Goal: Task Accomplishment & Management: Use online tool/utility

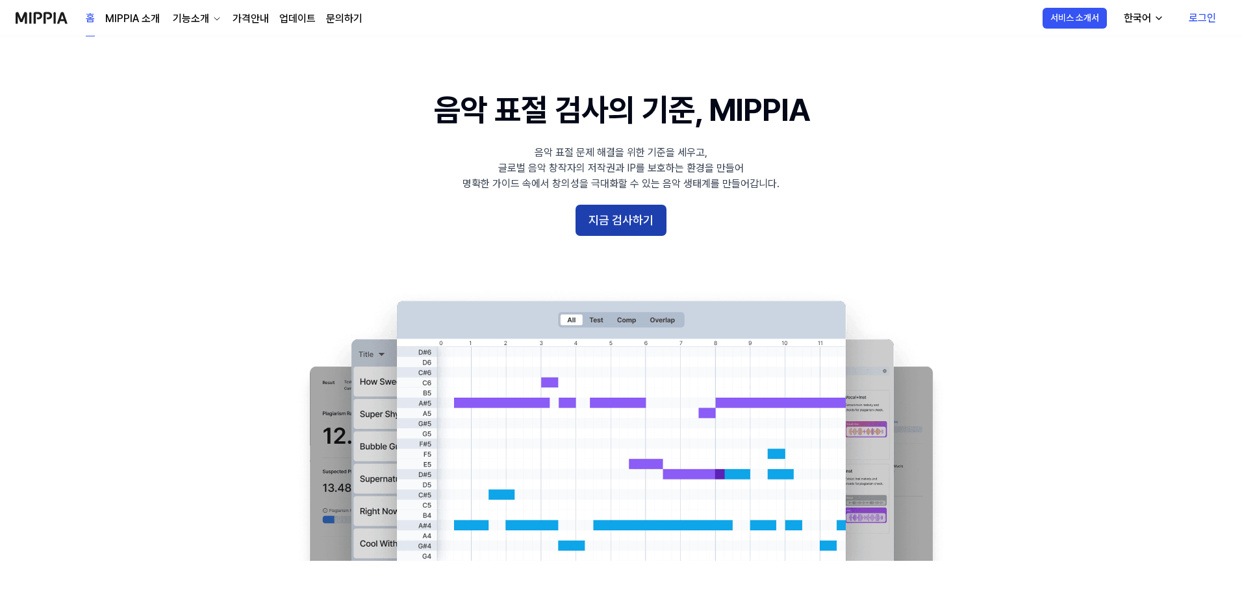
click at [635, 223] on button "지금 검사하기" at bounding box center [621, 220] width 91 height 31
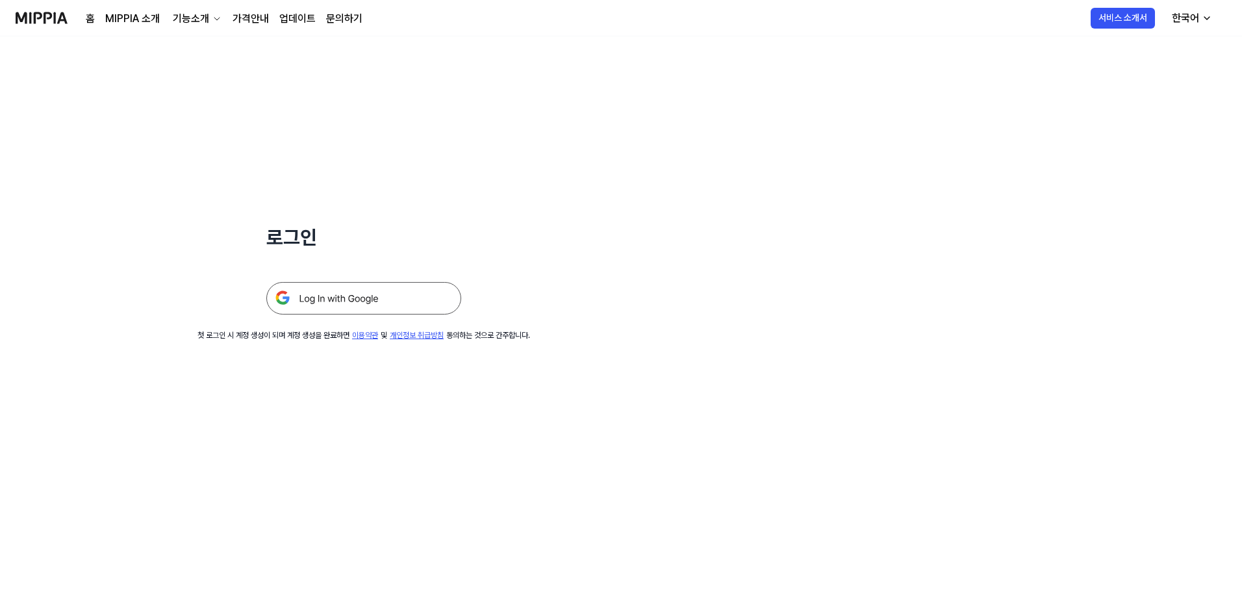
click at [312, 301] on img at bounding box center [363, 298] width 195 height 32
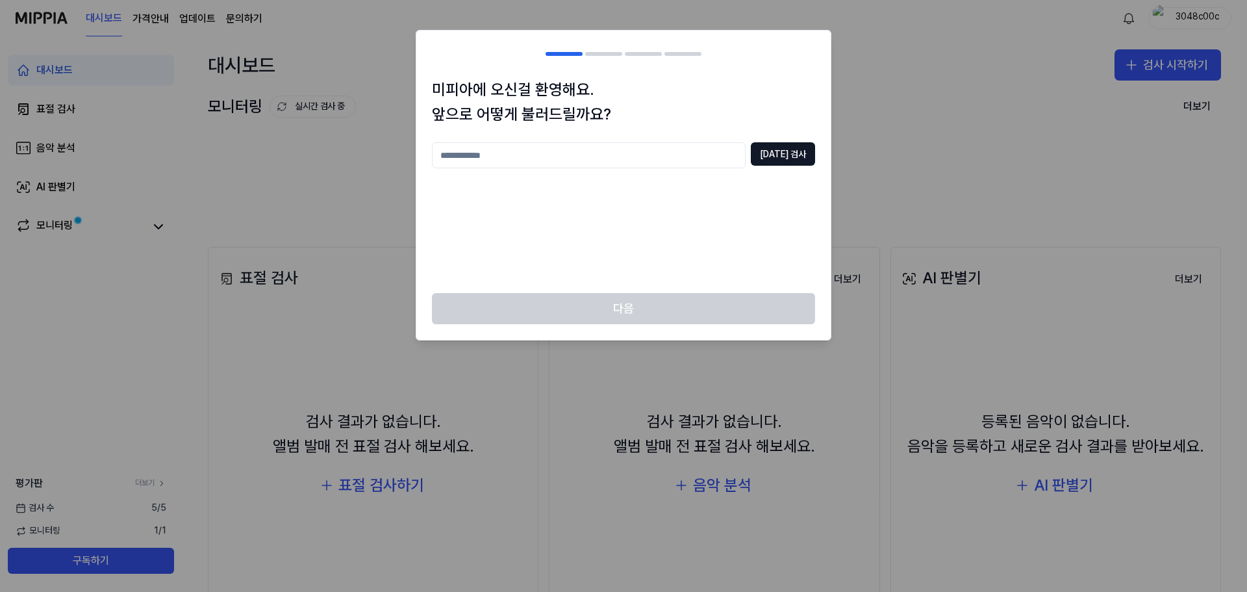
click at [613, 149] on input "text" at bounding box center [589, 155] width 314 height 26
type input "***"
click at [776, 149] on button "중복 검사" at bounding box center [783, 153] width 64 height 23
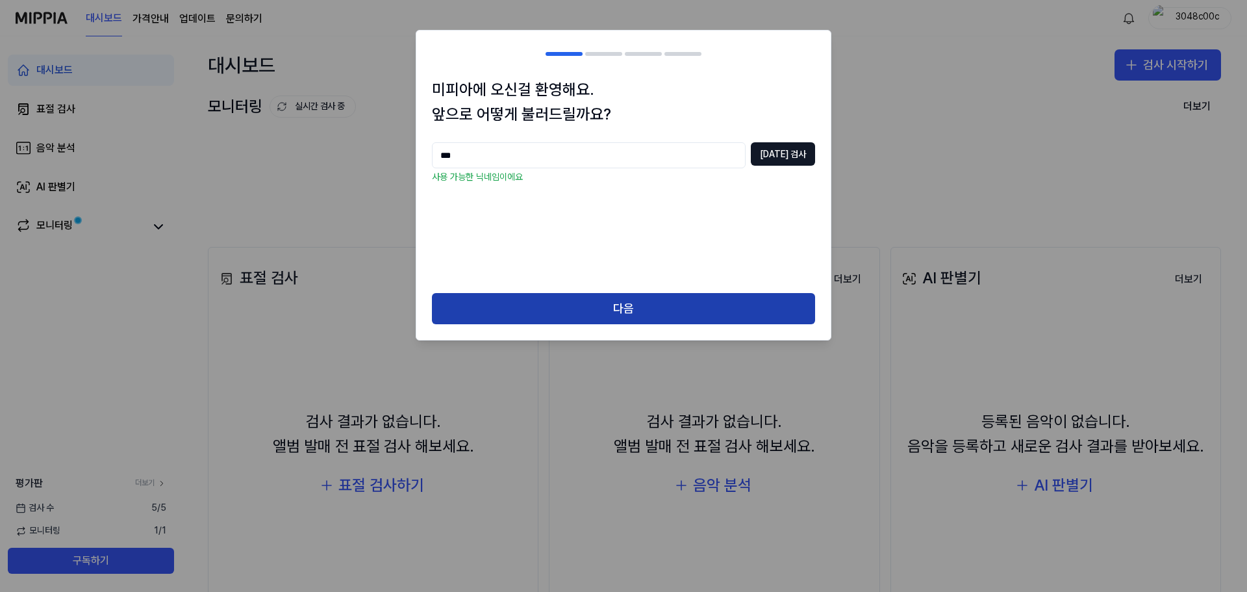
click at [634, 308] on button "다음" at bounding box center [623, 308] width 383 height 31
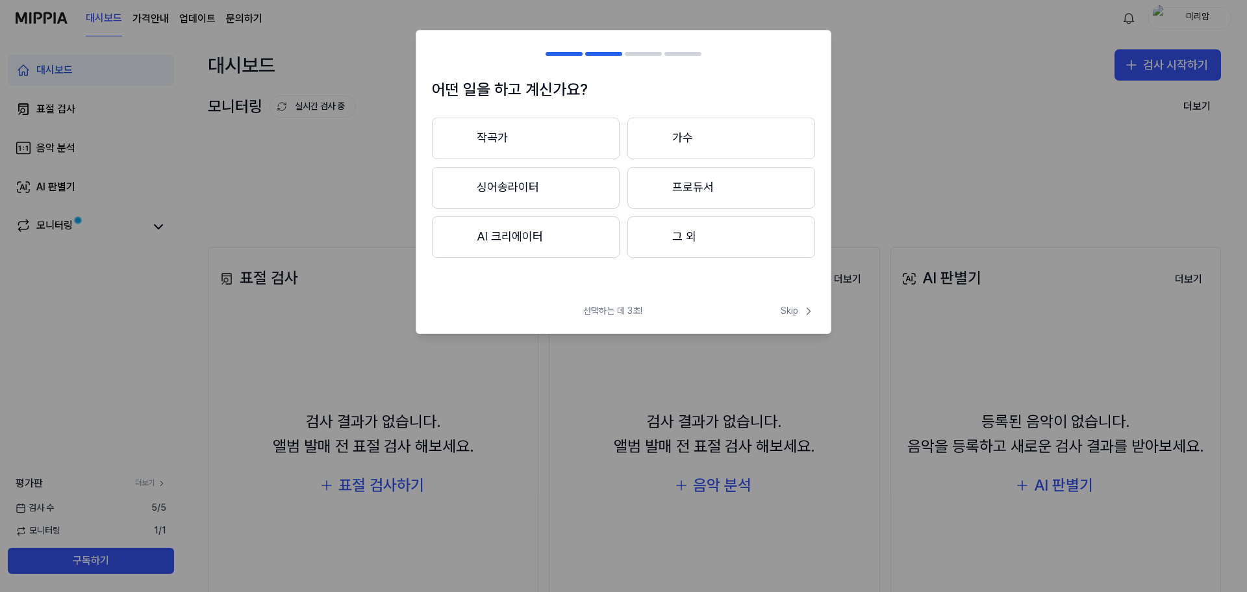
click at [530, 149] on button "작곡가" at bounding box center [526, 139] width 188 height 42
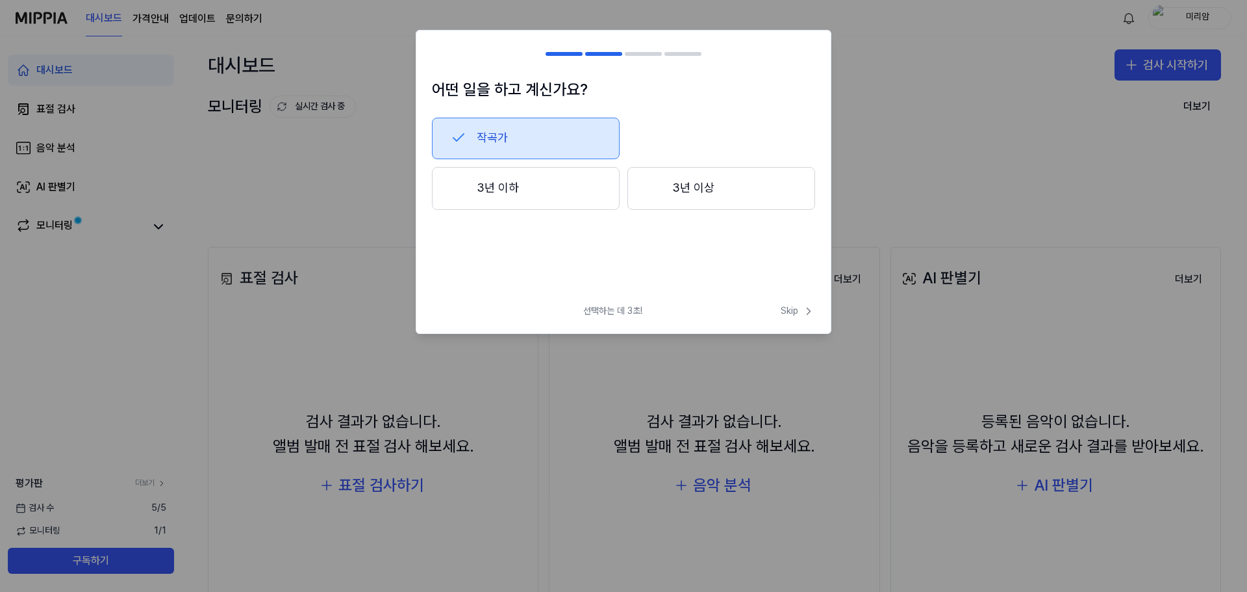
click at [531, 188] on button "3년 이하" at bounding box center [526, 188] width 188 height 43
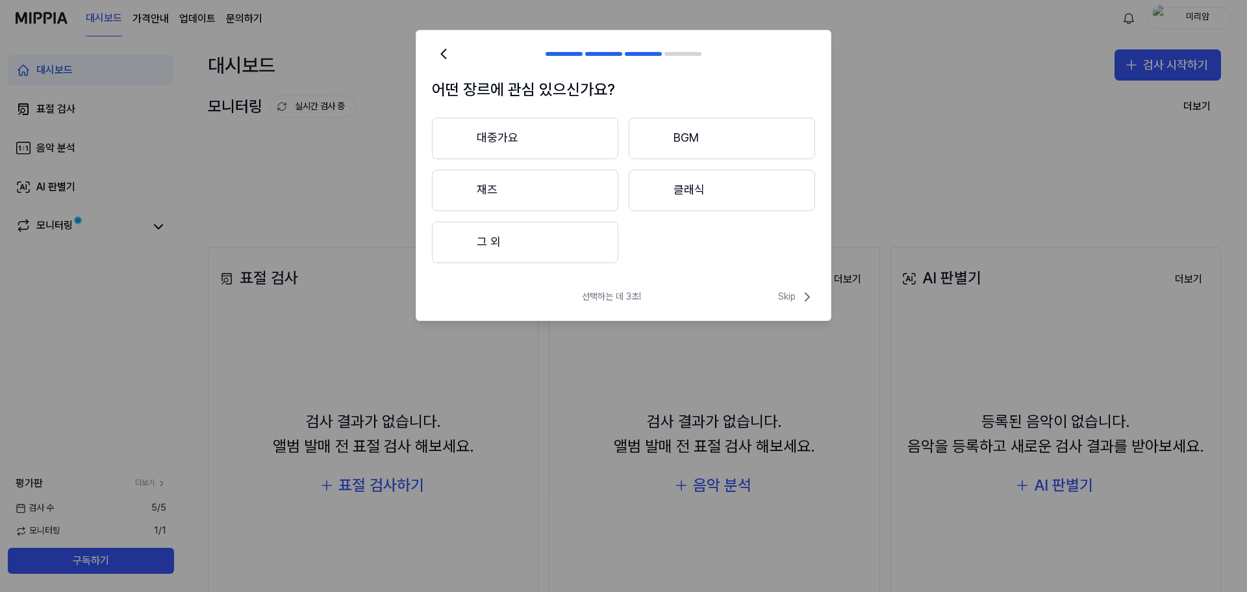
click at [527, 146] on button "대중가요" at bounding box center [525, 139] width 186 height 42
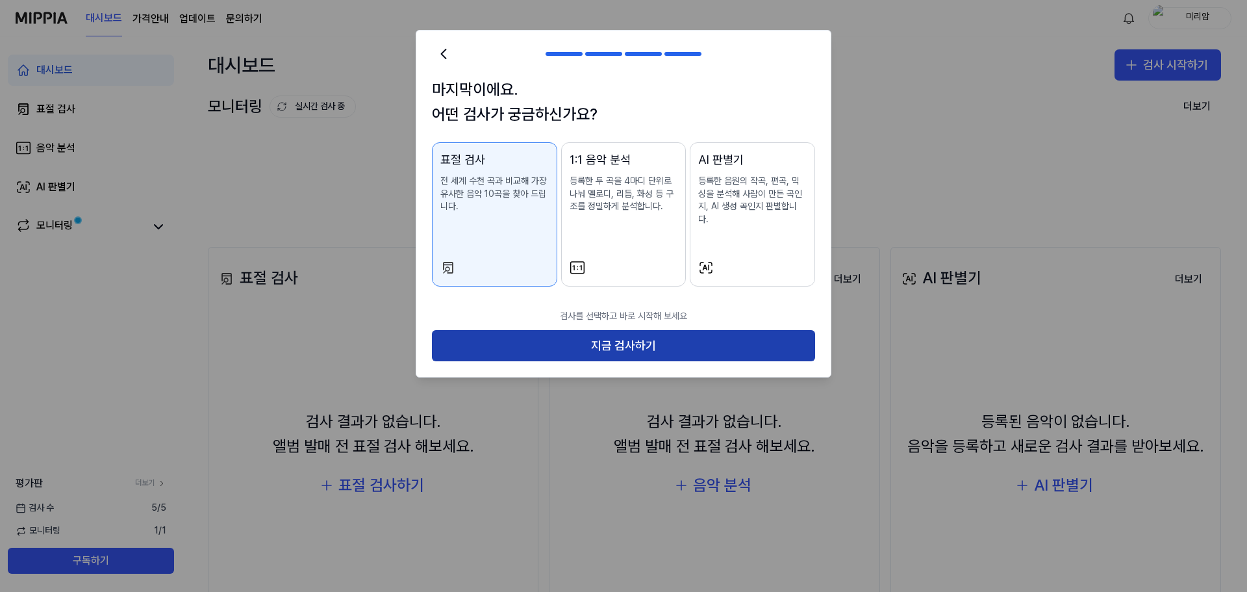
click at [611, 330] on button "지금 검사하기" at bounding box center [623, 345] width 383 height 31
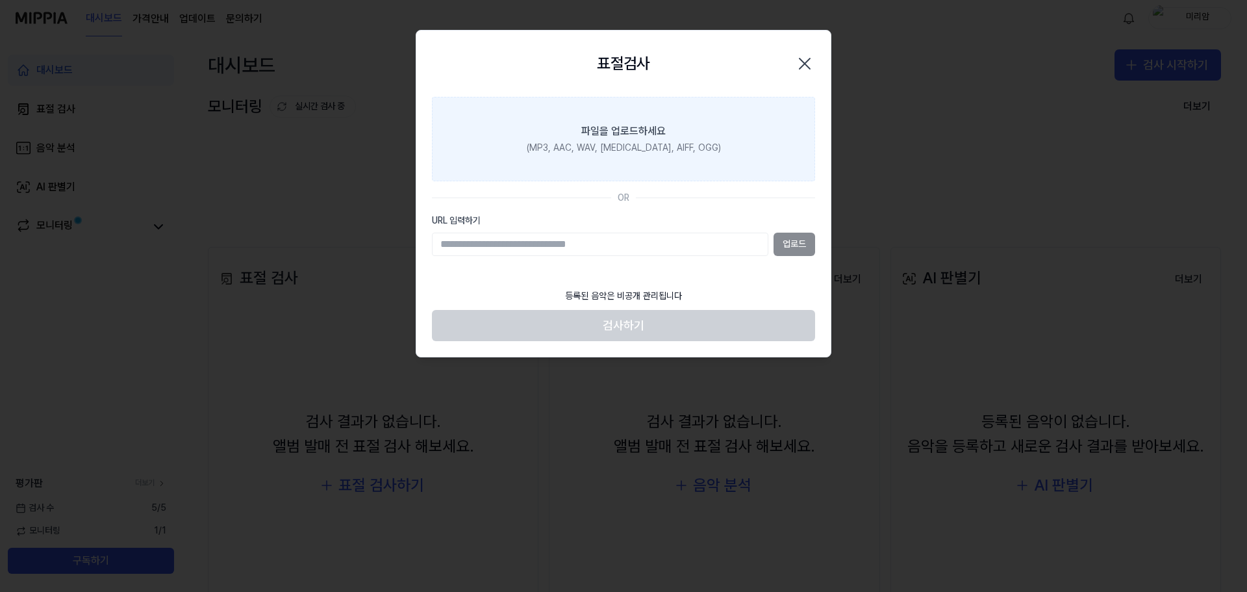
click at [633, 129] on div "파일을 업로드하세요" at bounding box center [623, 131] width 84 height 16
click at [0, 0] on input "파일을 업로드하세요 (MP3, AAC, WAV, FLAC, AIFF, OGG)" at bounding box center [0, 0] width 0 height 0
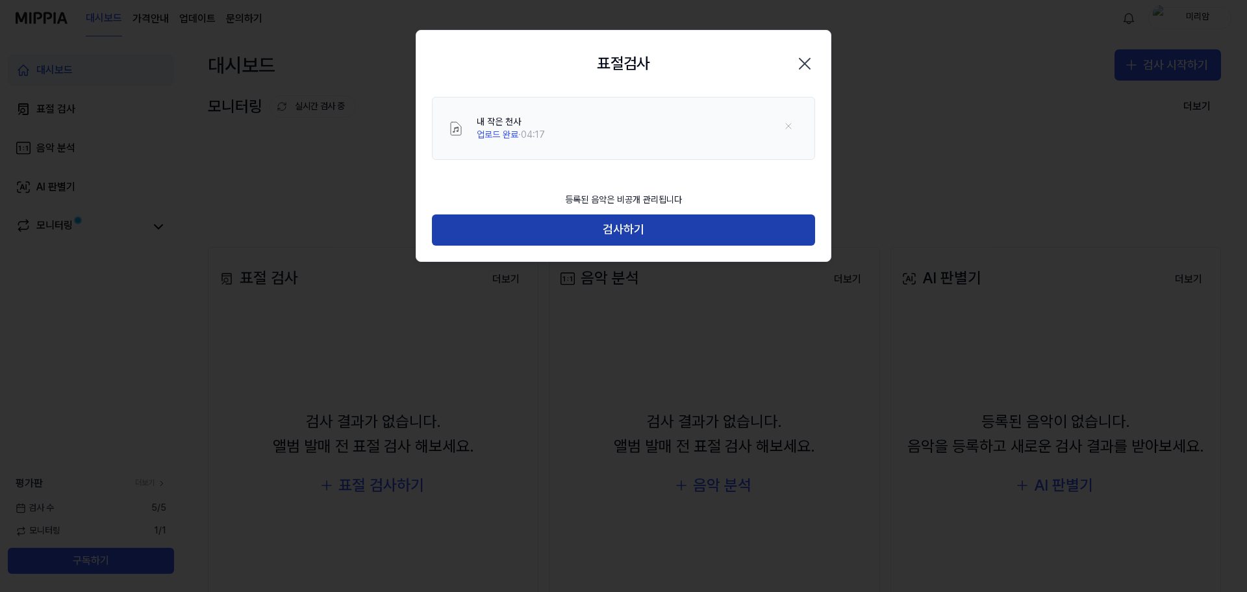
click at [628, 220] on button "검사하기" at bounding box center [623, 229] width 383 height 31
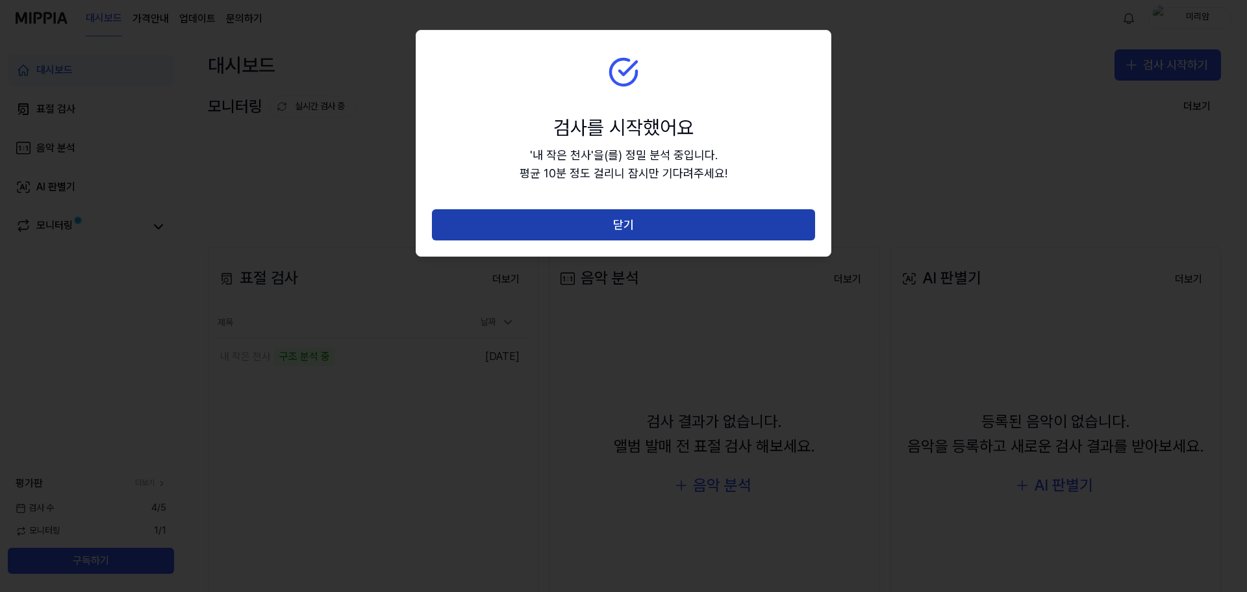
click at [643, 218] on button "닫기" at bounding box center [623, 224] width 383 height 31
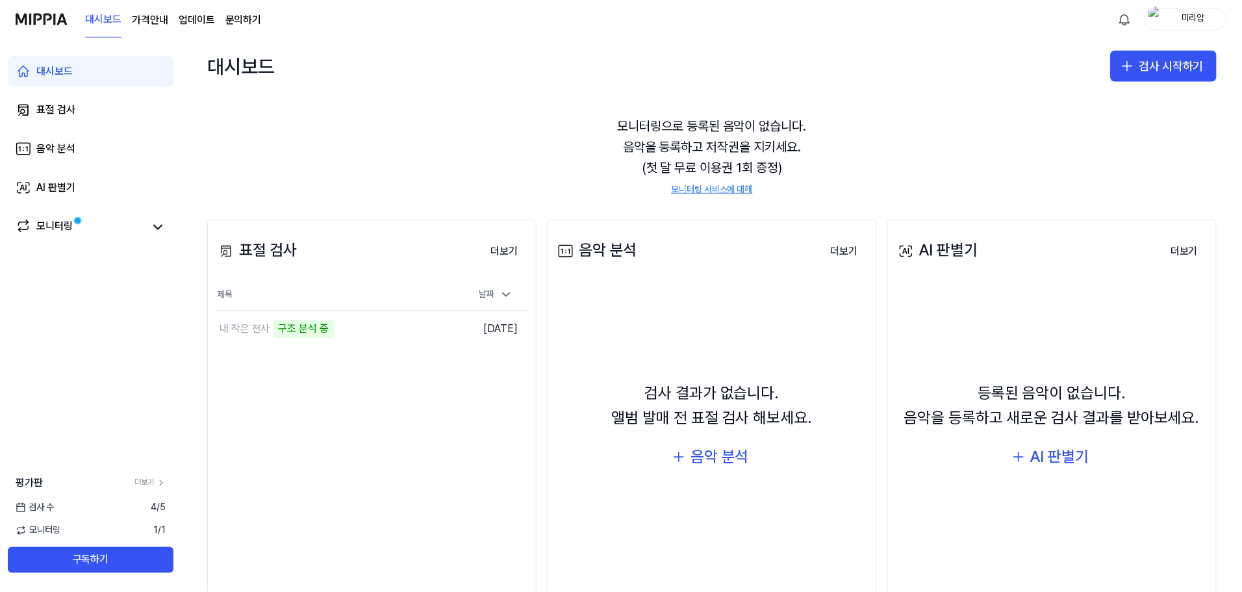
scroll to position [44, 0]
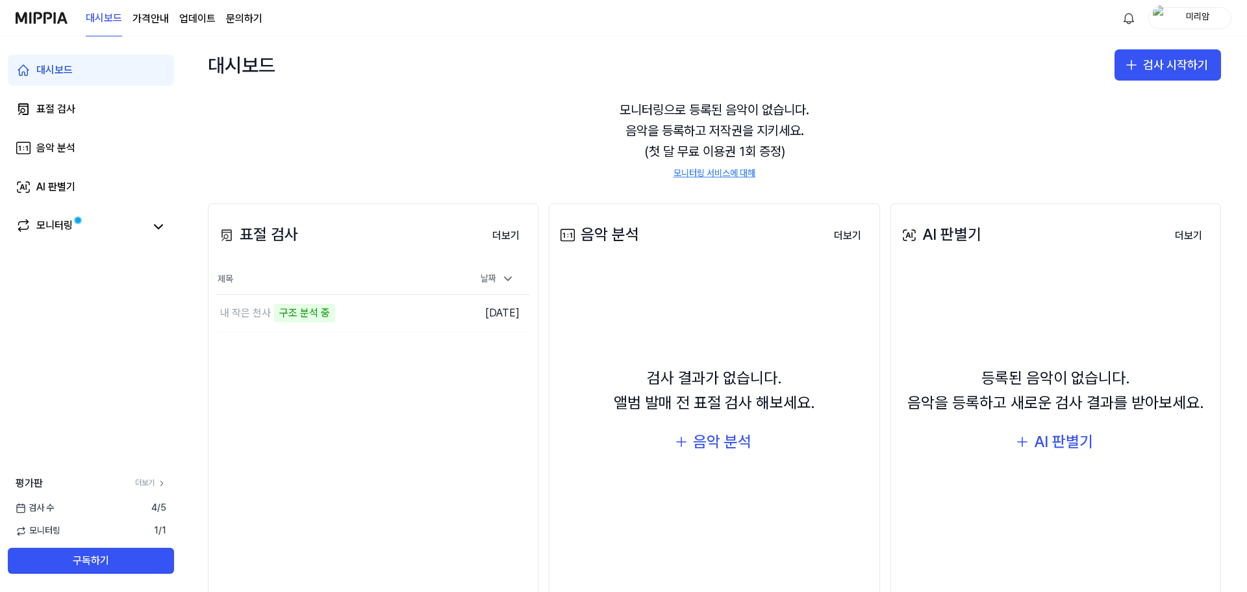
click at [694, 173] on link "모니터링 서비스에 대해" at bounding box center [715, 173] width 82 height 13
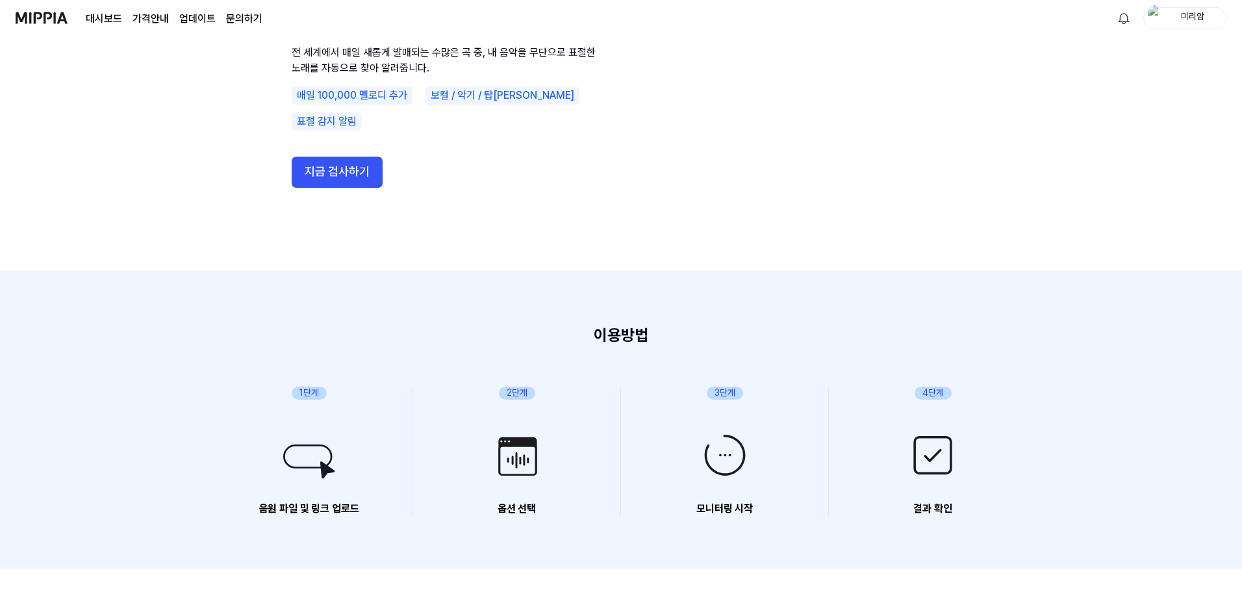
scroll to position [130, 0]
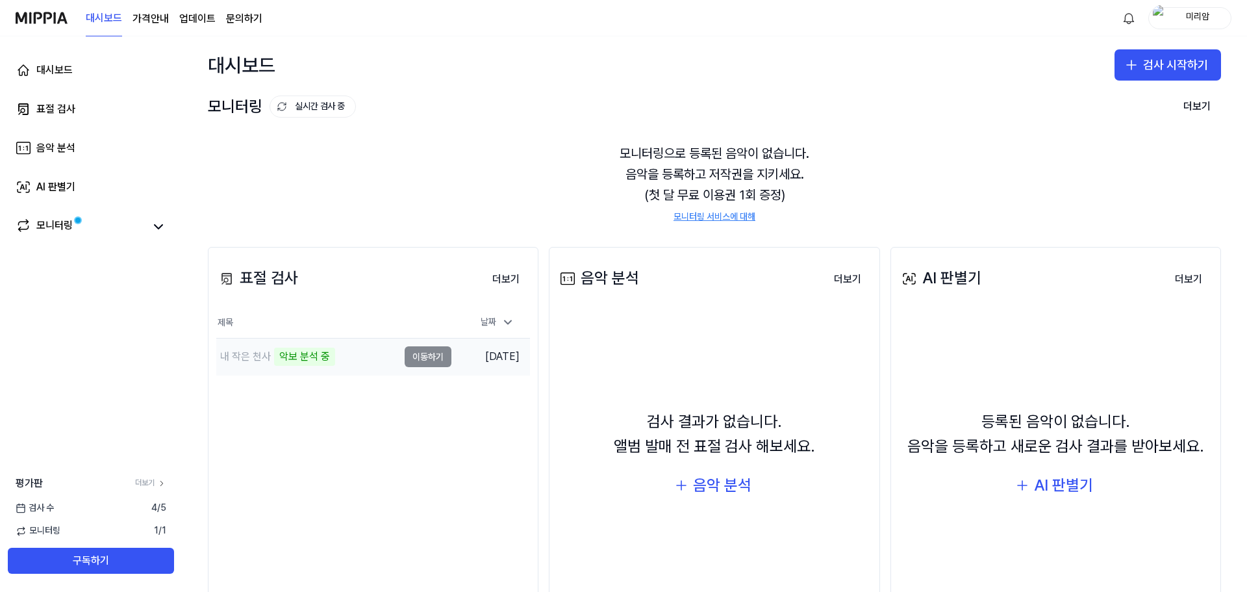
click at [420, 359] on td "내 작은 천사 악보 분석 중 이동하기" at bounding box center [333, 356] width 235 height 36
click at [285, 357] on div "악보 분석 중" at bounding box center [304, 357] width 61 height 18
click at [506, 278] on button "더보기" at bounding box center [506, 279] width 48 height 26
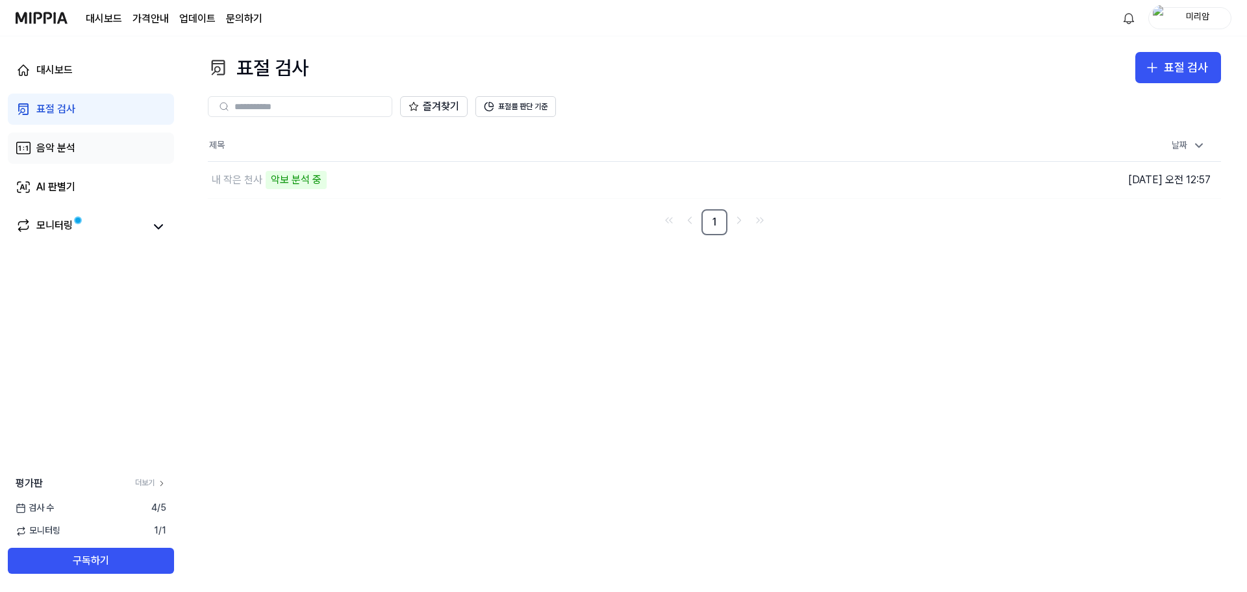
click at [61, 145] on div "음악 분석" at bounding box center [55, 148] width 39 height 16
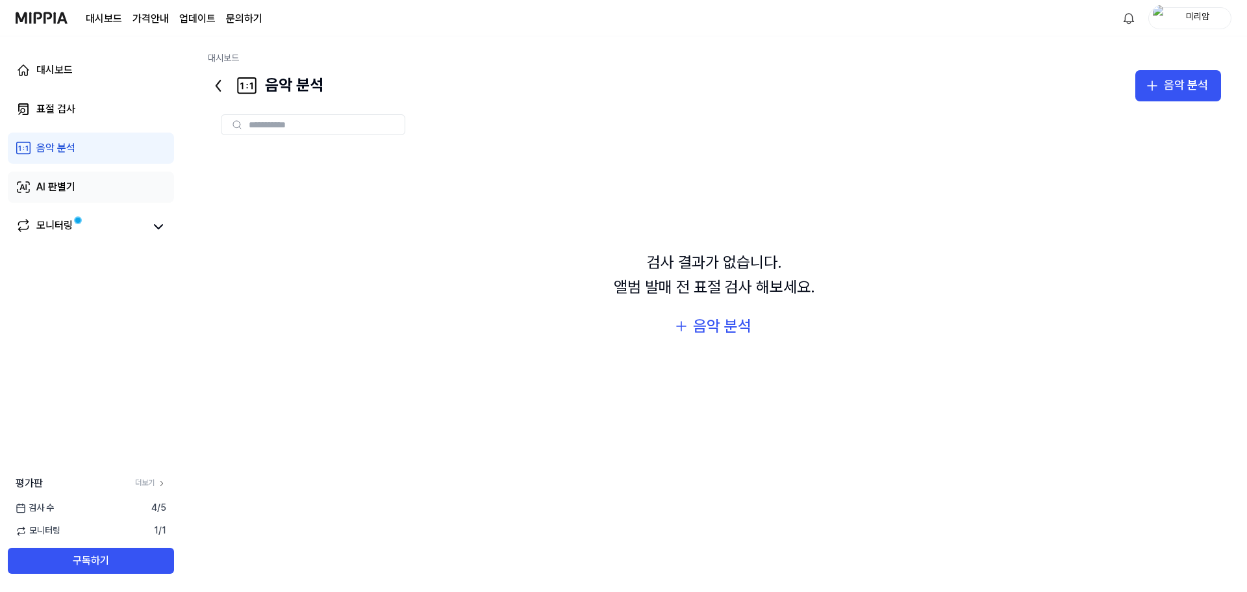
click at [55, 184] on div "AI 판별기" at bounding box center [55, 187] width 39 height 16
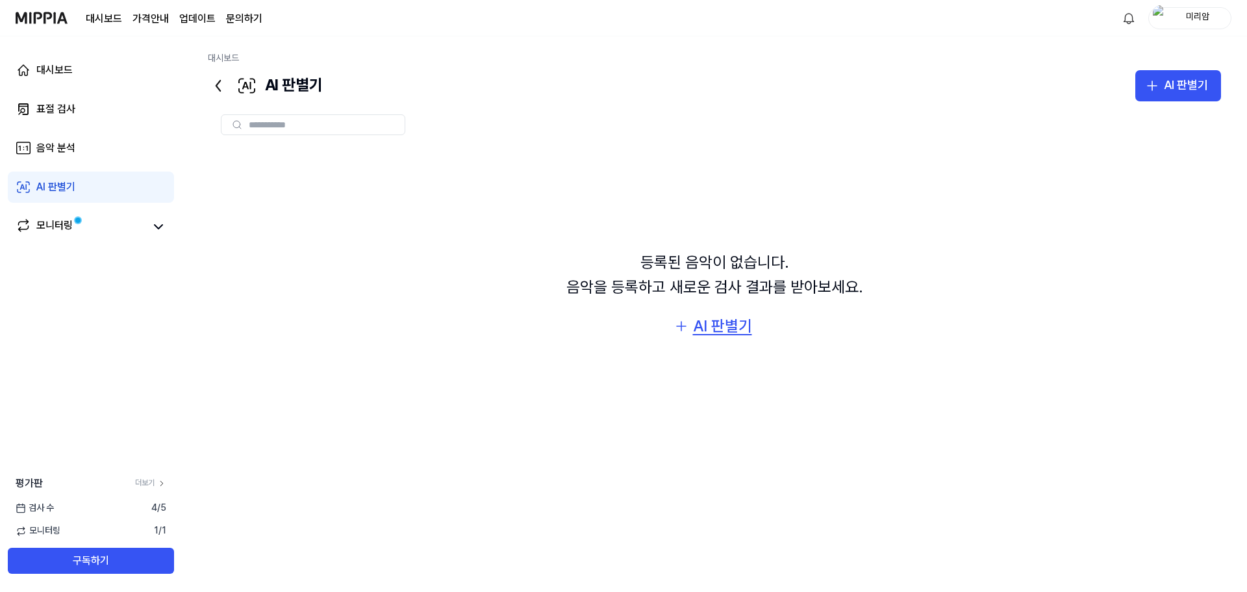
click at [717, 325] on div "AI 판별기" at bounding box center [722, 326] width 59 height 25
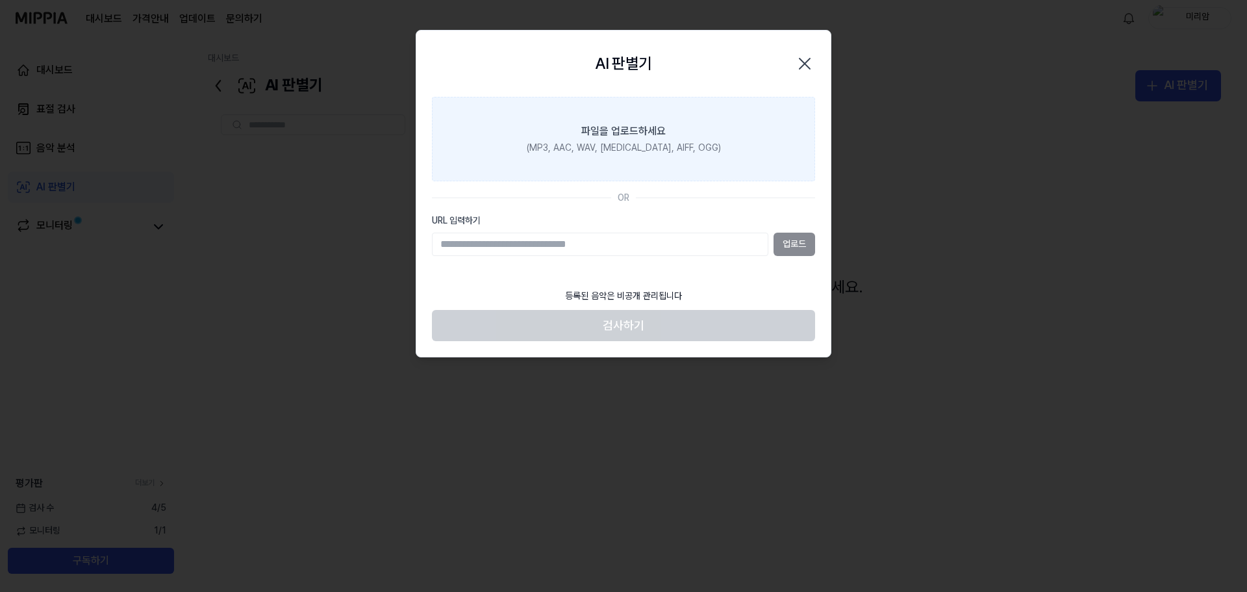
click at [618, 147] on div "(MP3, AAC, WAV, [MEDICAL_DATA], AIFF, OGG)" at bounding box center [624, 148] width 194 height 13
click at [0, 0] on input "파일을 업로드하세요 (MP3, AAC, WAV, FLAC, AIFF, OGG)" at bounding box center [0, 0] width 0 height 0
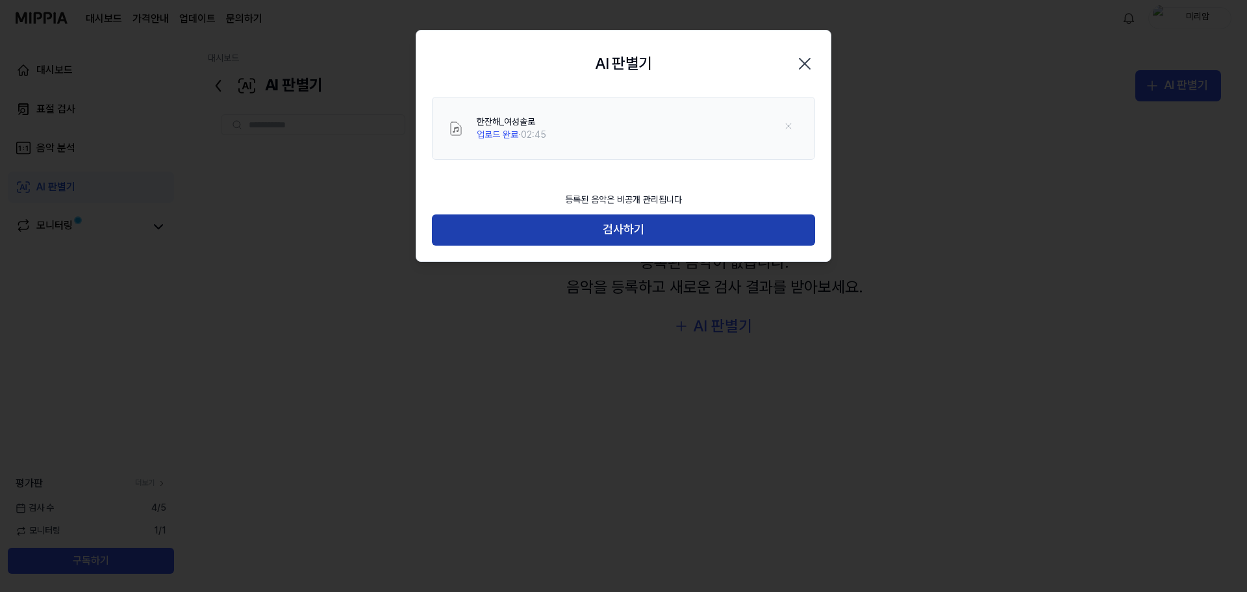
click at [611, 234] on button "검사하기" at bounding box center [623, 229] width 383 height 31
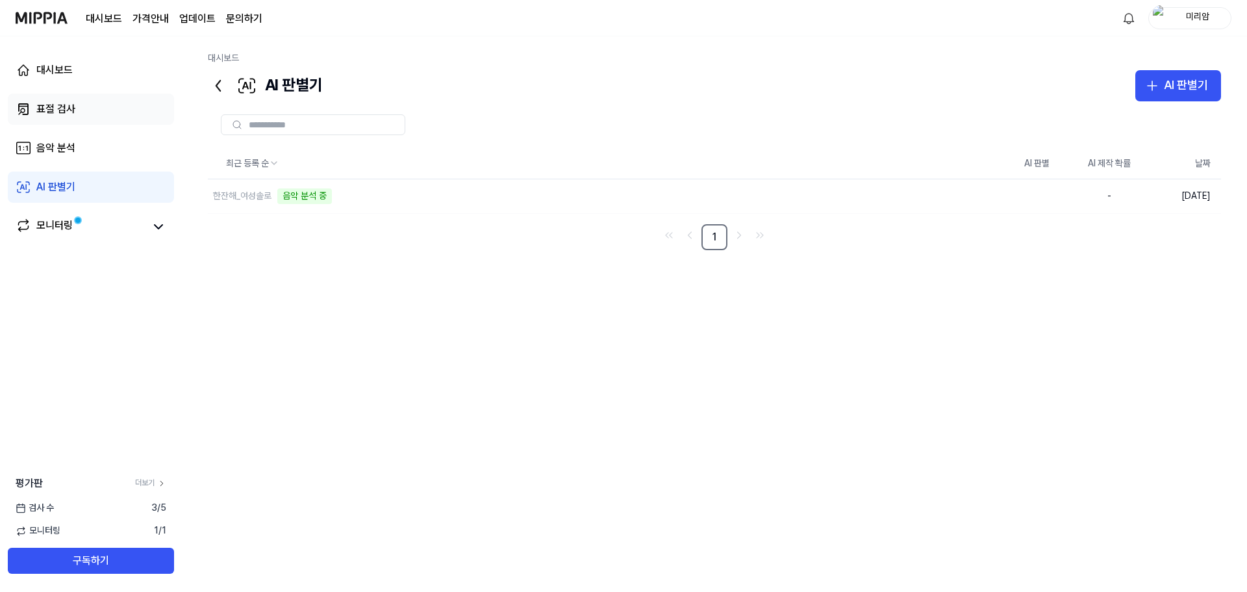
click at [68, 101] on link "표절 검사" at bounding box center [91, 109] width 166 height 31
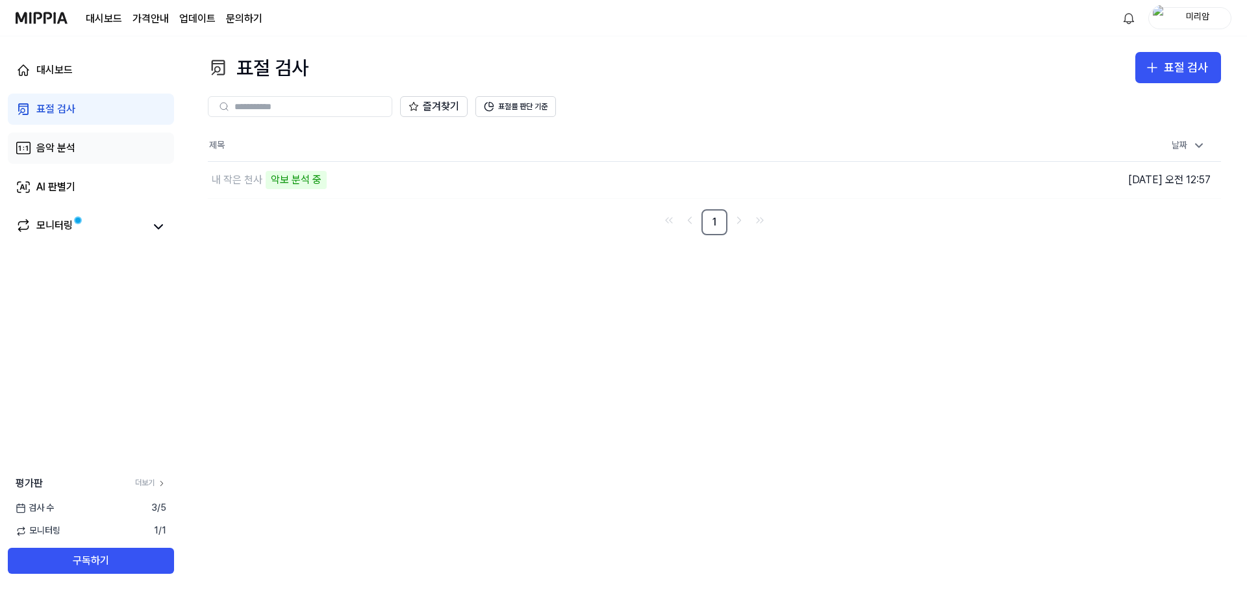
click at [88, 142] on link "음악 분석" at bounding box center [91, 148] width 166 height 31
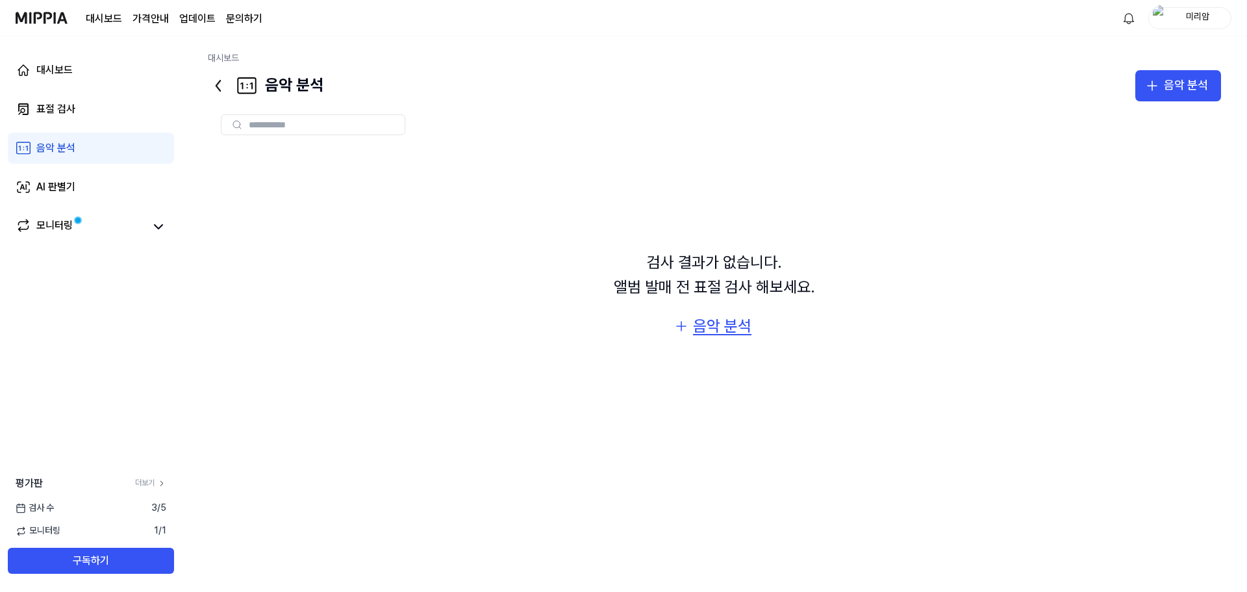
click at [717, 329] on div "음악 분석" at bounding box center [722, 326] width 58 height 25
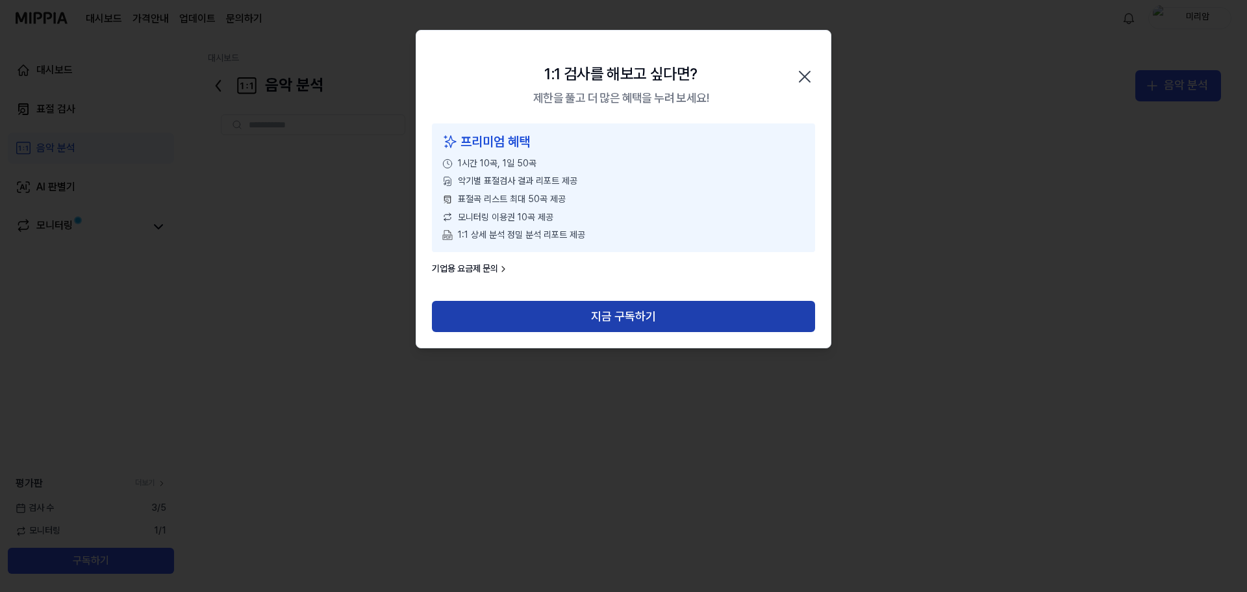
click at [579, 312] on button "지금 구독하기" at bounding box center [623, 316] width 383 height 31
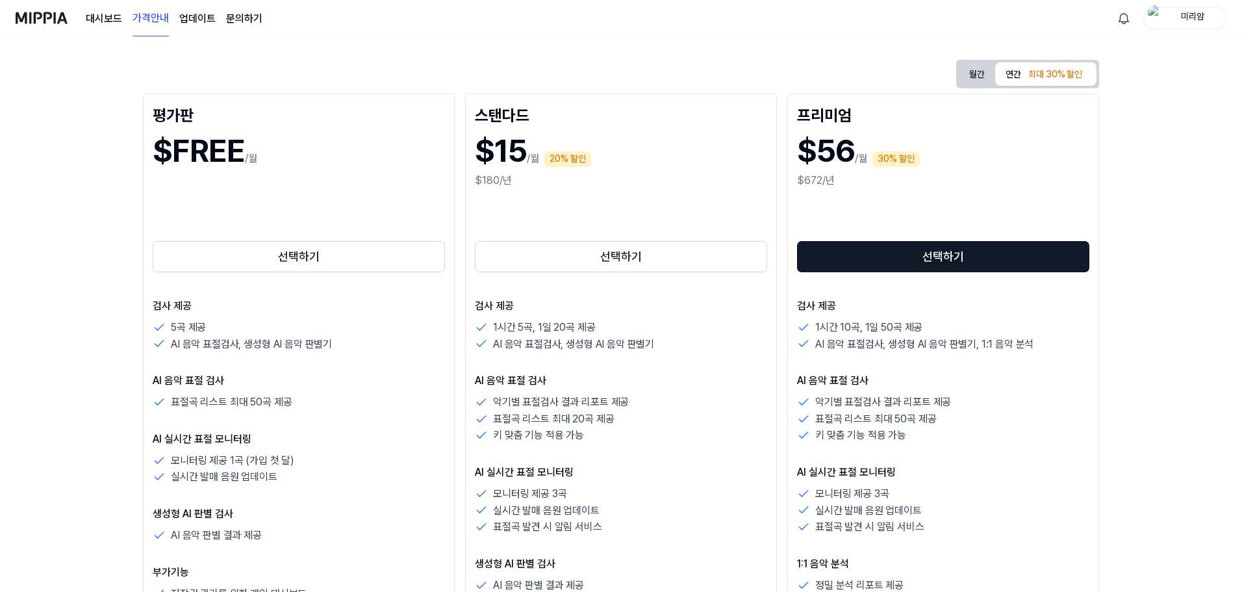
scroll to position [130, 0]
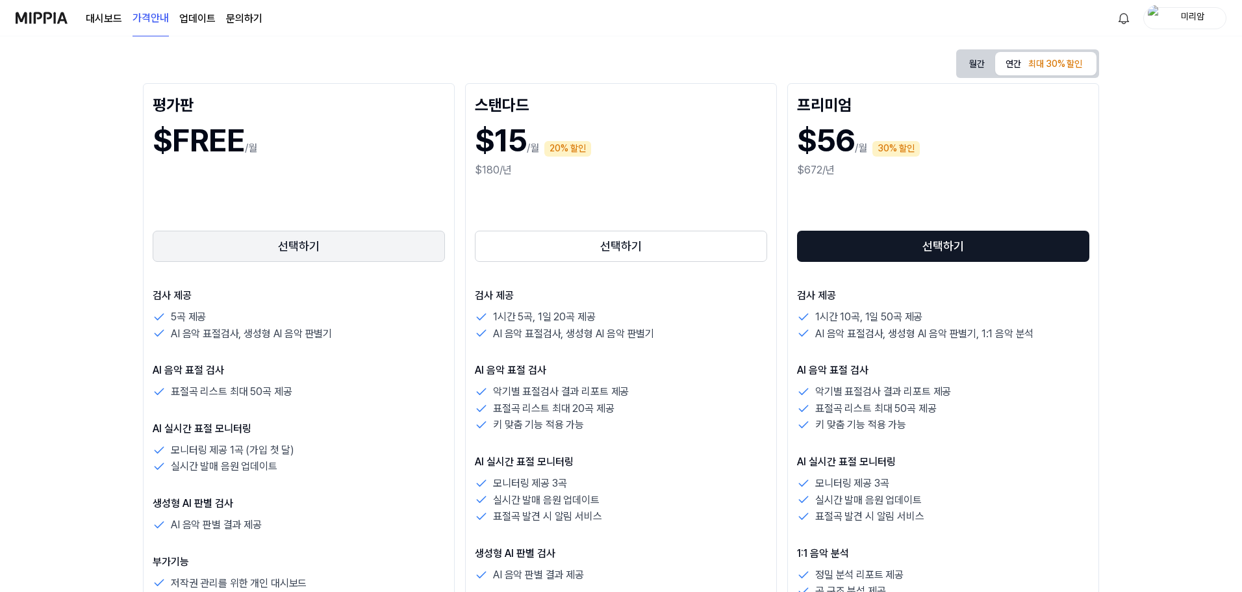
click at [296, 244] on button "선택하기" at bounding box center [299, 246] width 292 height 31
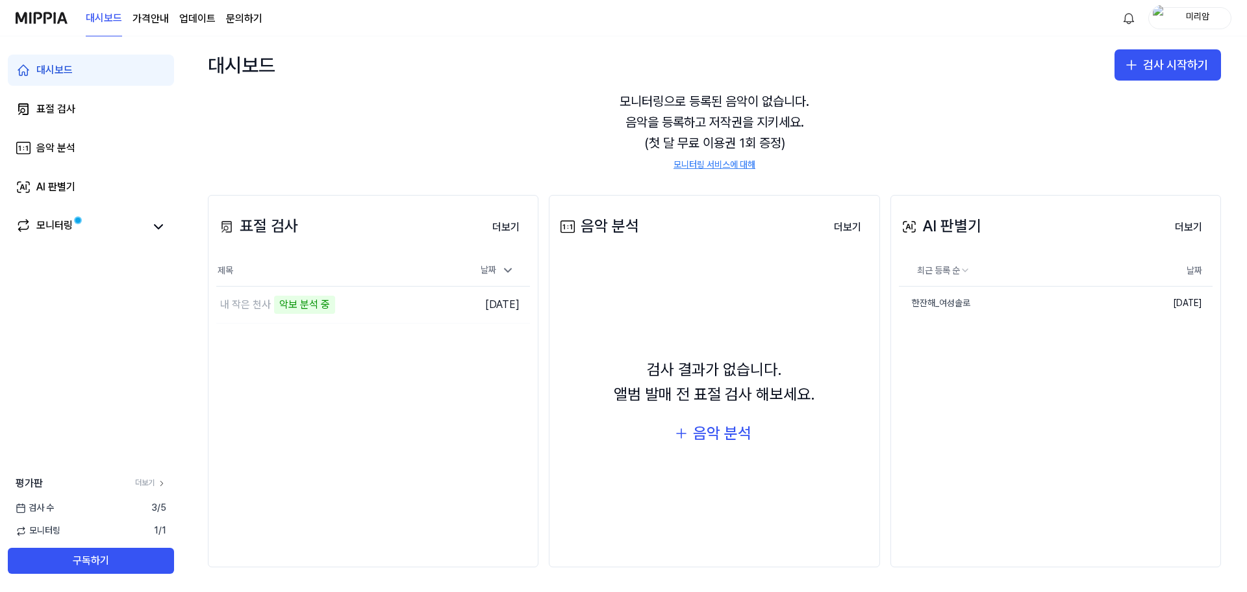
scroll to position [53, 0]
click at [928, 301] on div "한잔해_여성솔로" at bounding box center [934, 302] width 71 height 13
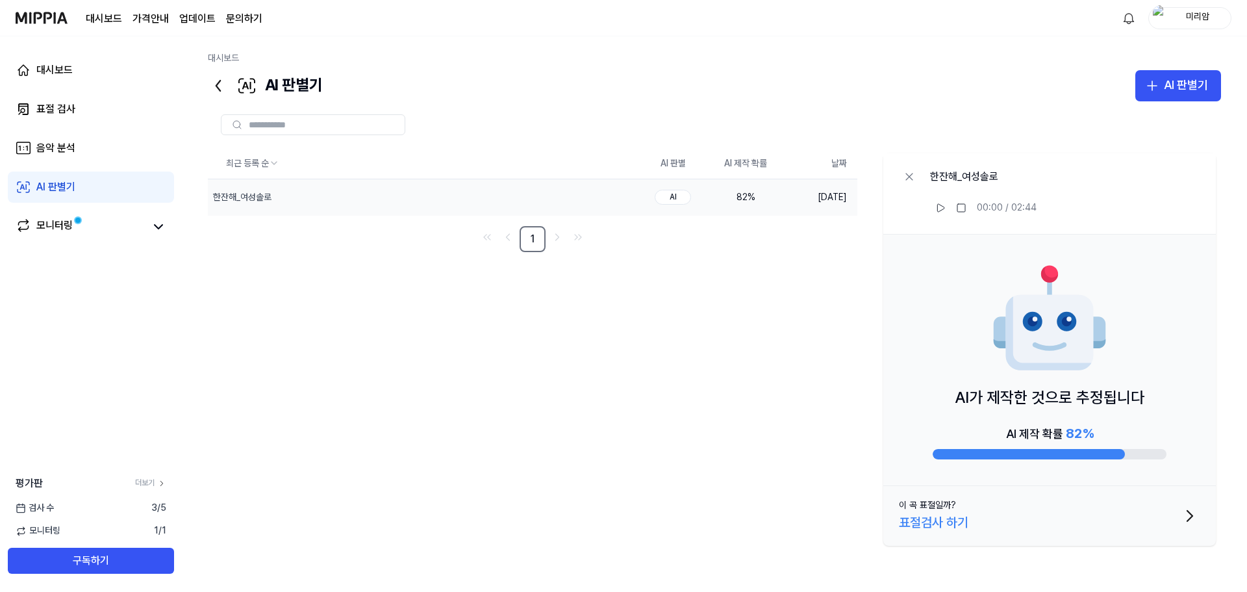
click at [921, 523] on div "표절검사 하기" at bounding box center [934, 522] width 70 height 21
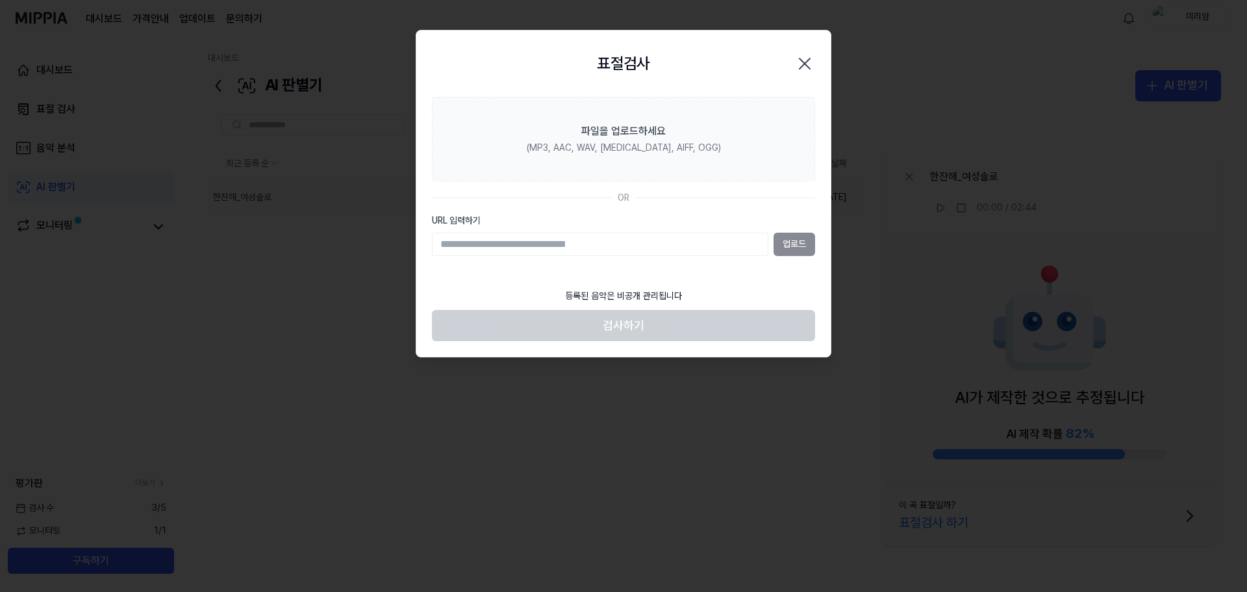
click at [802, 66] on icon "button" at bounding box center [805, 63] width 10 height 10
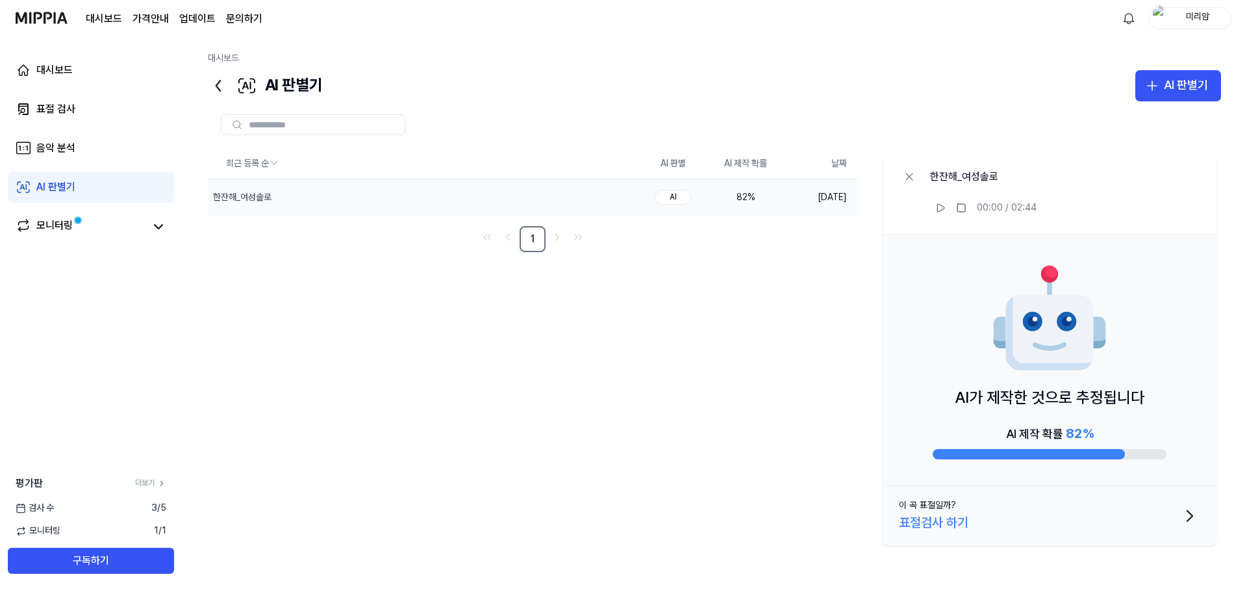
click at [679, 198] on div "AI" at bounding box center [673, 197] width 36 height 15
click at [53, 225] on div "모니터링" at bounding box center [54, 227] width 36 height 18
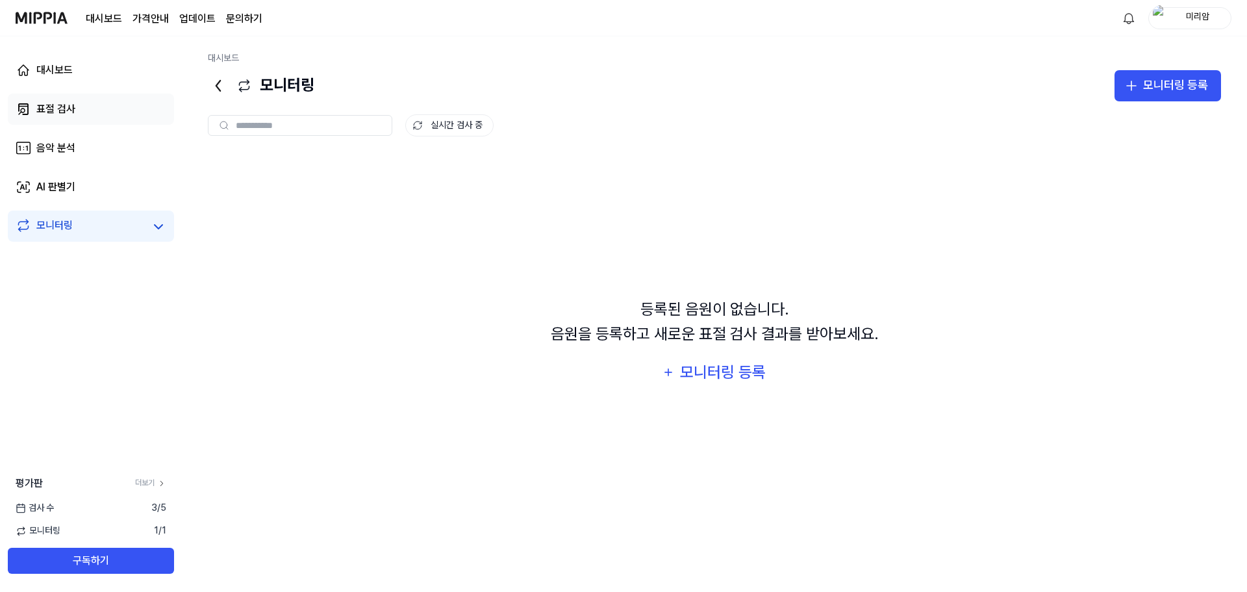
click at [93, 113] on link "표절 검사" at bounding box center [91, 109] width 166 height 31
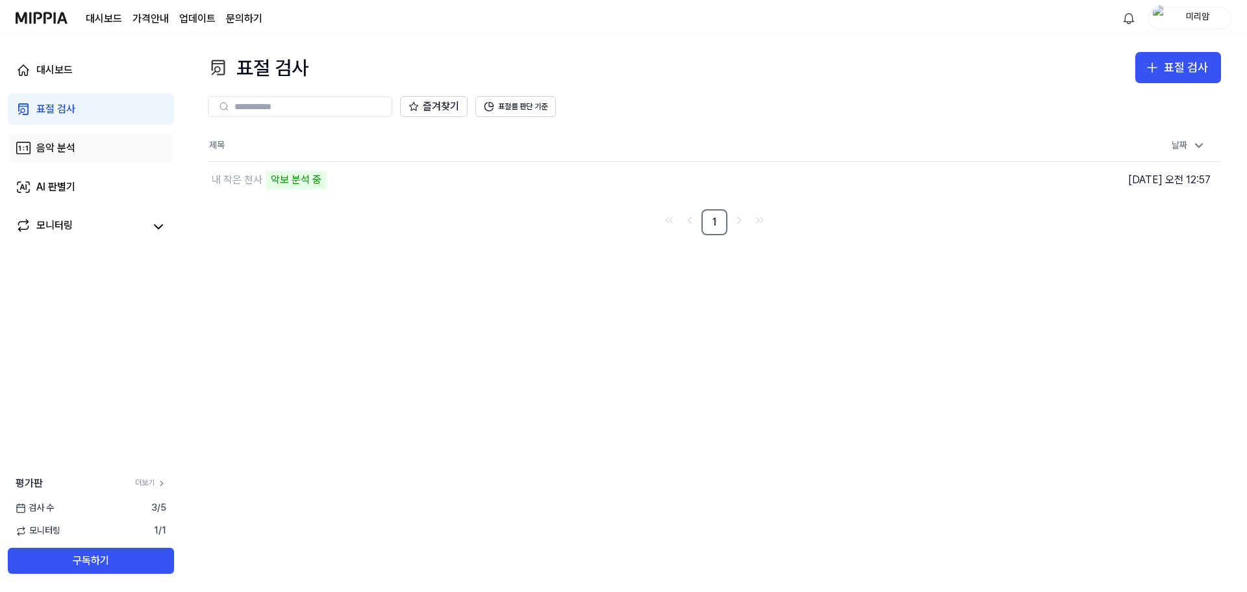
click at [57, 147] on div "음악 분석" at bounding box center [55, 148] width 39 height 16
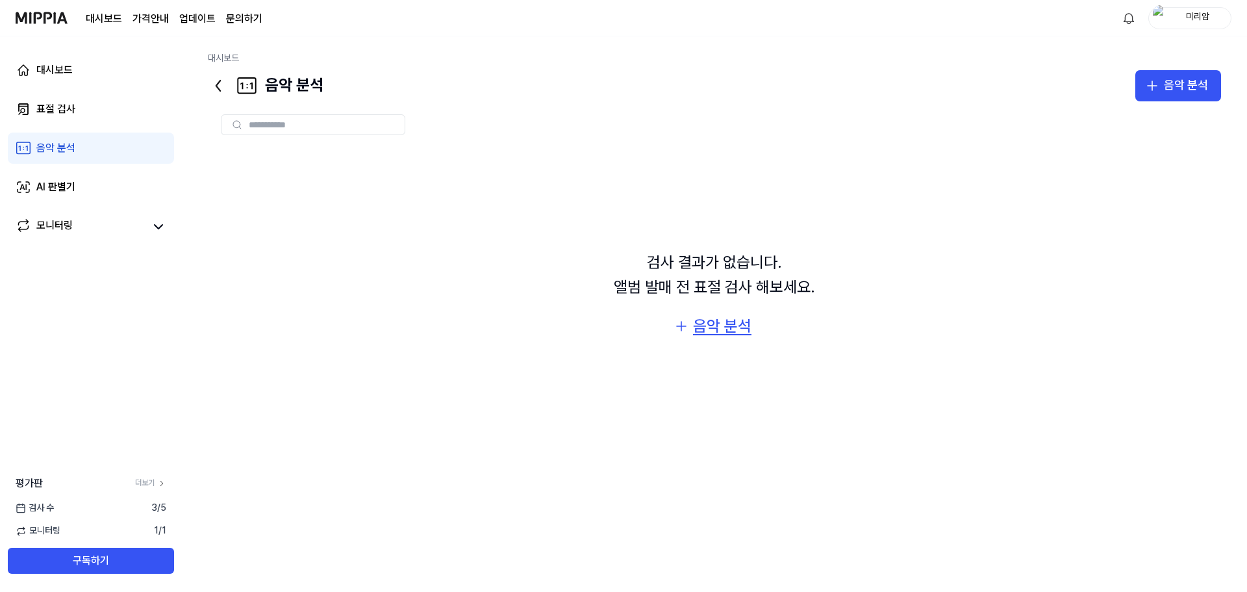
click at [756, 331] on button "음악 분석" at bounding box center [715, 326] width 100 height 31
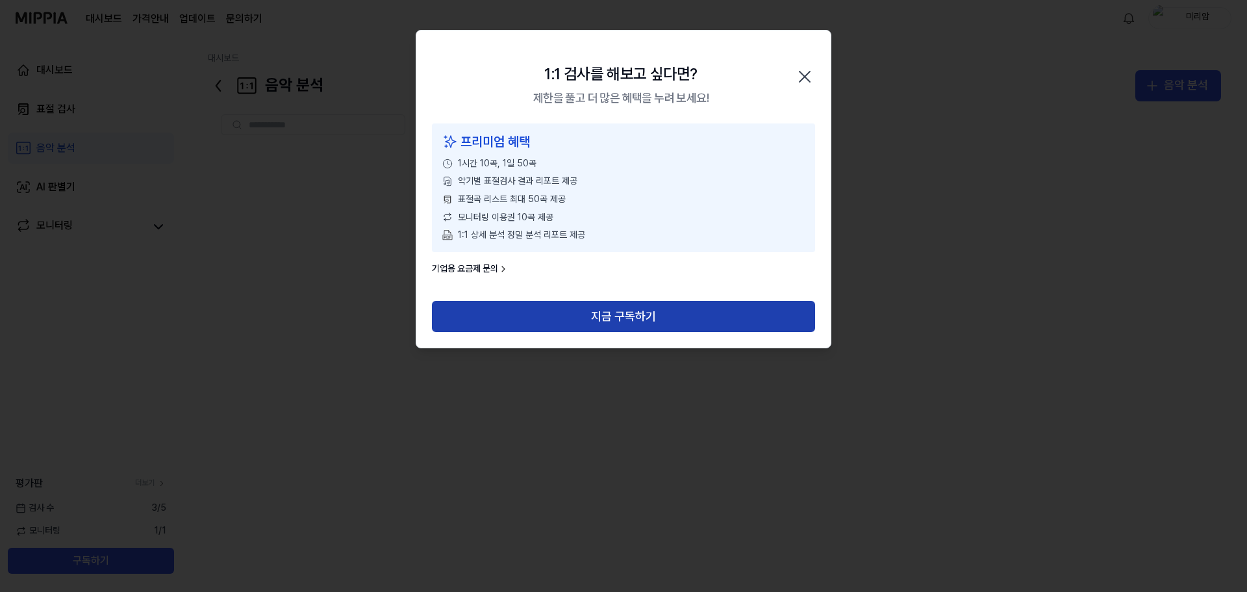
click at [628, 316] on button "지금 구독하기" at bounding box center [623, 316] width 383 height 31
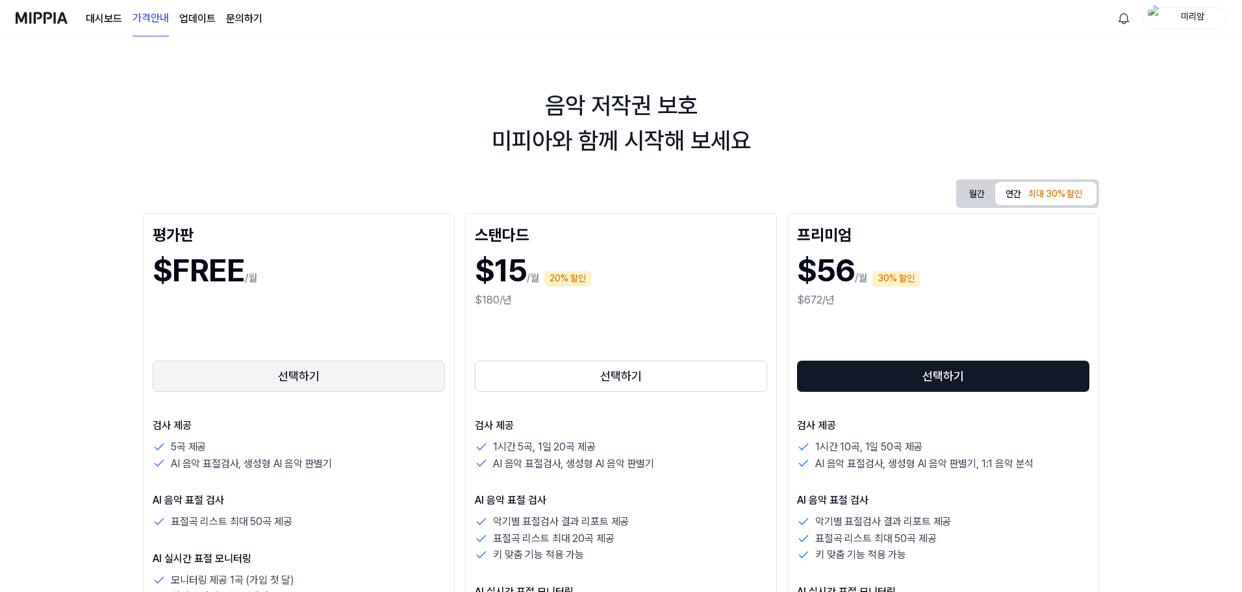
click at [212, 376] on button "선택하기" at bounding box center [299, 376] width 292 height 31
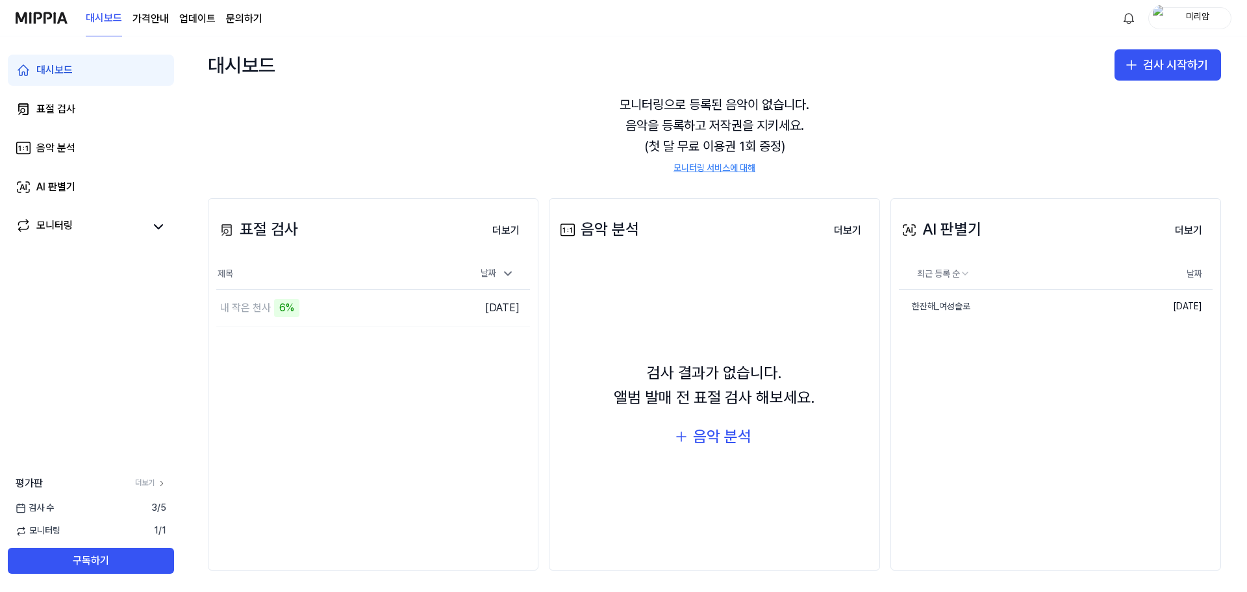
scroll to position [53, 0]
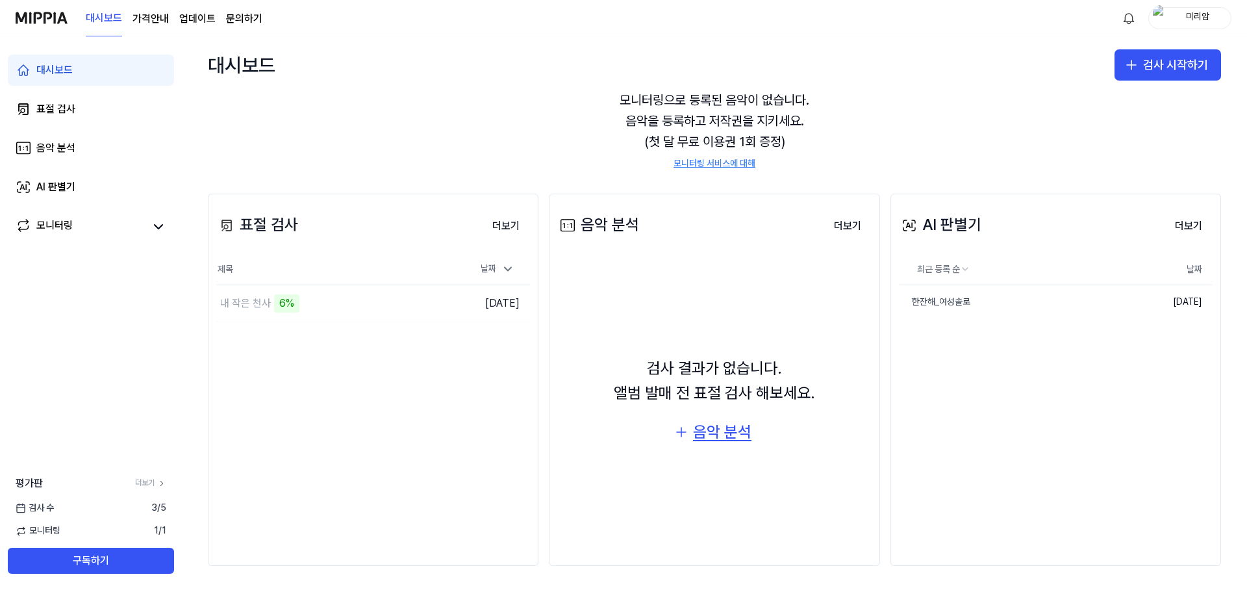
click at [705, 417] on button "음악 분석" at bounding box center [715, 431] width 100 height 31
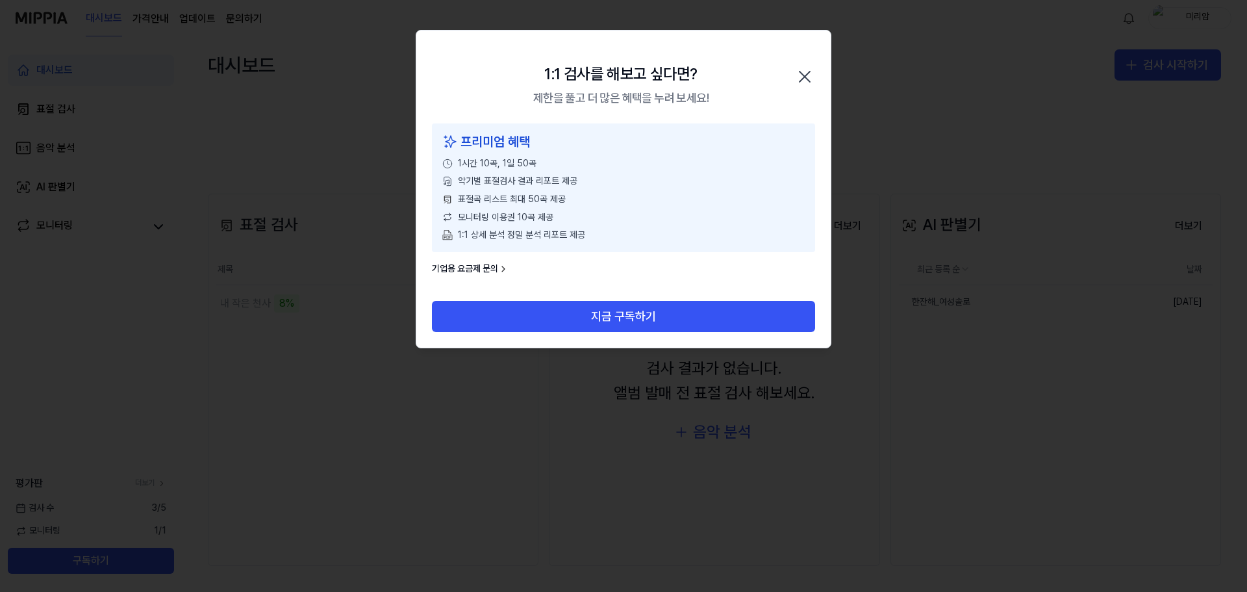
click at [509, 189] on div "프리미엄 혜택 1시간 10곡, 1일 50곡 악기별 표절검사 결과 리포트 제공 표절곡 리스트 최대 50곡 제공 모니터링 이용권 10곡 제공 1:…" at bounding box center [623, 187] width 383 height 129
click at [810, 75] on icon "button" at bounding box center [805, 76] width 21 height 21
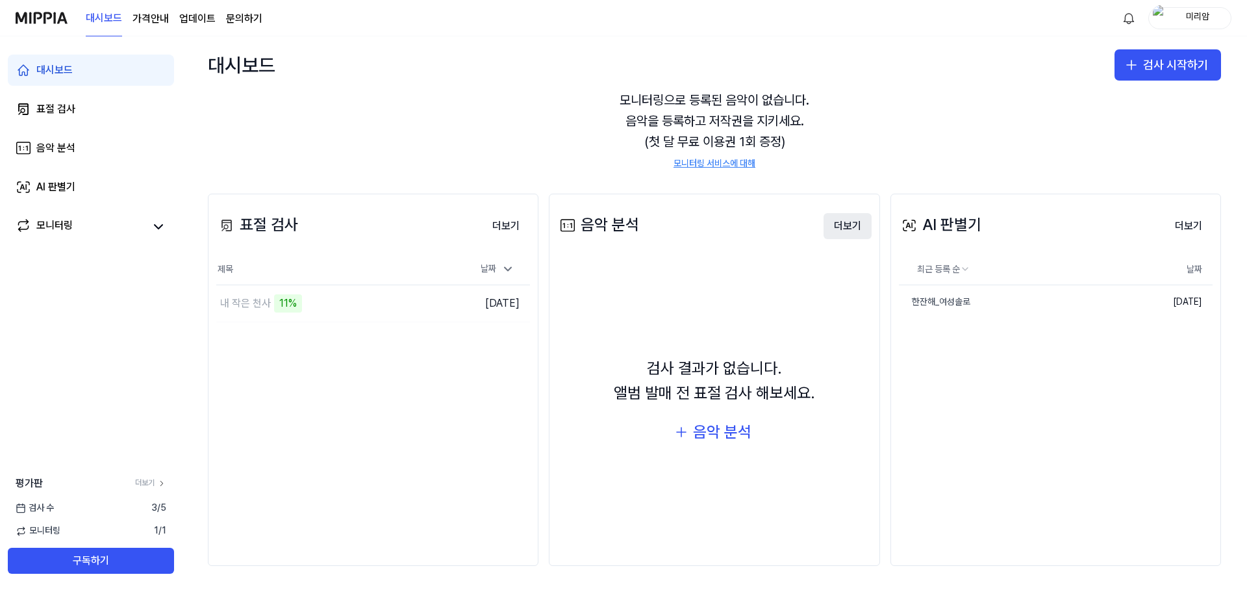
click at [856, 222] on button "더보기" at bounding box center [848, 226] width 48 height 26
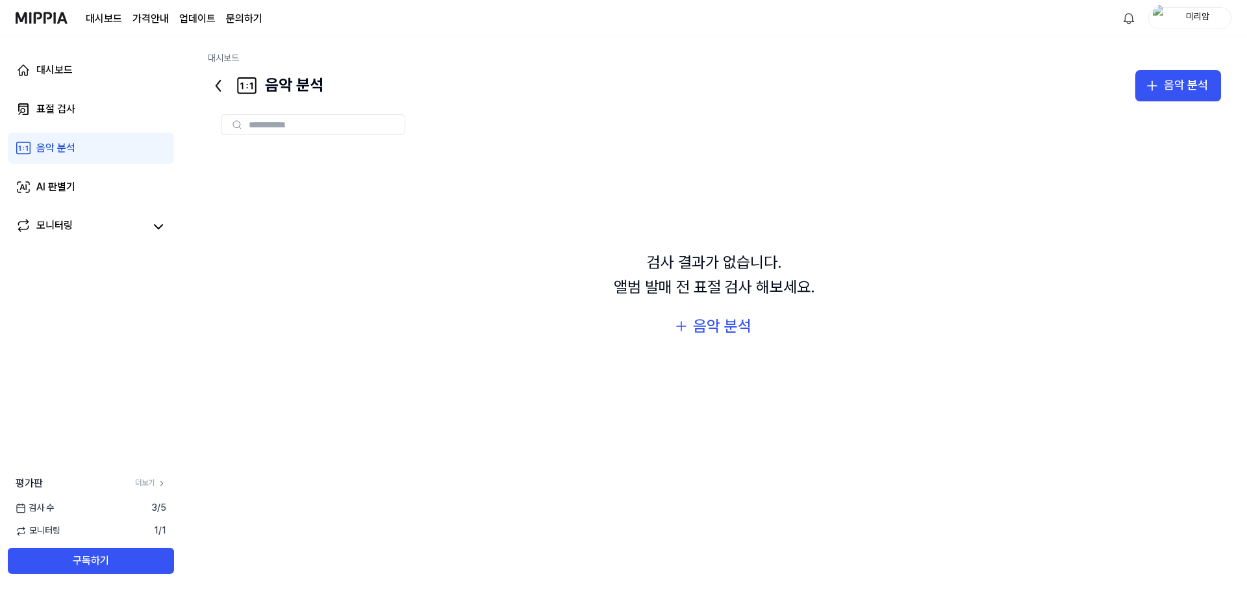
click at [309, 128] on input "text" at bounding box center [323, 125] width 148 height 12
click at [1170, 79] on div "음악 분석" at bounding box center [1186, 85] width 44 height 19
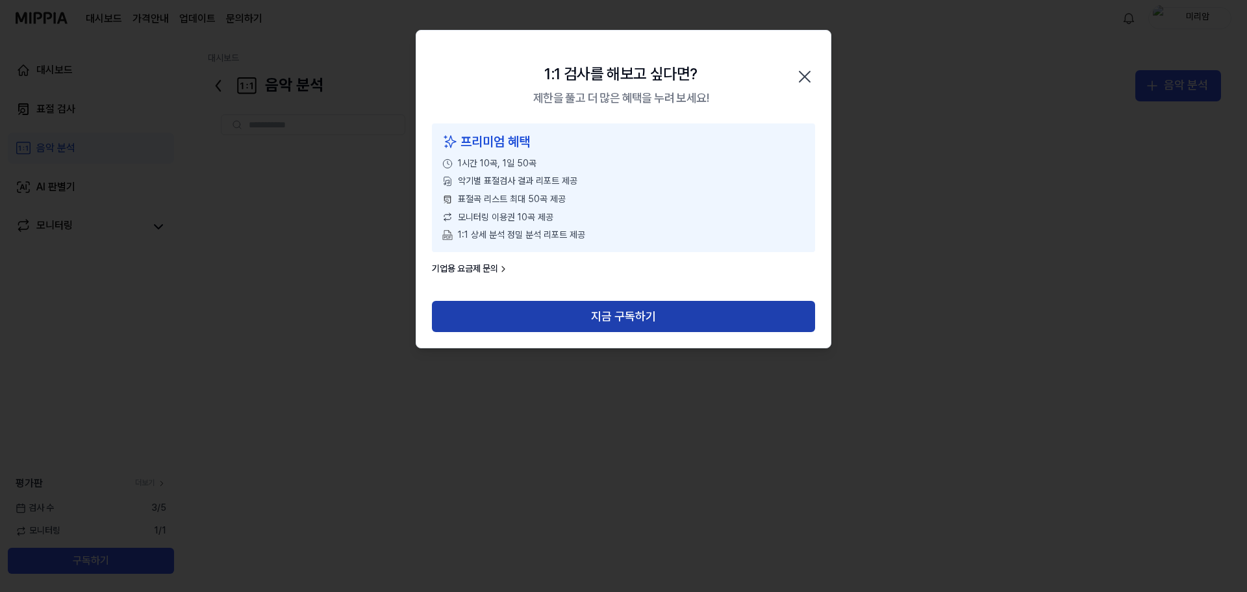
click at [621, 313] on button "지금 구독하기" at bounding box center [623, 316] width 383 height 31
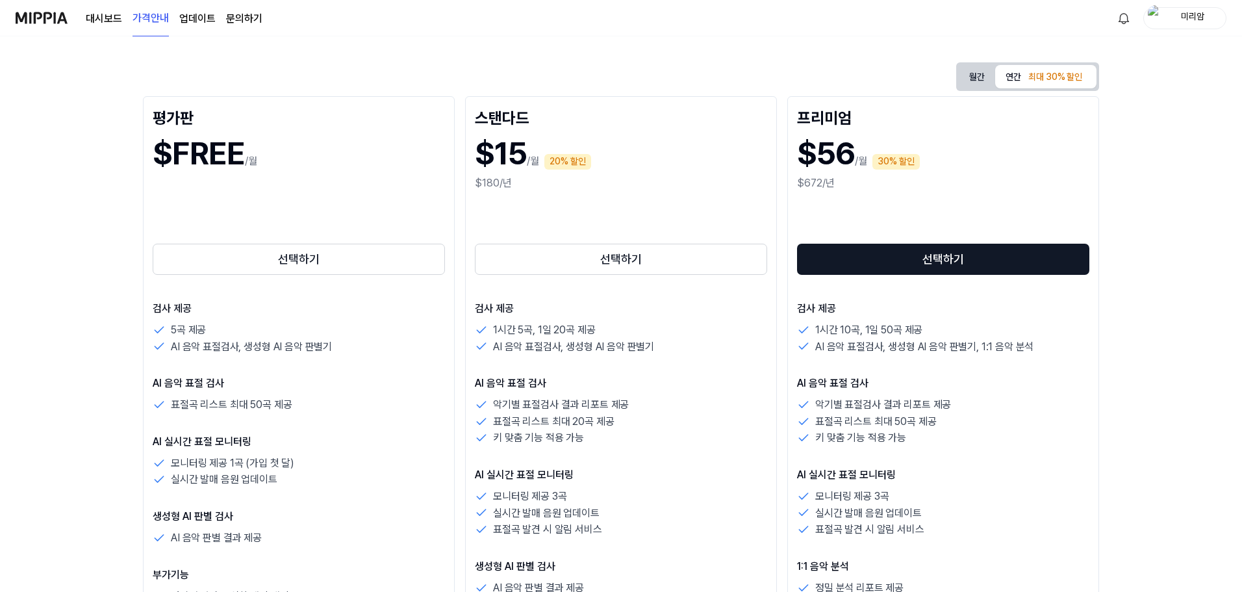
scroll to position [86, 0]
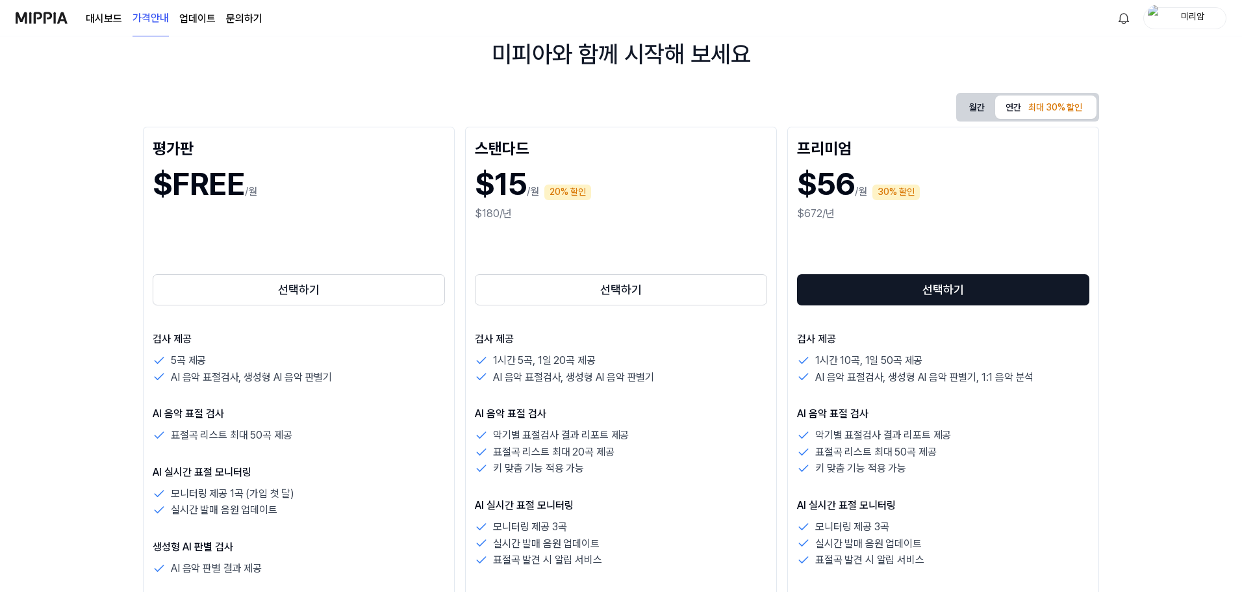
click at [197, 20] on link "업데이트" at bounding box center [197, 19] width 36 height 16
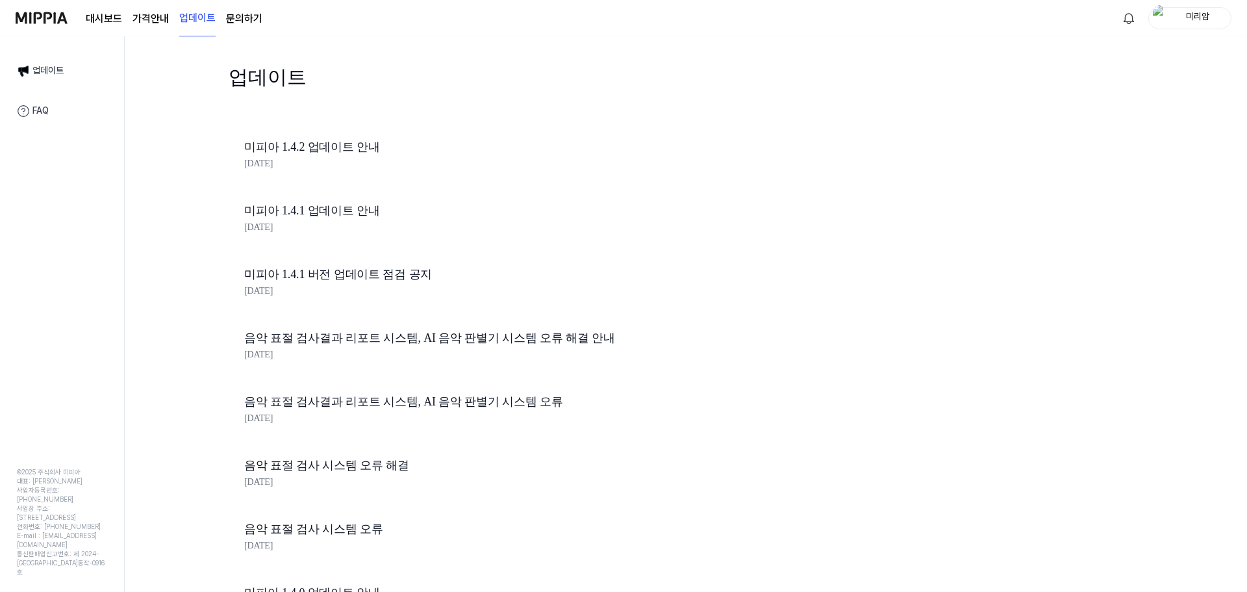
click at [93, 18] on link "대시보드" at bounding box center [104, 19] width 36 height 16
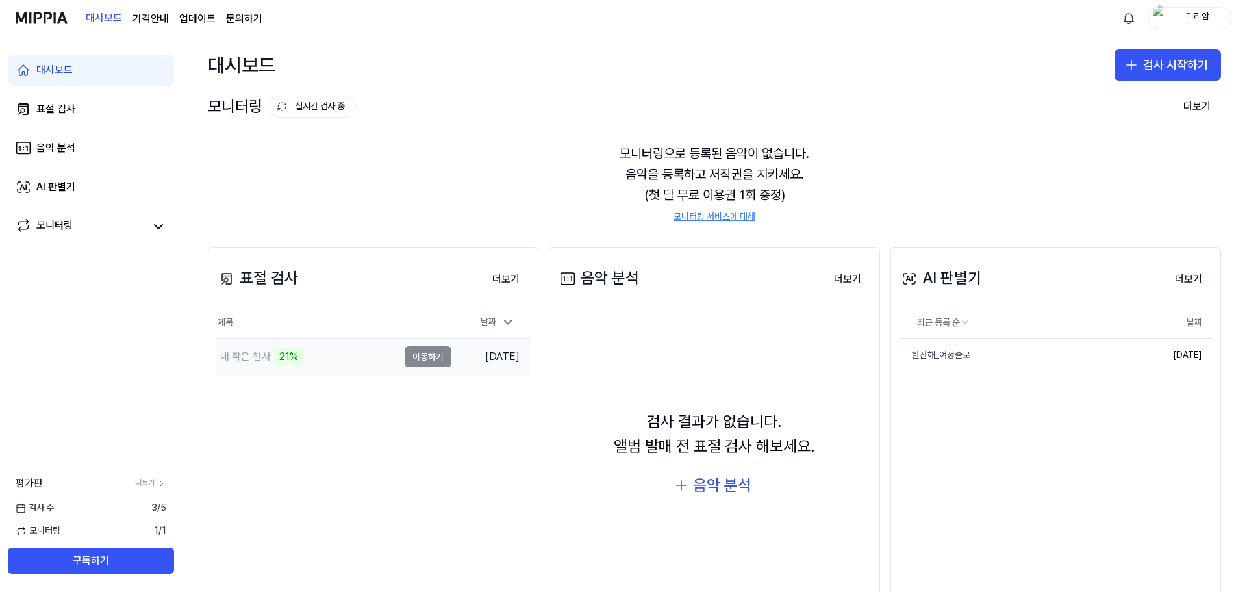
click at [253, 353] on div "내 작은 천사" at bounding box center [245, 357] width 51 height 16
click at [1101, 357] on icon "button" at bounding box center [1106, 355] width 10 height 10
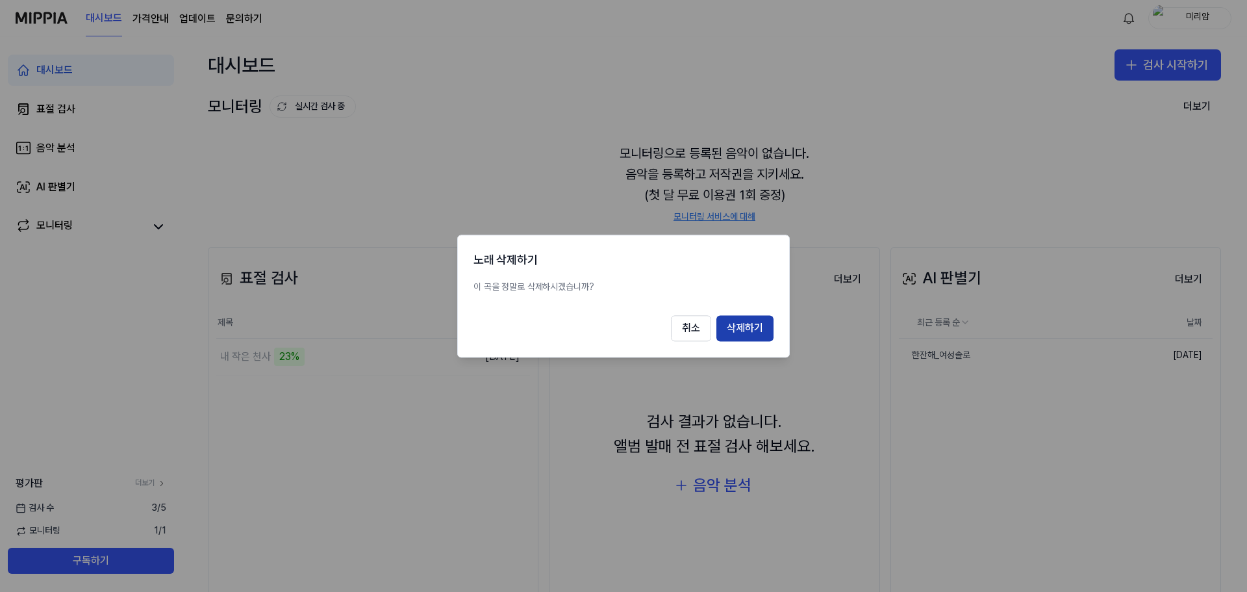
click at [748, 331] on button "삭제하기" at bounding box center [745, 328] width 57 height 26
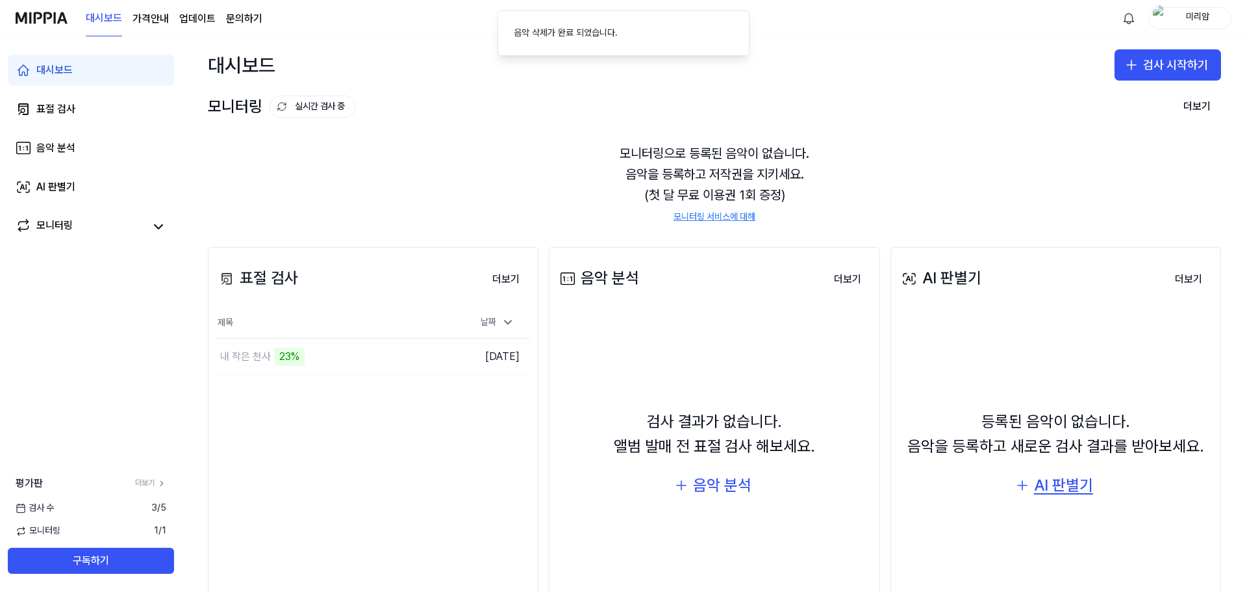
click at [1050, 479] on div "AI 판별기" at bounding box center [1063, 485] width 59 height 25
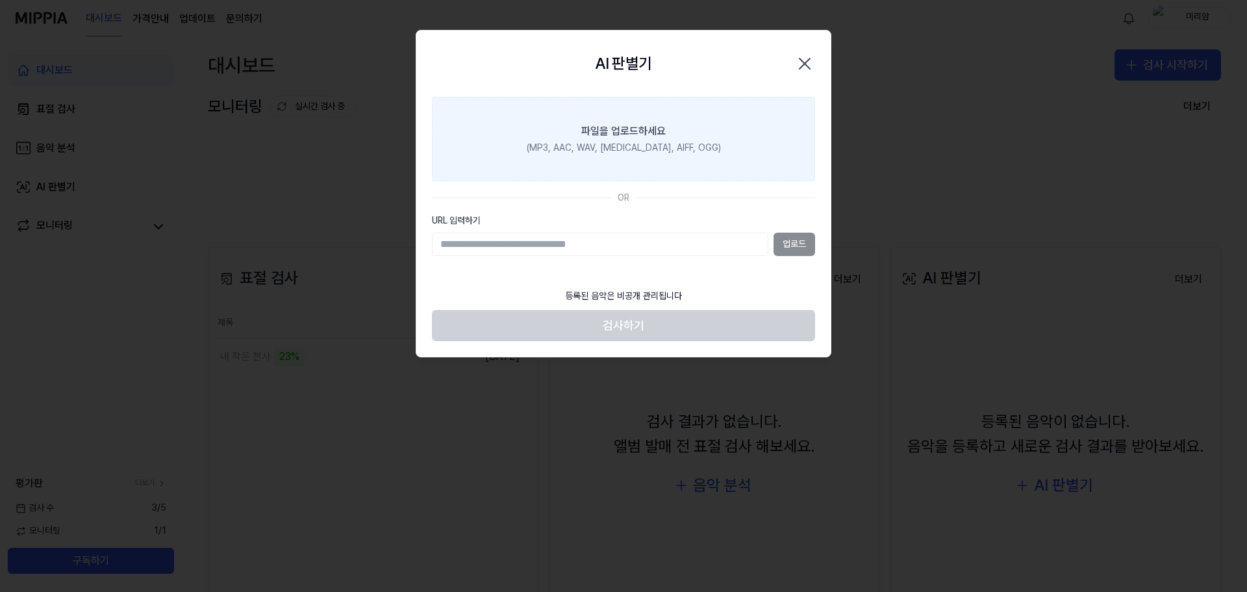
click at [650, 157] on label "파일을 업로드하세요 (MP3, AAC, WAV, FLAC, AIFF, OGG)" at bounding box center [623, 139] width 383 height 84
click at [0, 0] on input "파일을 업로드하세요 (MP3, AAC, WAV, FLAC, AIFF, OGG)" at bounding box center [0, 0] width 0 height 0
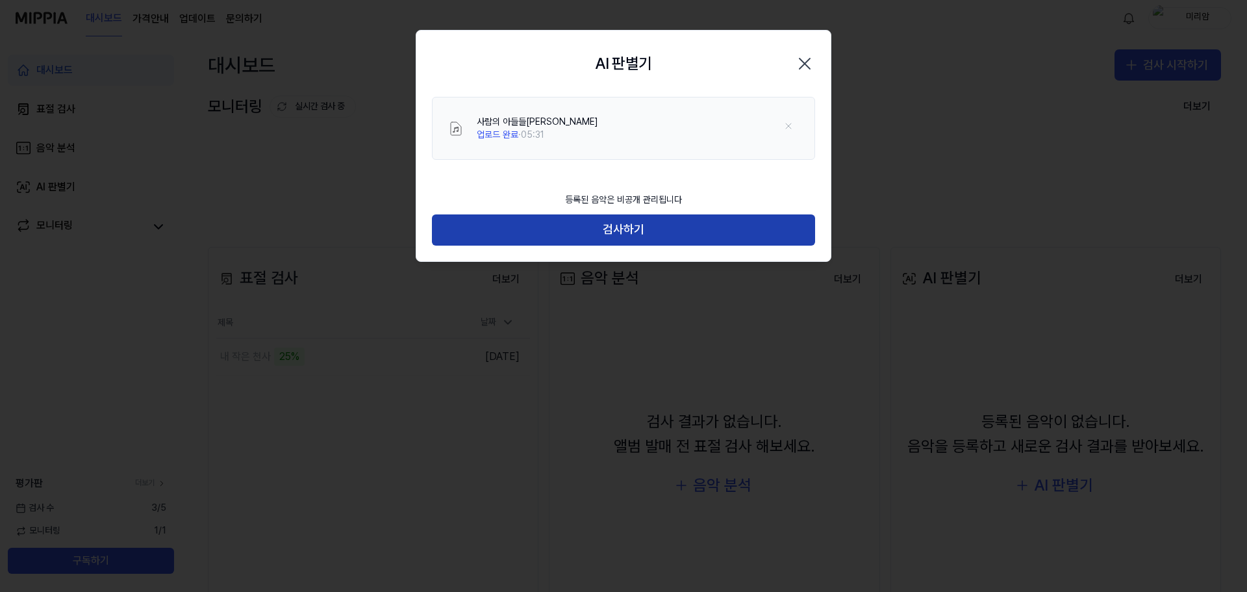
click at [591, 228] on button "검사하기" at bounding box center [623, 229] width 383 height 31
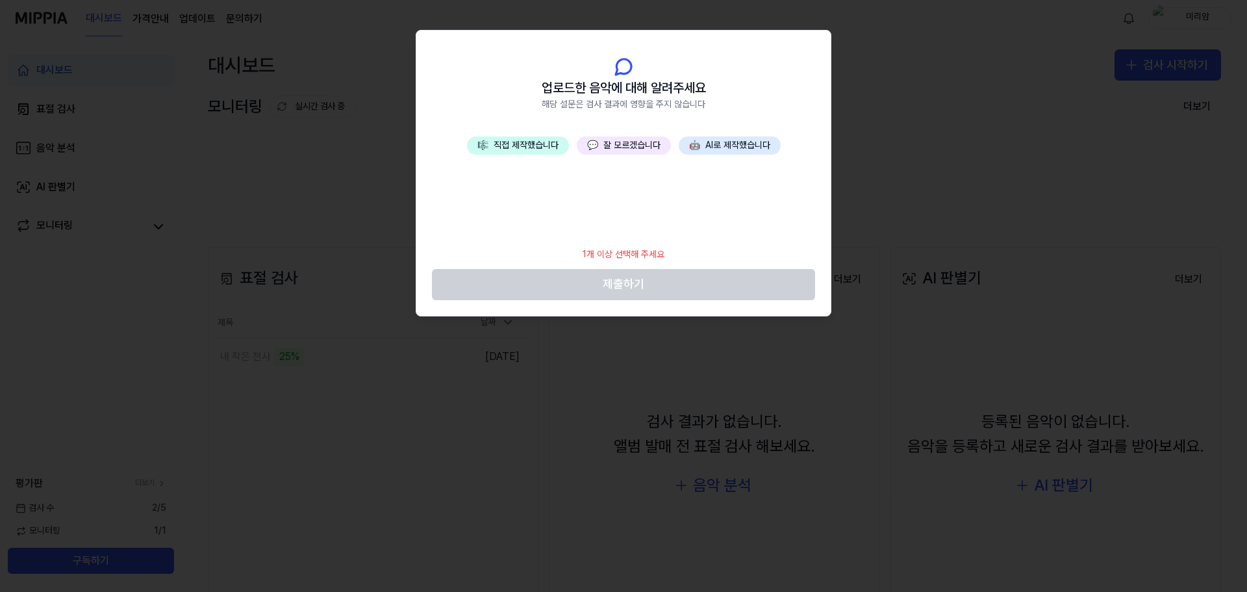
click at [639, 147] on button "💬 잘 모르겠습니다" at bounding box center [624, 145] width 94 height 18
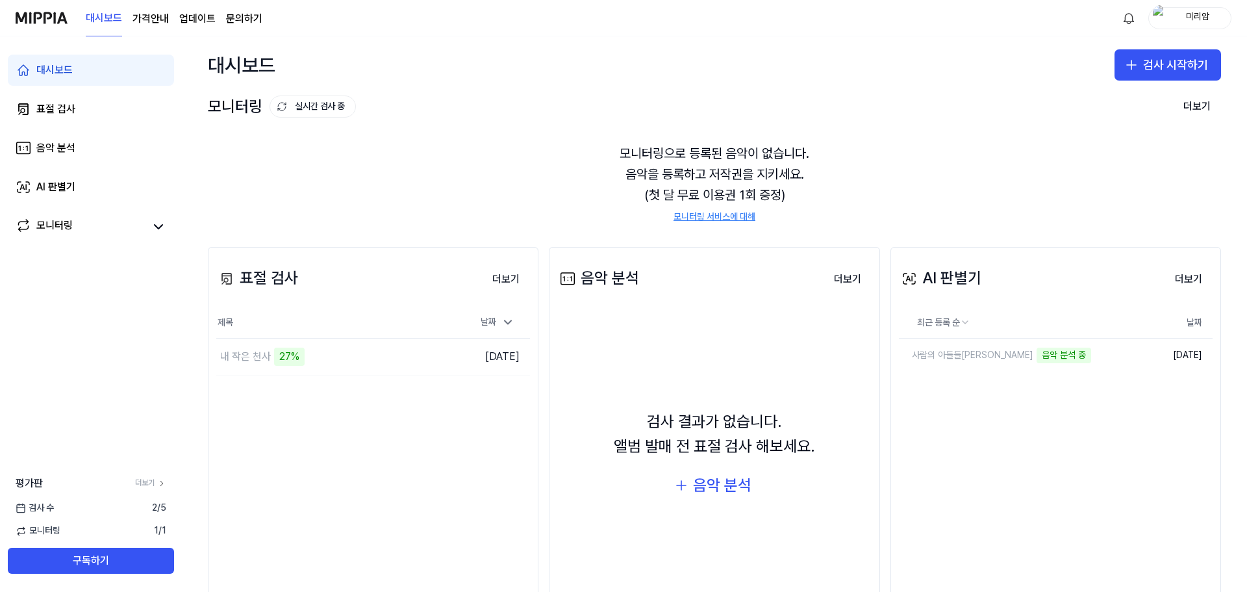
scroll to position [44, 0]
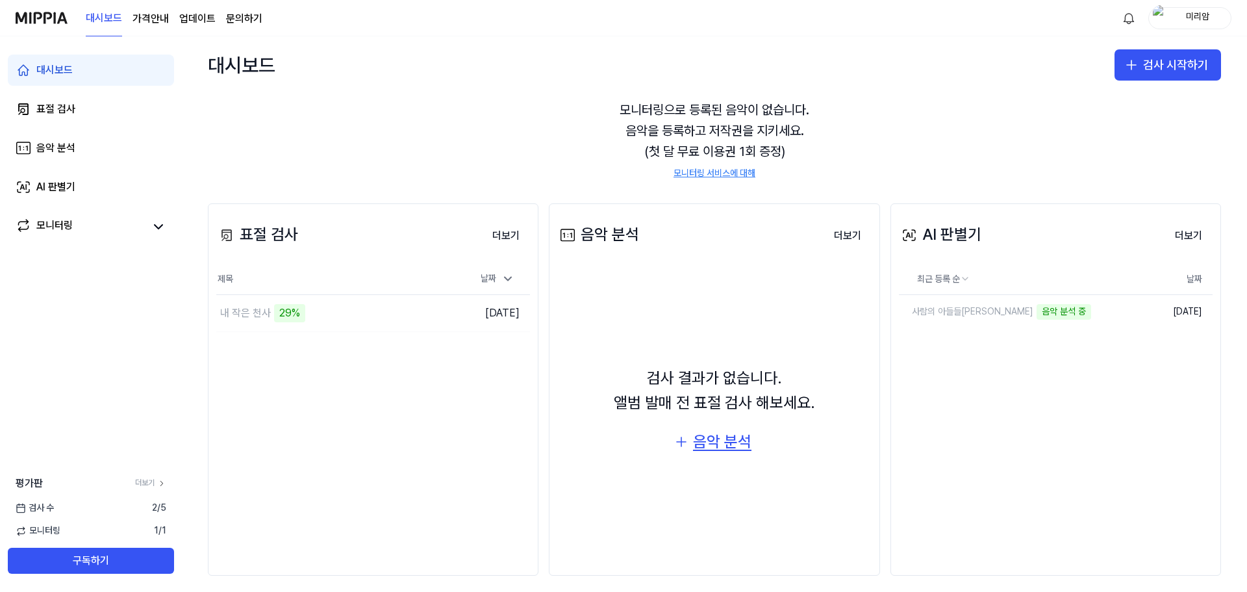
click at [700, 440] on div "음악 분석" at bounding box center [722, 441] width 58 height 25
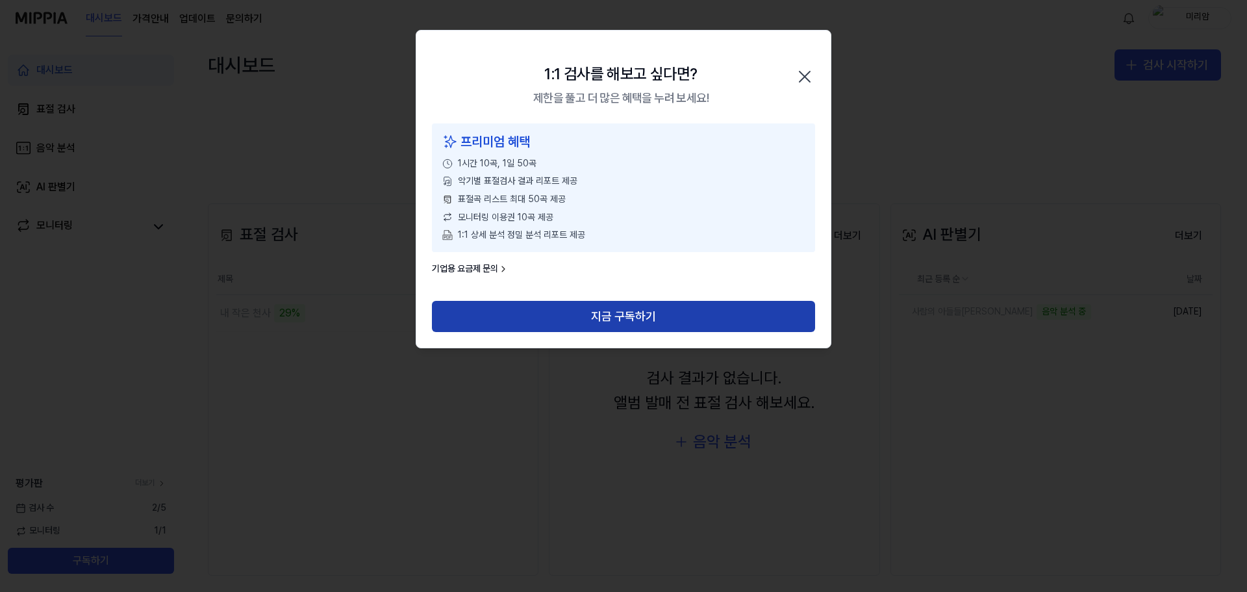
click at [645, 317] on button "지금 구독하기" at bounding box center [623, 316] width 383 height 31
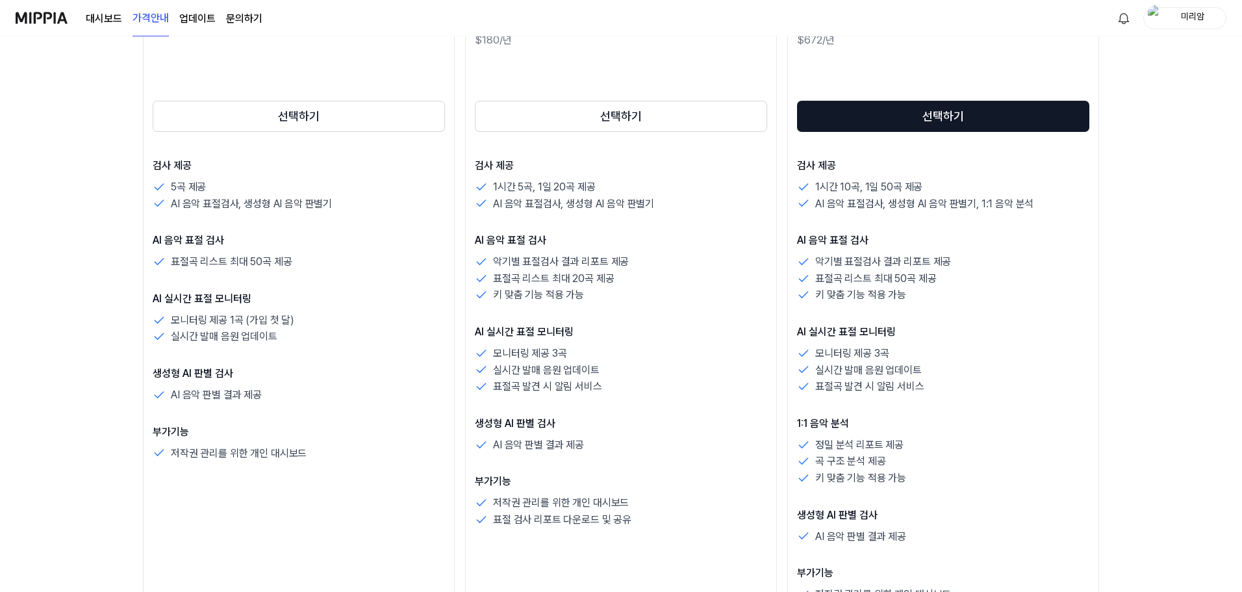
scroll to position [173, 0]
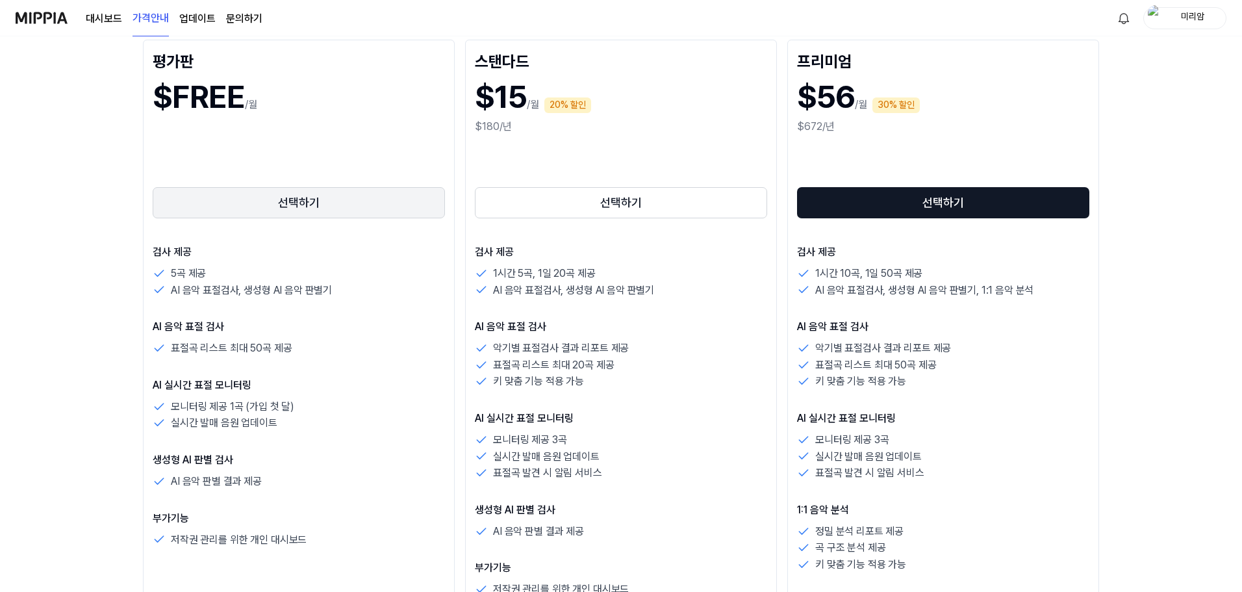
click at [300, 214] on button "선택하기" at bounding box center [299, 202] width 292 height 31
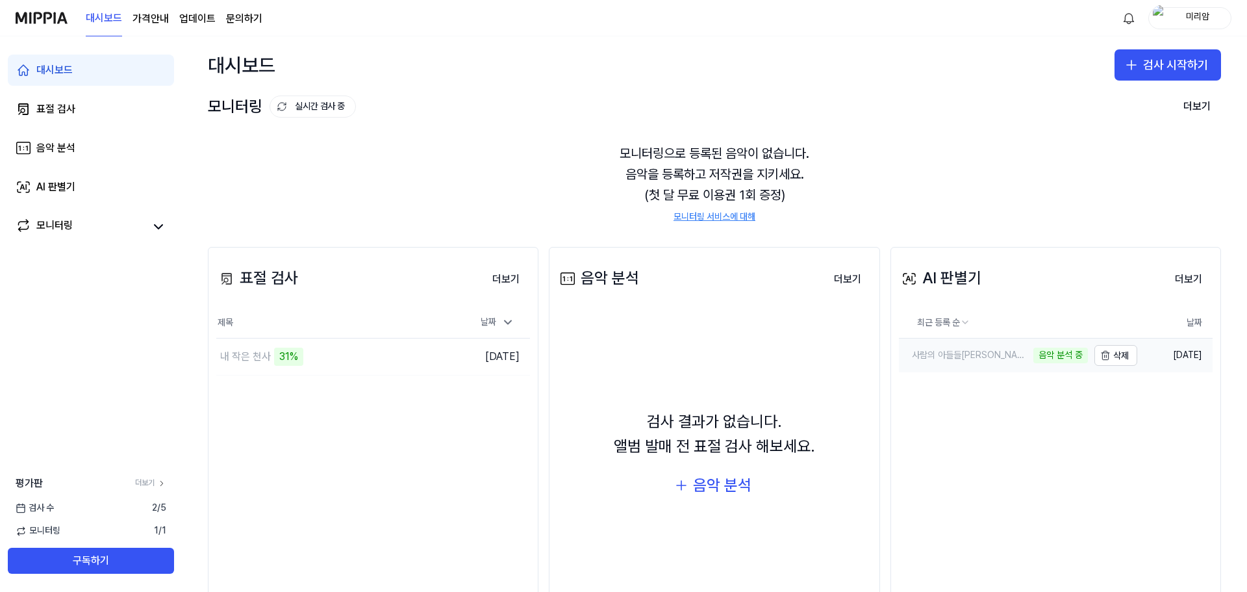
click at [1034, 351] on div "음악 분석 중" at bounding box center [1061, 356] width 55 height 16
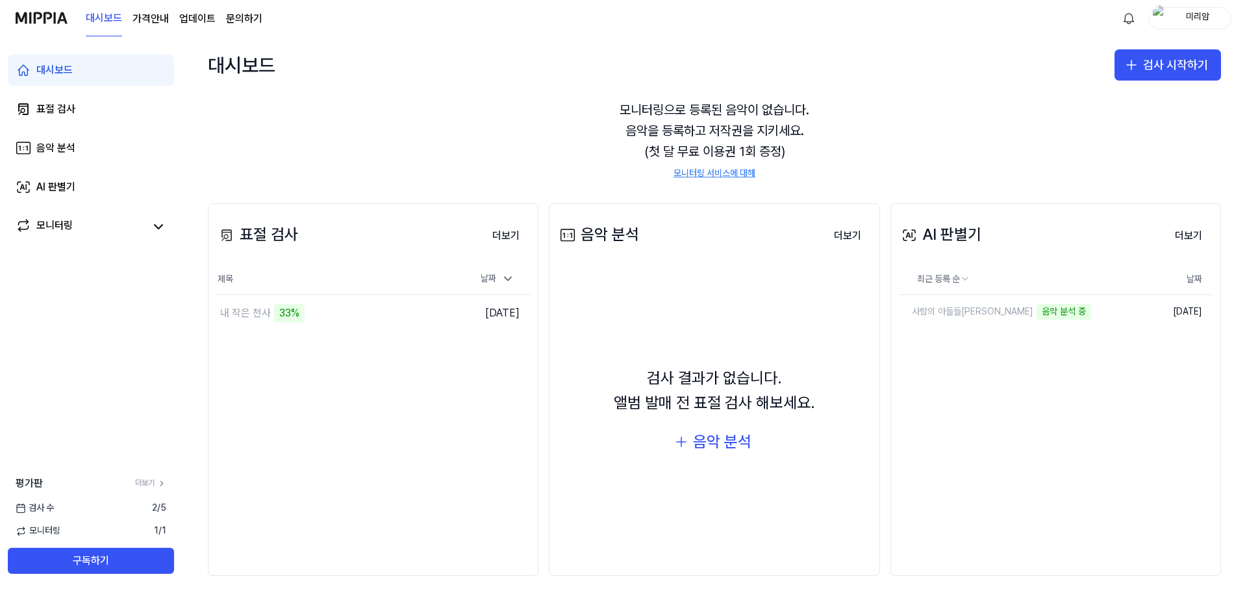
click at [162, 528] on span "1 / 1" at bounding box center [160, 530] width 12 height 13
click at [151, 477] on div "평가판 더보기" at bounding box center [91, 484] width 182 height 16
click at [144, 487] on link "더보기" at bounding box center [150, 483] width 31 height 11
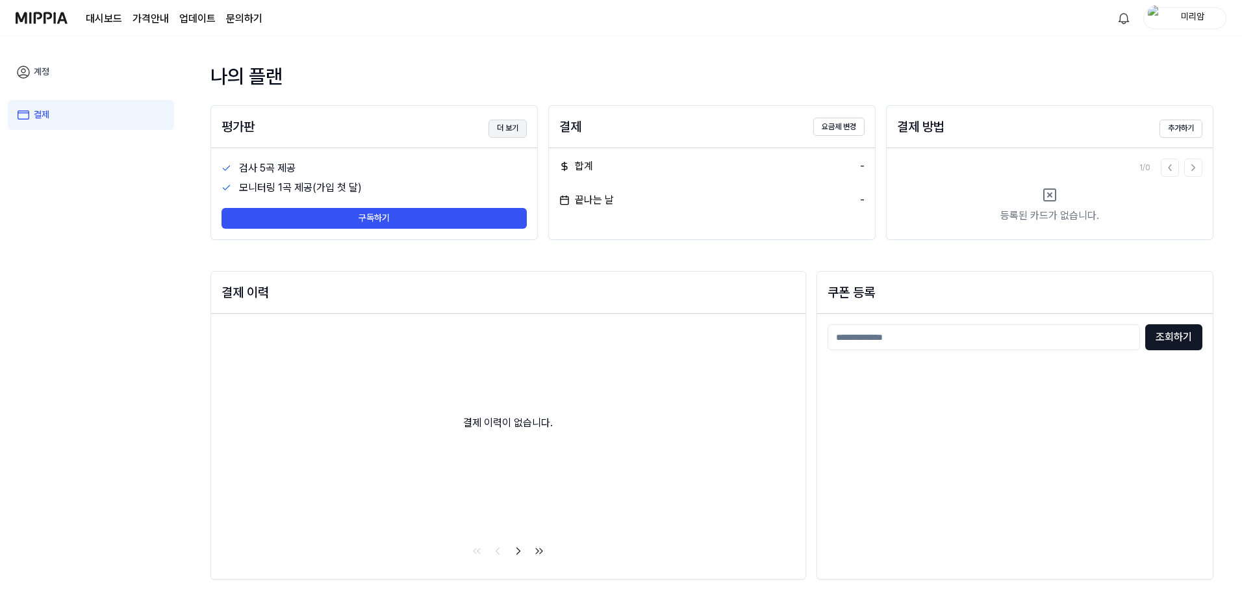
click at [502, 133] on button "더 보기" at bounding box center [508, 129] width 38 height 18
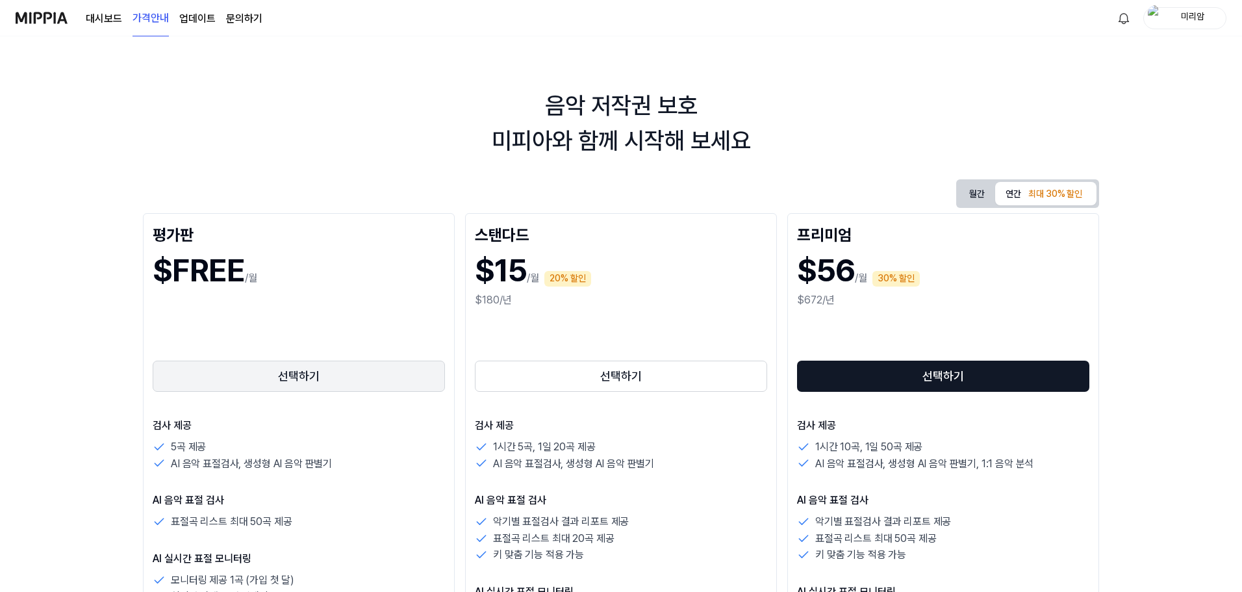
click at [228, 367] on button "선택하기" at bounding box center [299, 376] width 292 height 31
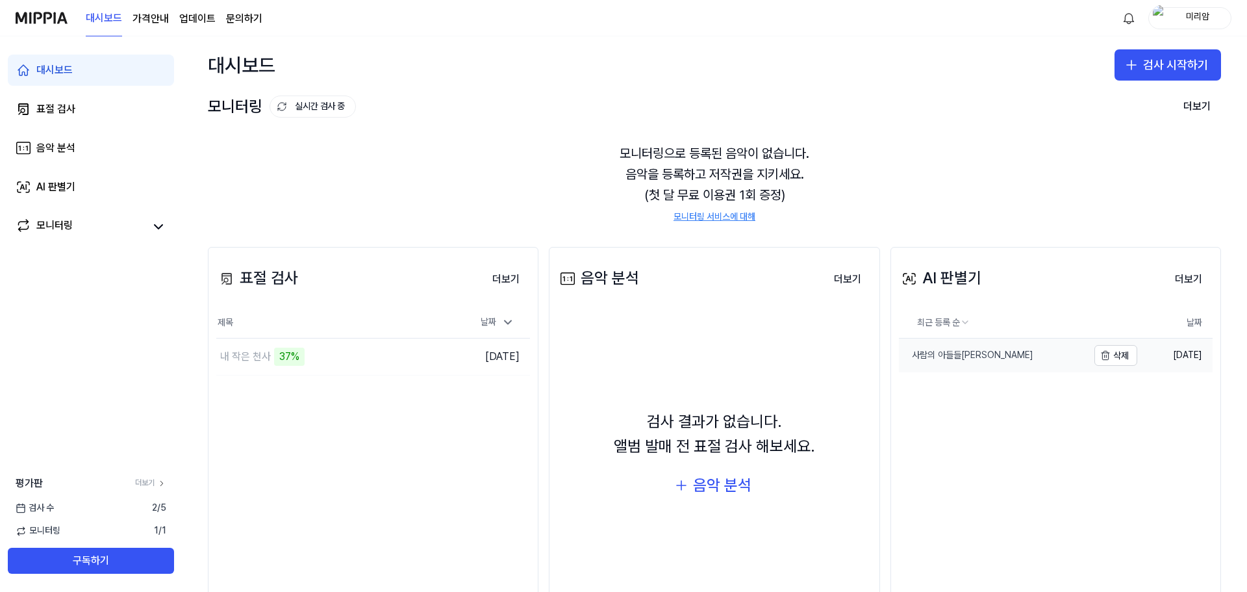
click at [963, 355] on div "사람의 아들들아" at bounding box center [966, 355] width 134 height 13
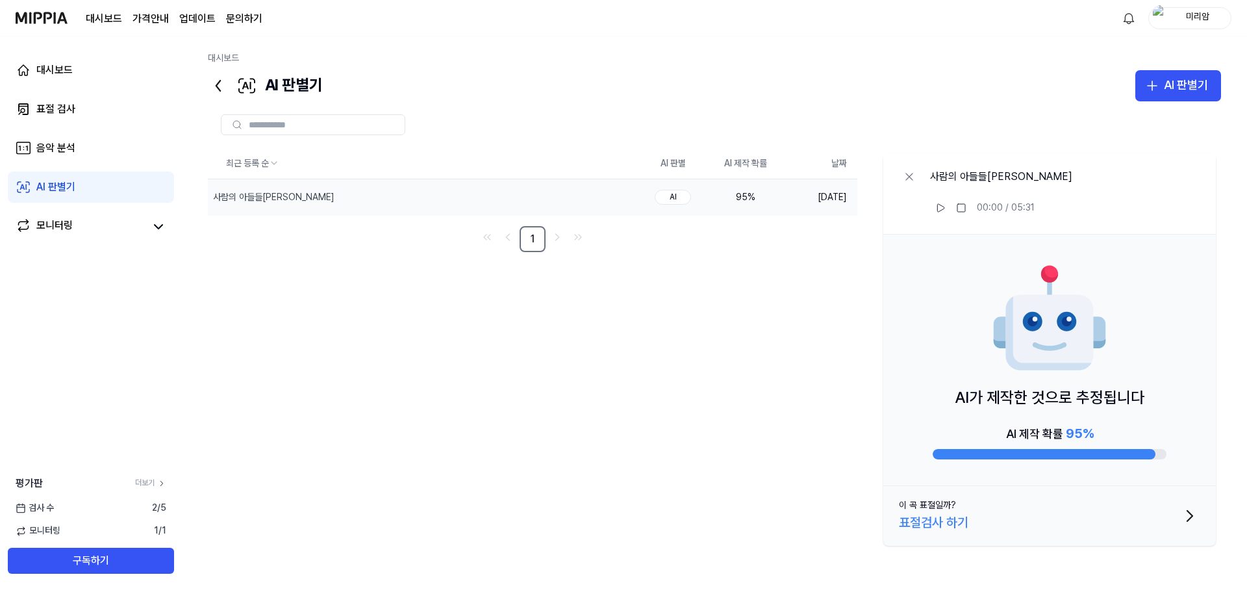
click at [899, 517] on div "표절검사 하기" at bounding box center [934, 522] width 70 height 21
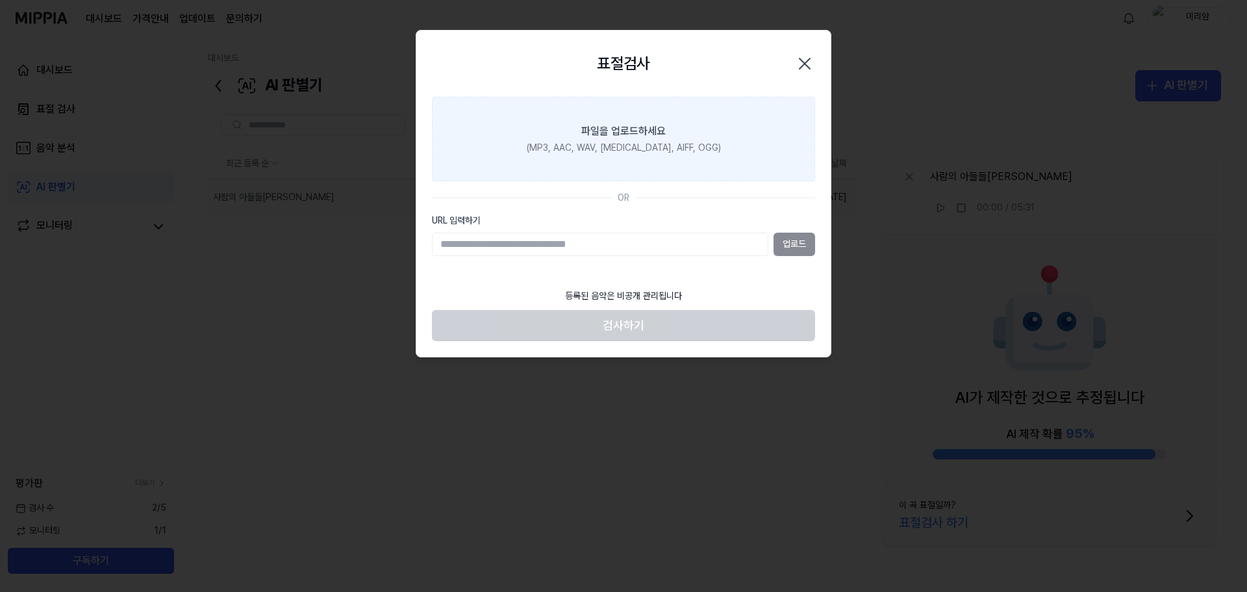
click at [617, 127] on div "파일을 업로드하세요" at bounding box center [623, 131] width 84 height 16
click at [0, 0] on input "파일을 업로드하세요 (MP3, AAC, WAV, FLAC, AIFF, OGG)" at bounding box center [0, 0] width 0 height 0
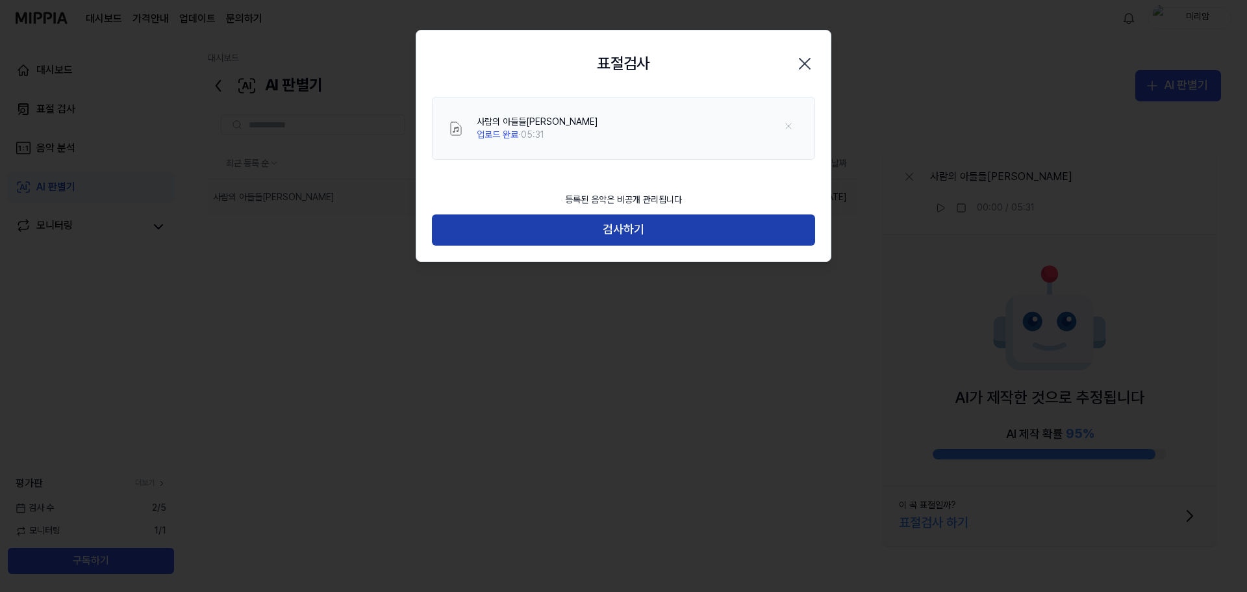
click at [603, 228] on button "검사하기" at bounding box center [623, 229] width 383 height 31
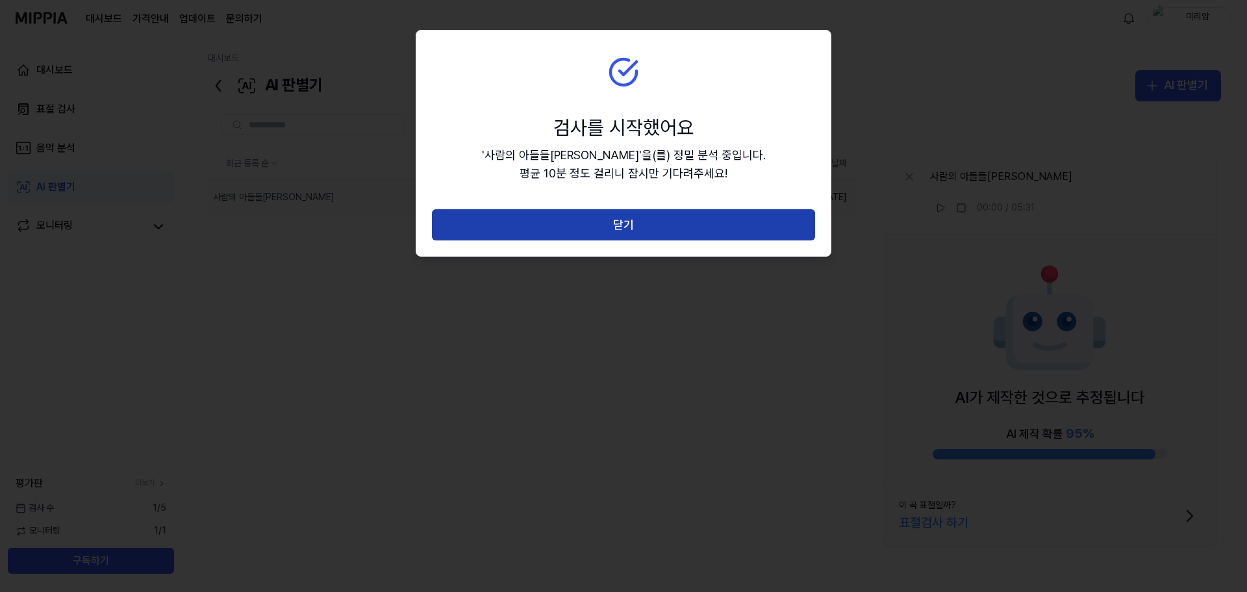
click at [604, 228] on button "닫기" at bounding box center [623, 224] width 383 height 31
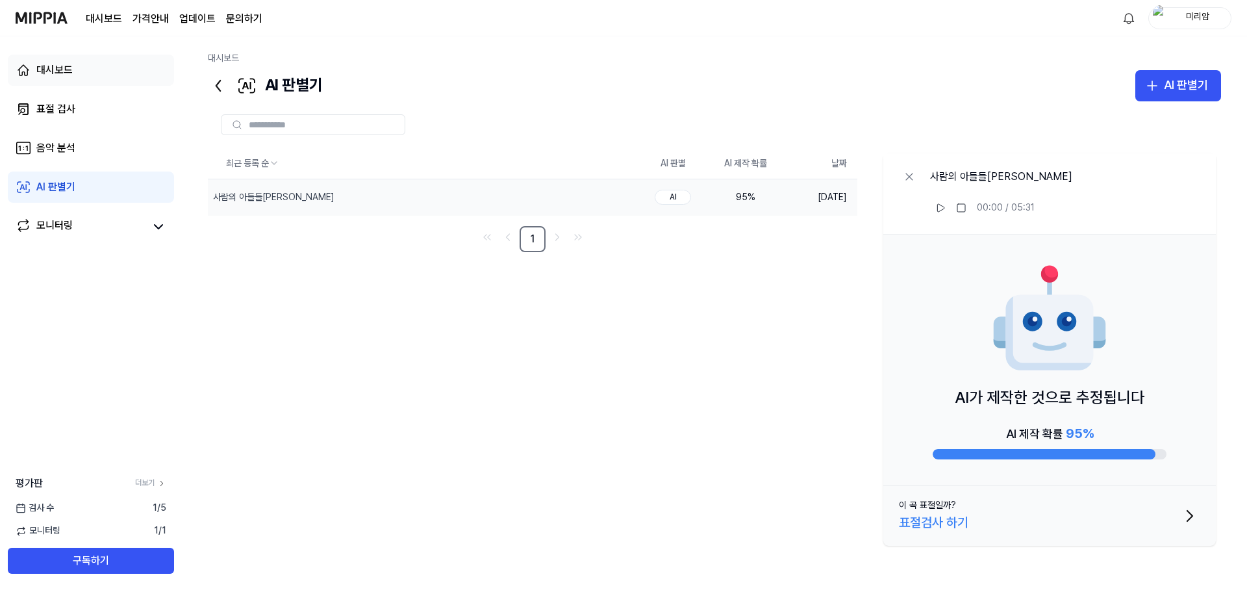
click at [42, 70] on div "대시보드" at bounding box center [54, 70] width 36 height 16
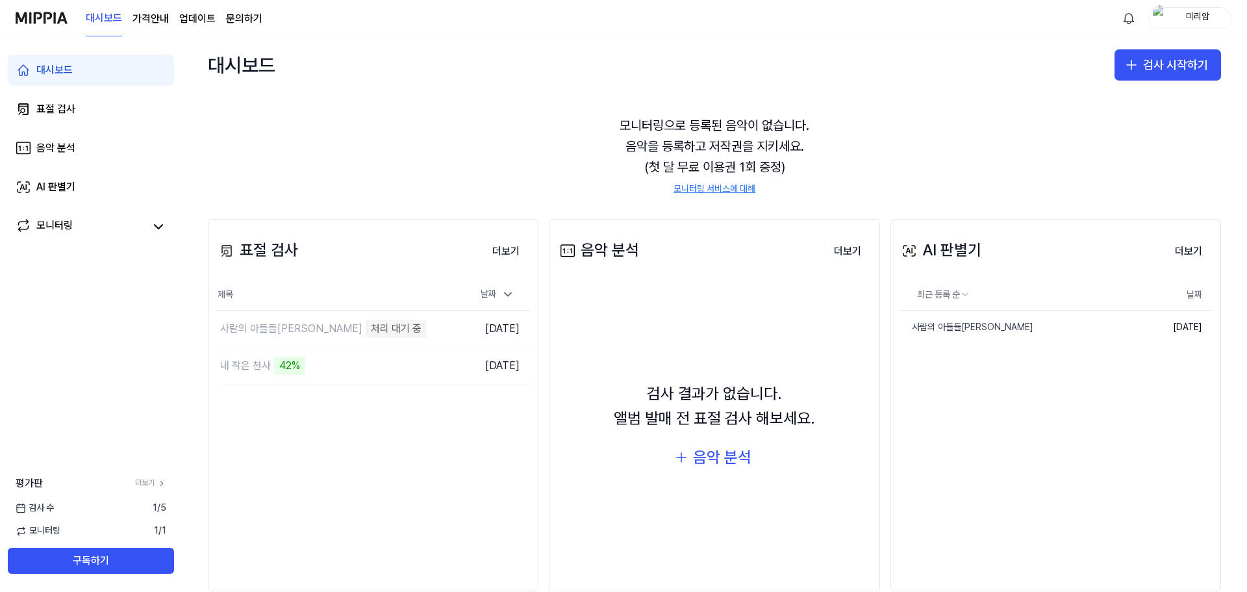
scroll to position [44, 0]
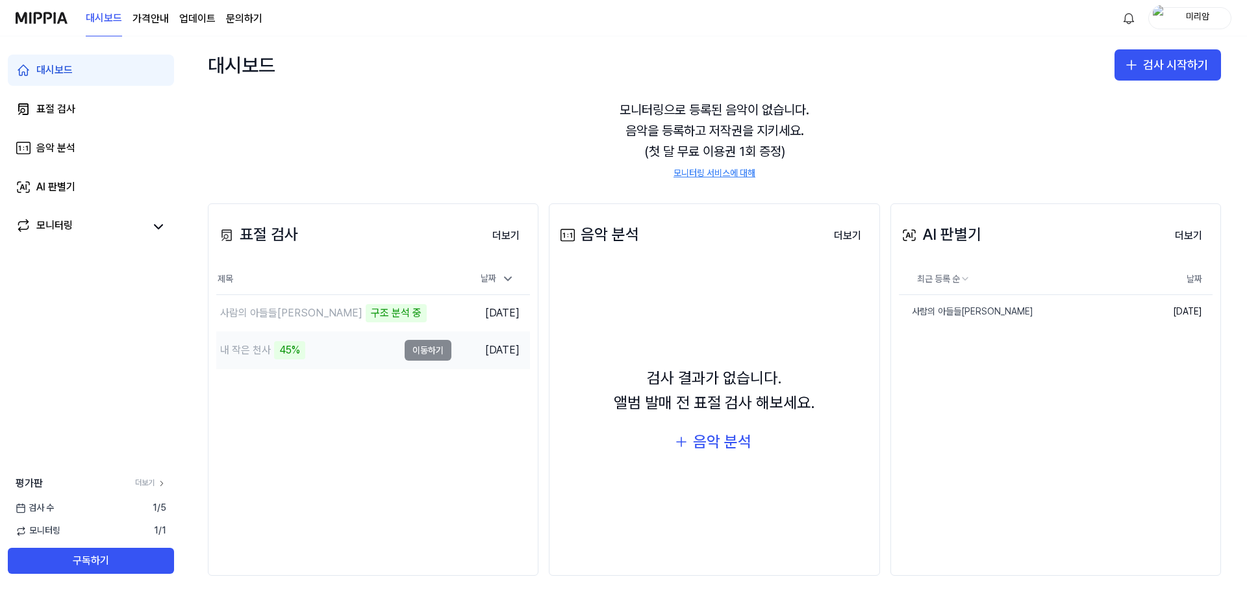
click at [251, 354] on div "내 작은 천사" at bounding box center [245, 350] width 51 height 16
click at [1118, 309] on button "삭제" at bounding box center [1116, 311] width 43 height 21
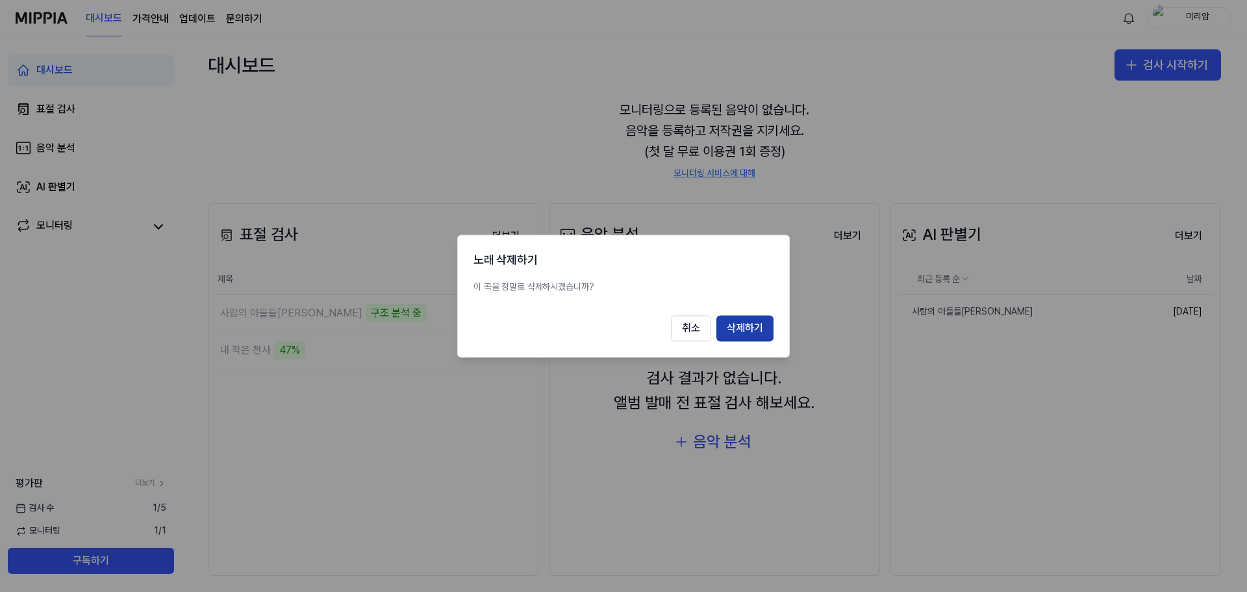
click at [740, 337] on button "삭제하기" at bounding box center [745, 328] width 57 height 26
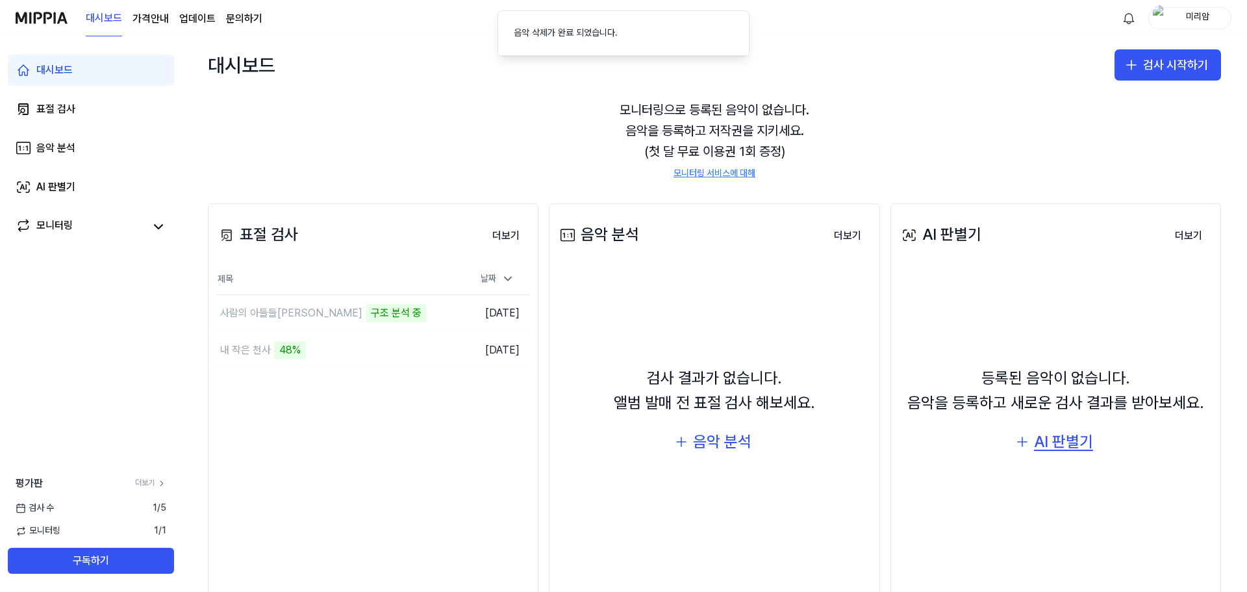
click at [1037, 437] on div "AI 판별기" at bounding box center [1063, 441] width 59 height 25
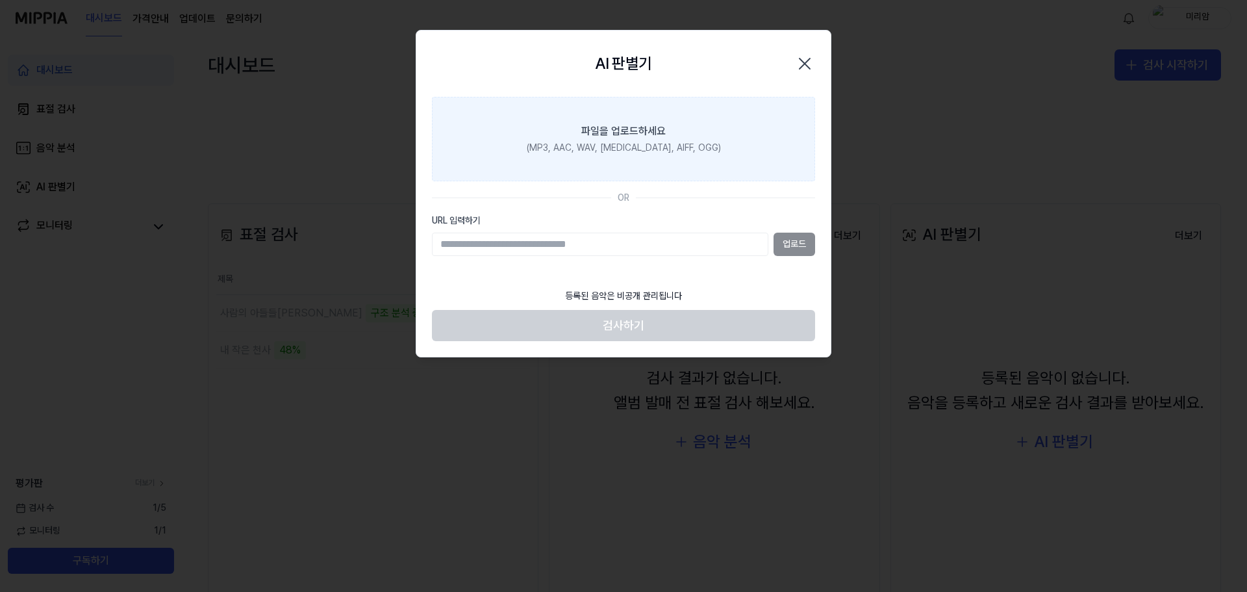
click at [628, 122] on label "파일을 업로드하세요 (MP3, AAC, WAV, FLAC, AIFF, OGG)" at bounding box center [623, 139] width 383 height 84
click at [0, 0] on input "파일을 업로드하세요 (MP3, AAC, WAV, FLAC, AIFF, OGG)" at bounding box center [0, 0] width 0 height 0
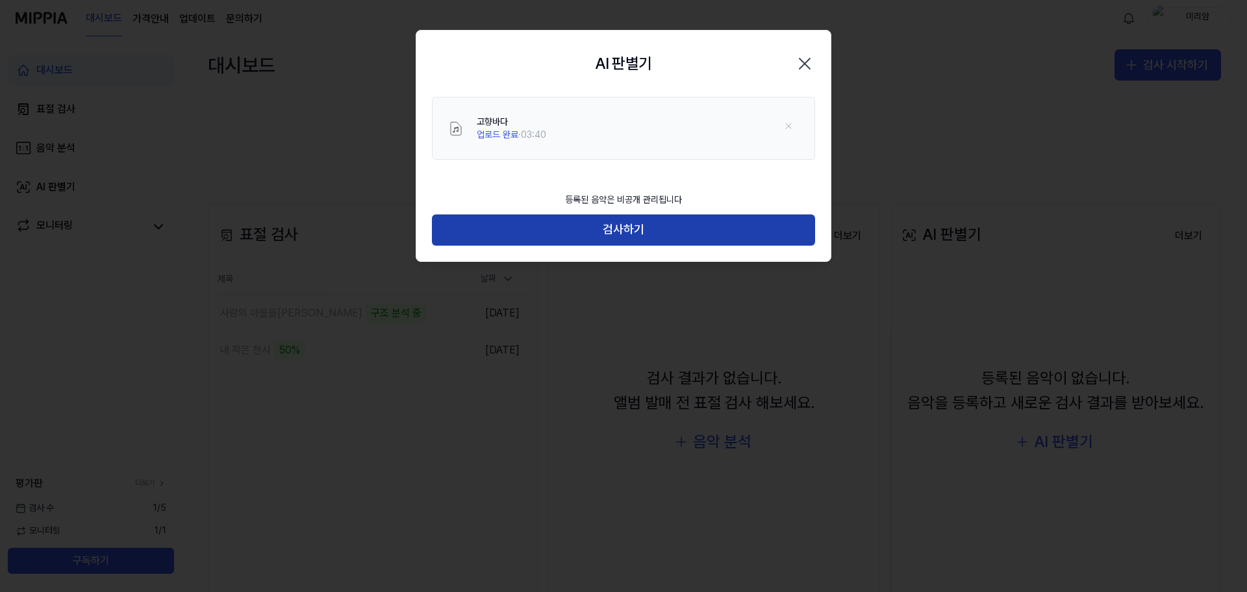
click at [633, 236] on button "검사하기" at bounding box center [623, 229] width 383 height 31
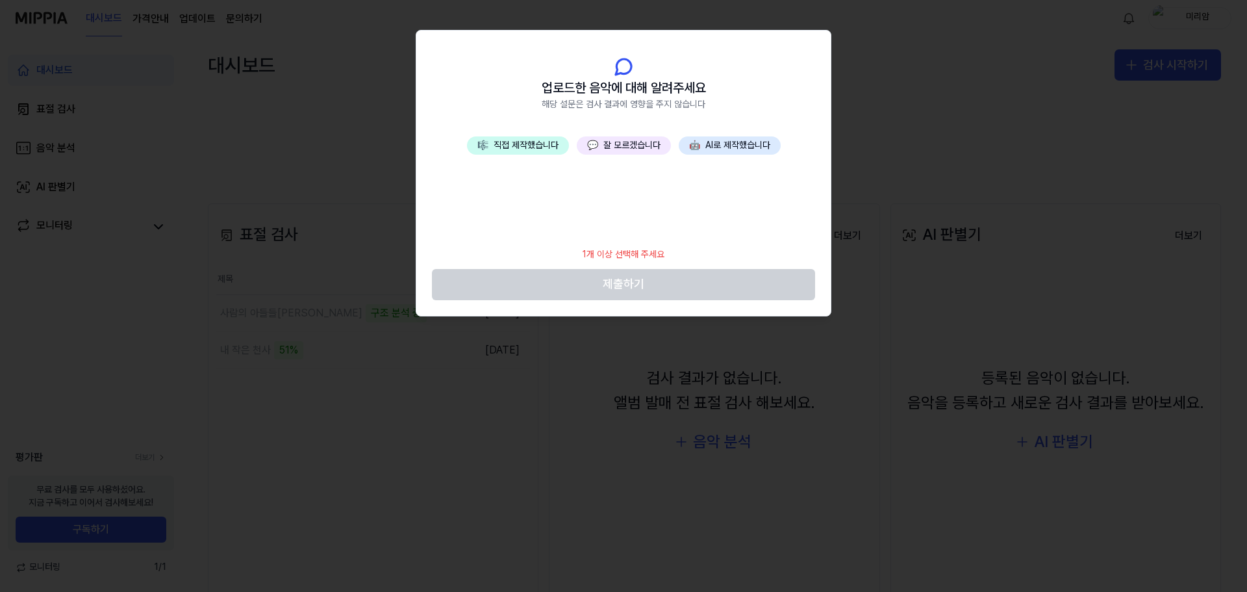
click at [703, 152] on button "🤖 AI로 제작했습니다" at bounding box center [730, 145] width 102 height 18
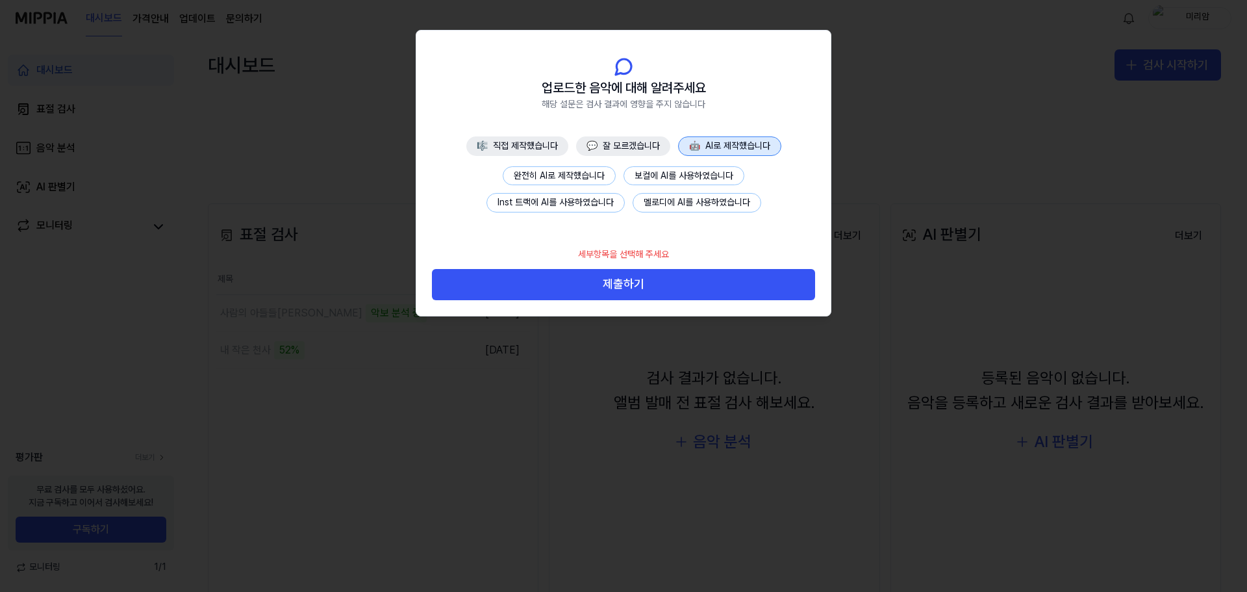
click at [646, 182] on button "보컬에 AI를 사용하였습니다" at bounding box center [684, 175] width 121 height 19
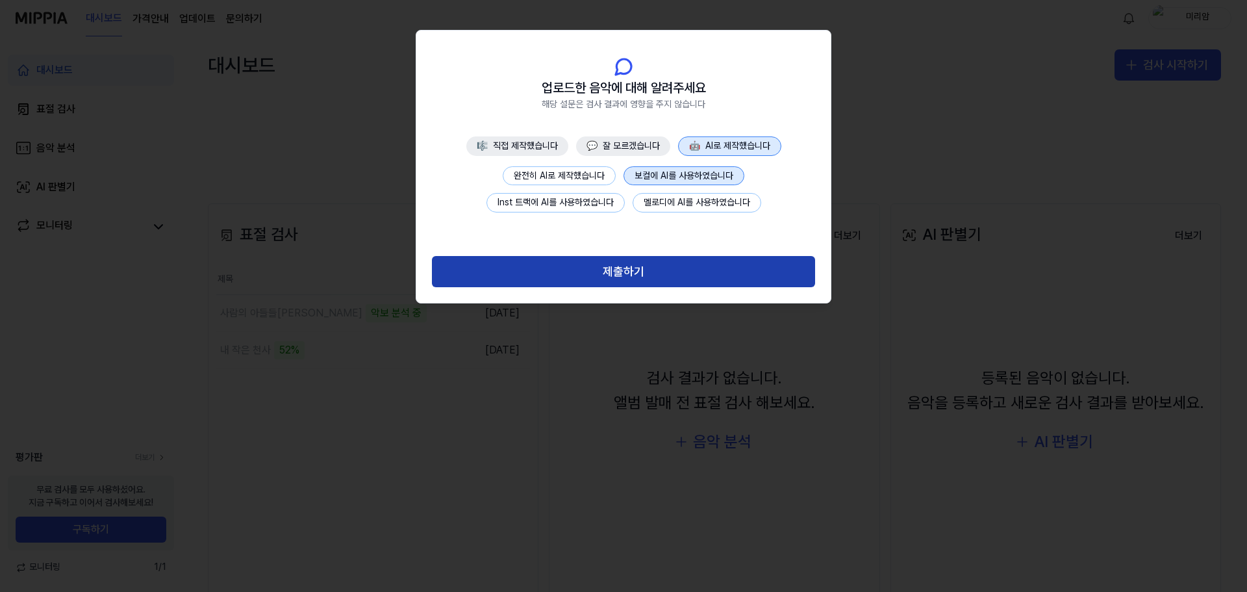
click at [614, 275] on button "제출하기" at bounding box center [623, 271] width 383 height 31
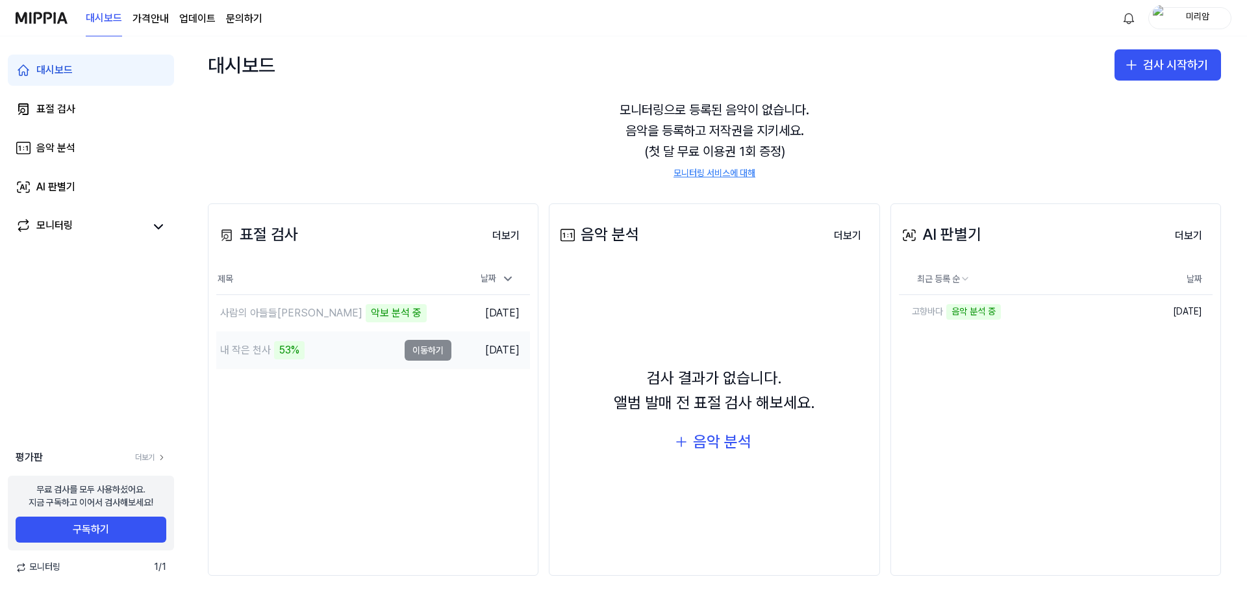
click at [268, 351] on div "내 작은 천사" at bounding box center [245, 350] width 51 height 16
click at [437, 354] on td "내 작은 천사 53% 이동하기" at bounding box center [333, 350] width 235 height 36
click at [478, 353] on td "2025.09.23." at bounding box center [491, 350] width 79 height 37
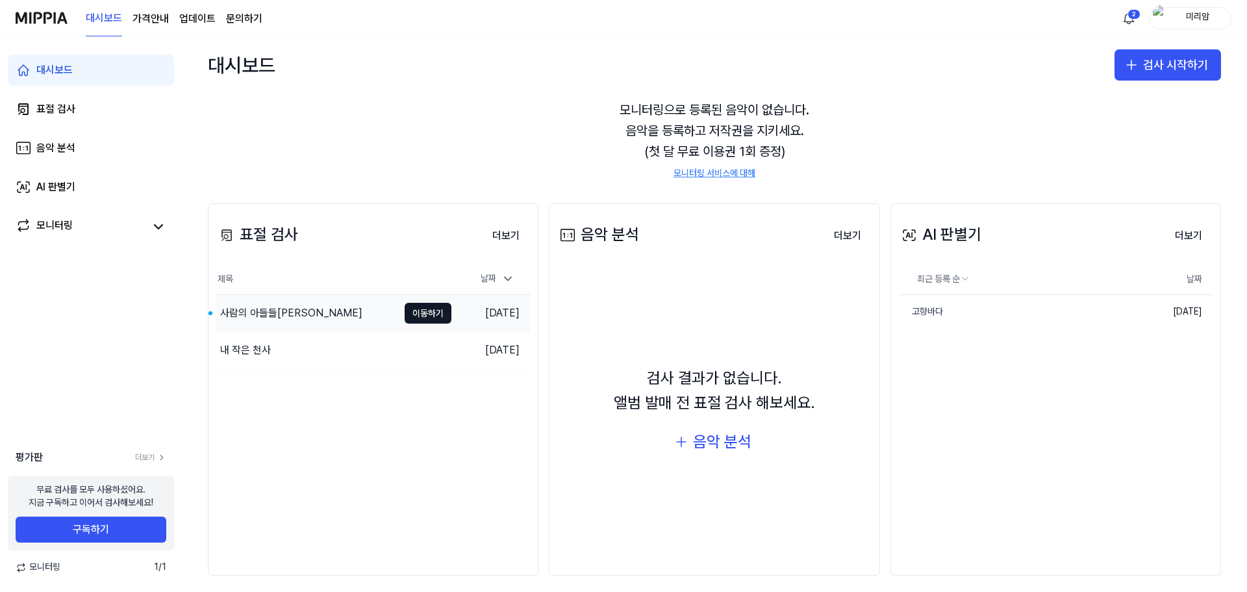
click at [256, 307] on div "사람의 아들들아" at bounding box center [291, 313] width 142 height 16
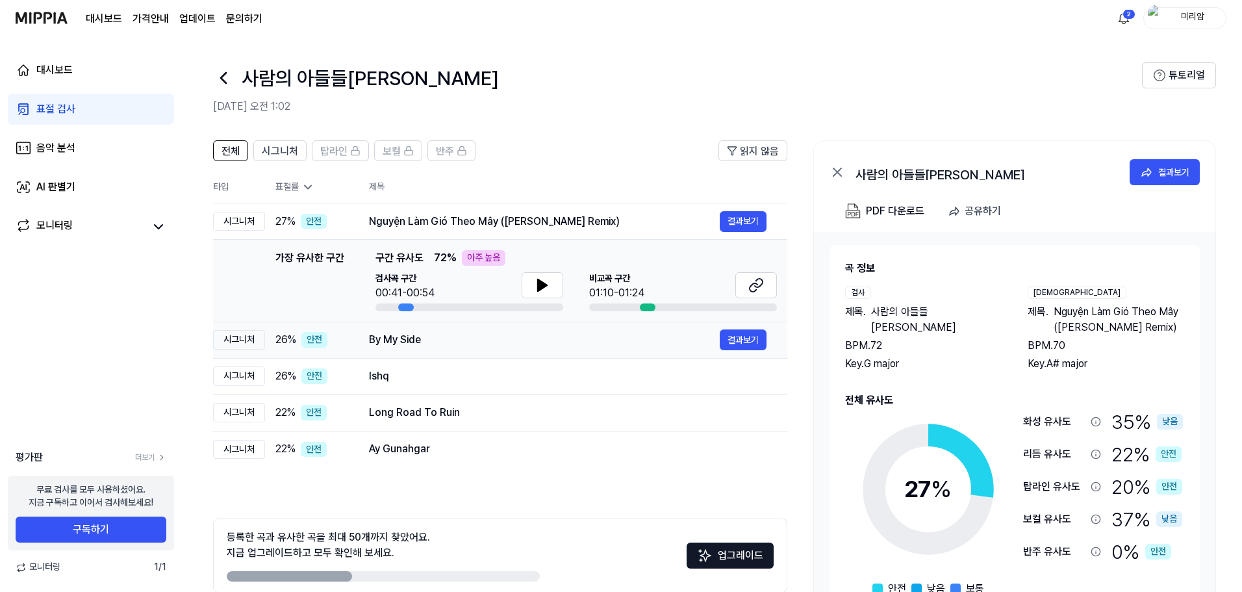
click at [416, 338] on div "By My Side" at bounding box center [544, 340] width 351 height 16
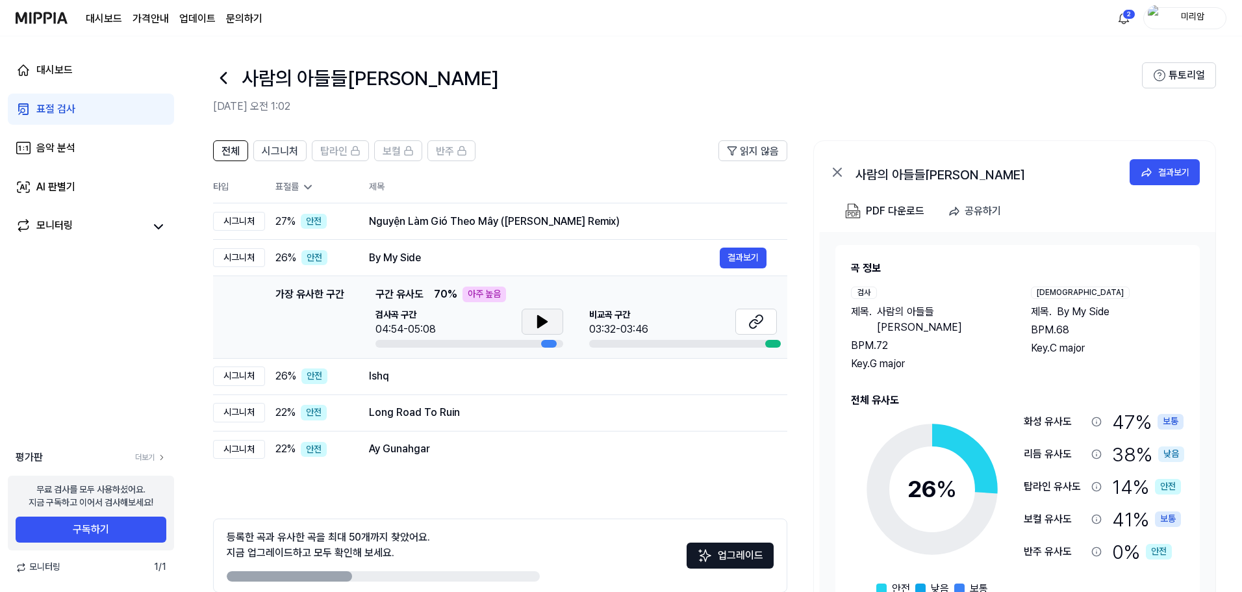
click at [538, 319] on icon at bounding box center [542, 322] width 9 height 12
click at [759, 322] on icon at bounding box center [756, 322] width 16 height 16
click at [468, 374] on div "Ishq" at bounding box center [544, 376] width 351 height 16
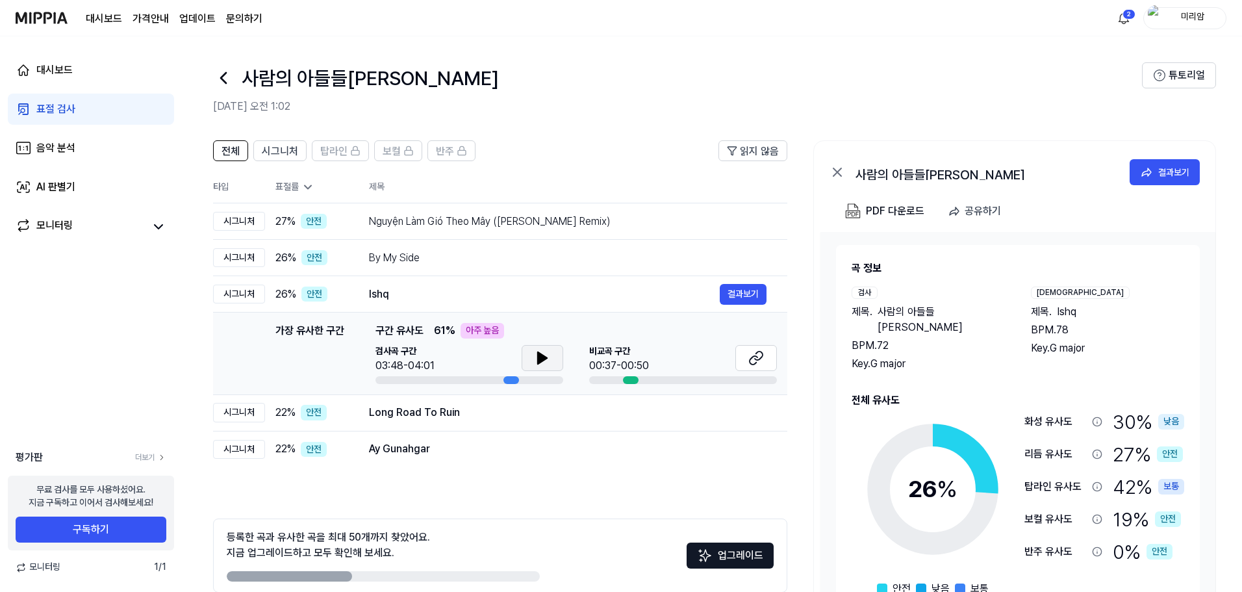
click at [544, 361] on icon at bounding box center [543, 358] width 16 height 16
click at [543, 364] on icon at bounding box center [543, 358] width 16 height 16
click at [752, 358] on icon at bounding box center [754, 360] width 8 height 8
click at [450, 411] on div "Long Road To Ruin" at bounding box center [544, 413] width 351 height 16
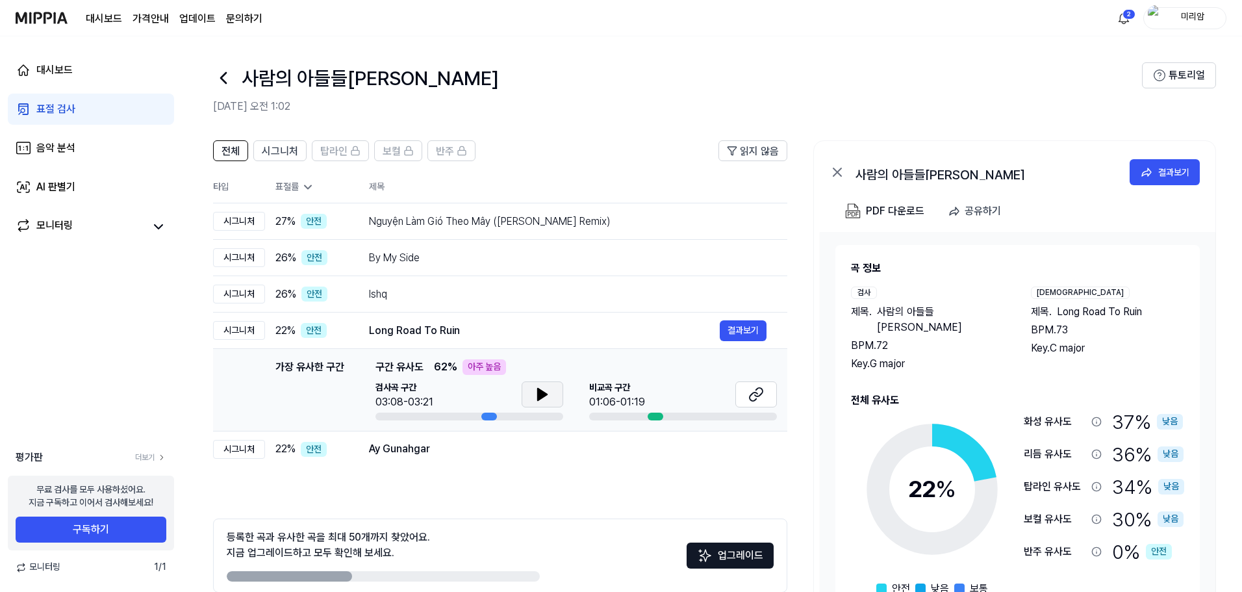
click at [528, 395] on button at bounding box center [543, 394] width 42 height 26
click at [539, 393] on icon at bounding box center [540, 394] width 3 height 10
click at [761, 392] on icon at bounding box center [756, 395] width 16 height 16
click at [488, 448] on div "Ay Gunahgar" at bounding box center [544, 449] width 351 height 16
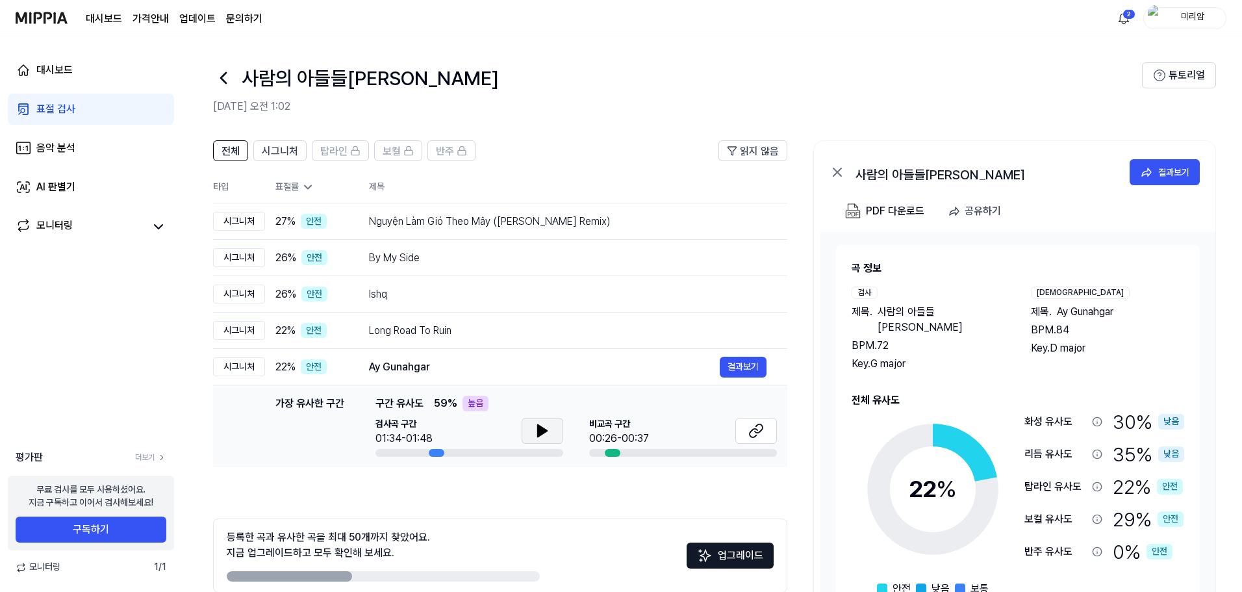
click at [538, 427] on icon at bounding box center [542, 431] width 9 height 12
click at [539, 431] on icon at bounding box center [540, 431] width 3 height 10
click at [761, 429] on icon at bounding box center [756, 431] width 16 height 16
click at [52, 14] on img at bounding box center [42, 18] width 52 height 36
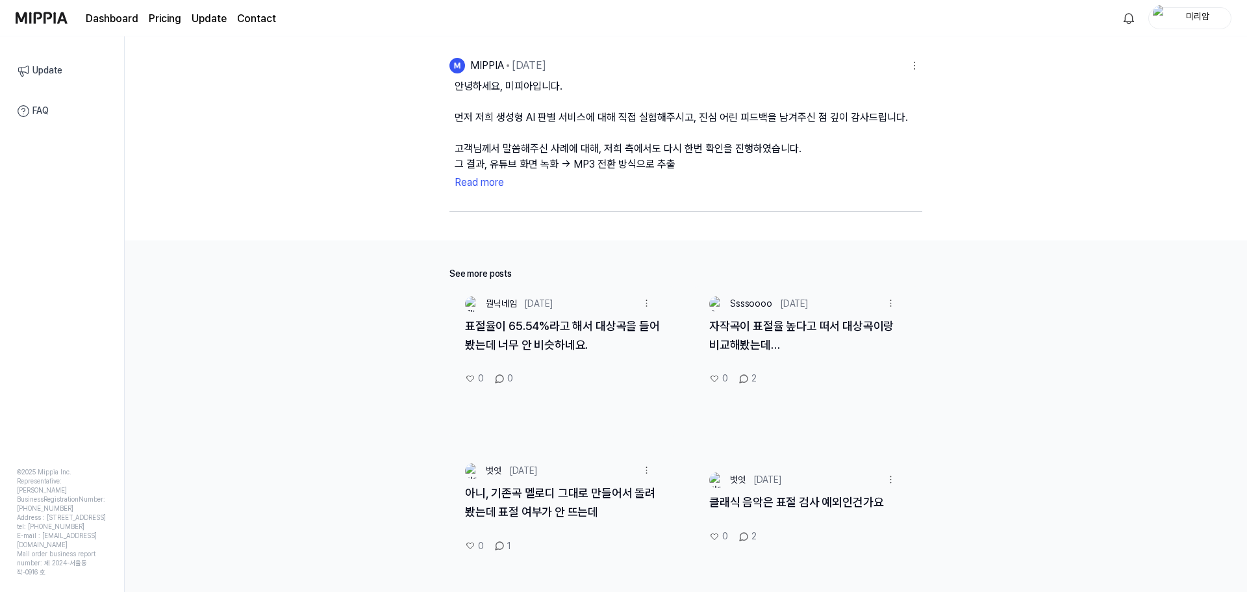
scroll to position [1212, 0]
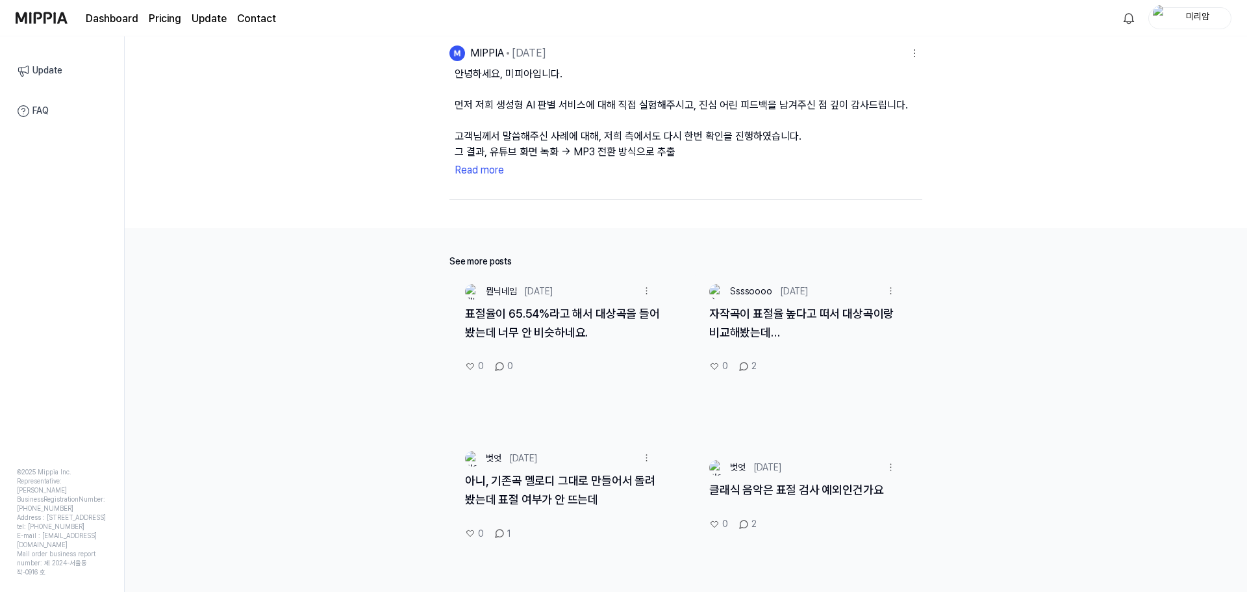
click at [742, 340] on div "자작곡이 표절율 높다고 떠서 대상곡이랑 비교해봤는데…" at bounding box center [807, 331] width 226 height 53
click at [739, 309] on link "자작곡이 표절율 높다고 떠서 대상곡이랑 비교해봤는데…" at bounding box center [801, 323] width 185 height 32
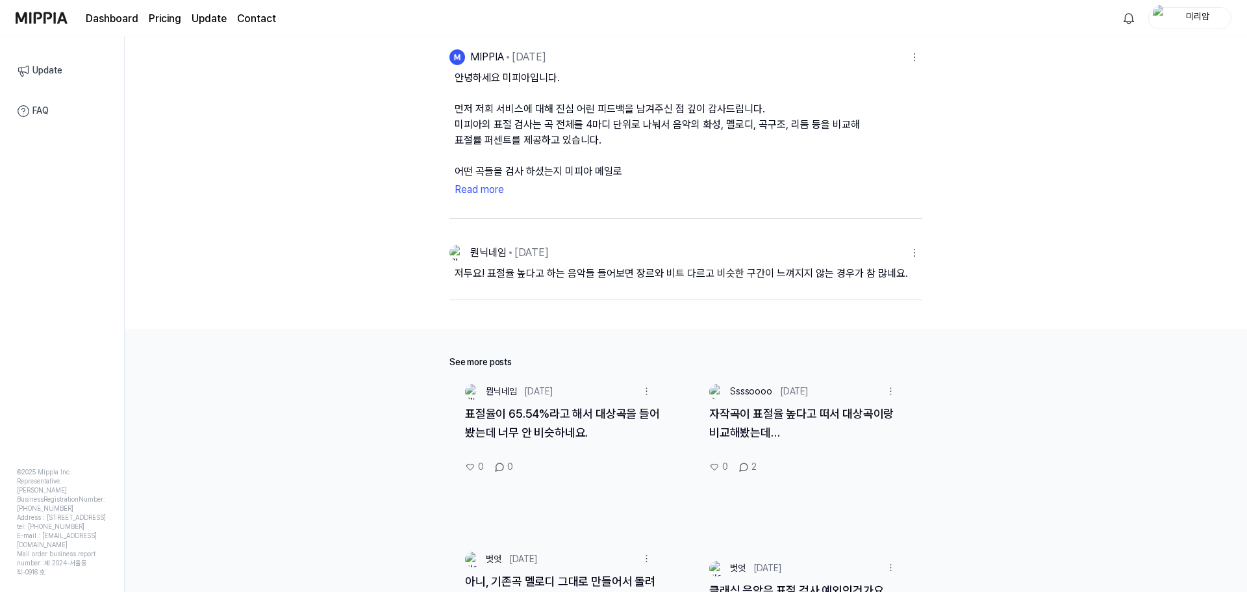
scroll to position [580, 0]
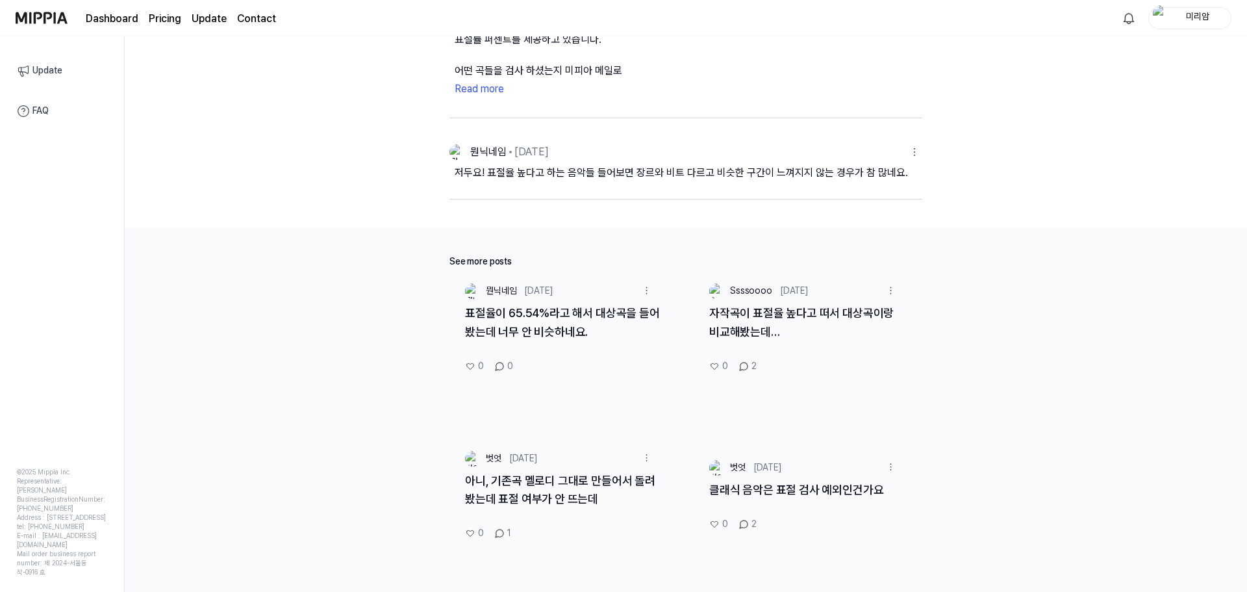
click at [619, 479] on link "아니, 기존곡 멜로디 그대로 만들어서 돌려봤는데 표절 여부가 안 뜨는데" at bounding box center [560, 490] width 190 height 32
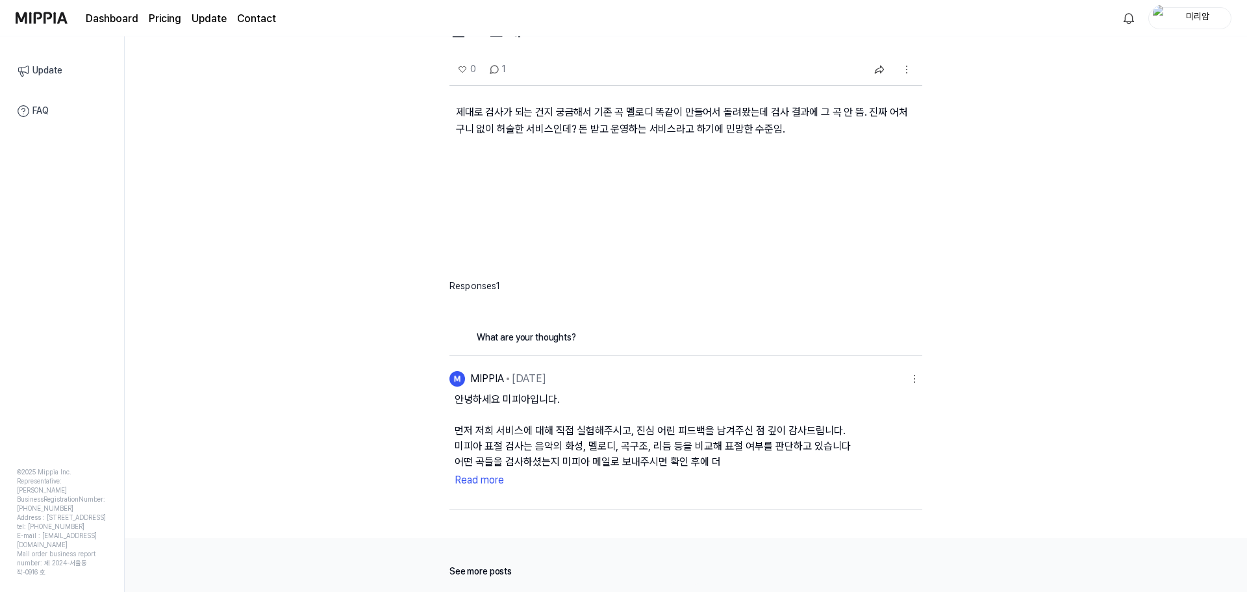
scroll to position [173, 0]
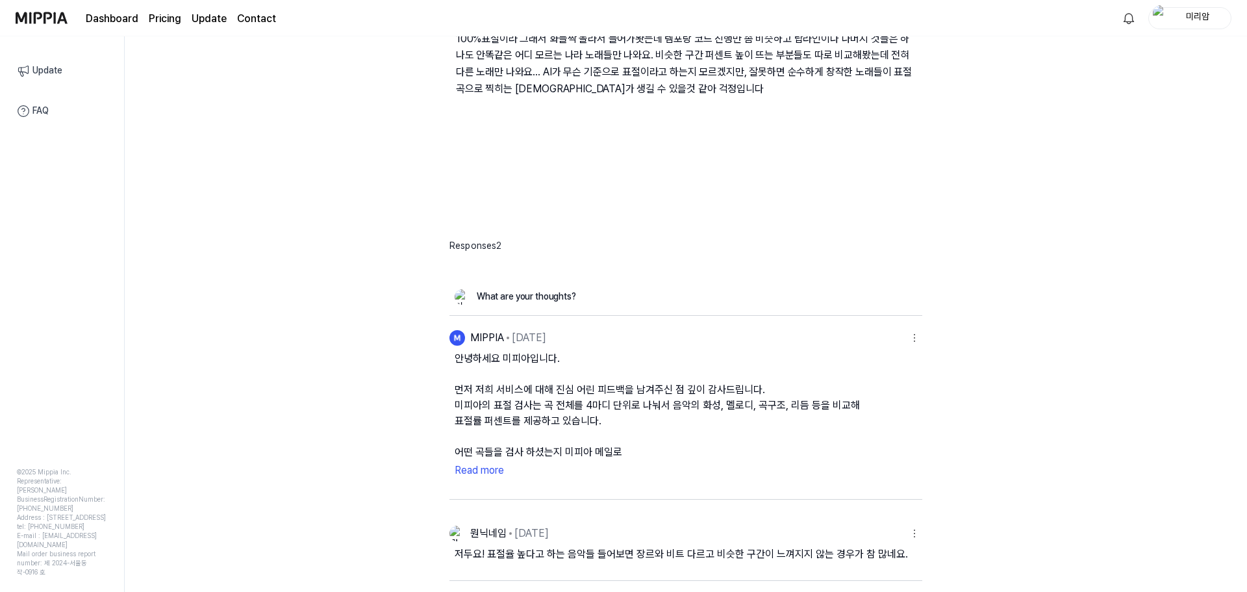
scroll to position [223, 0]
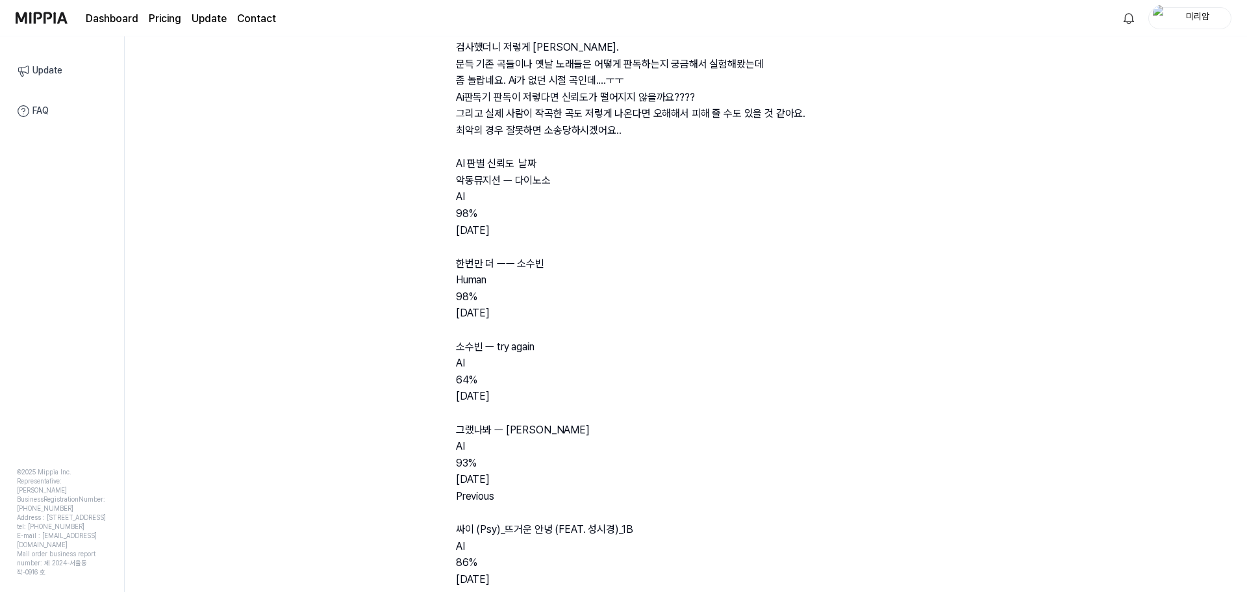
click at [40, 15] on img at bounding box center [42, 18] width 52 height 36
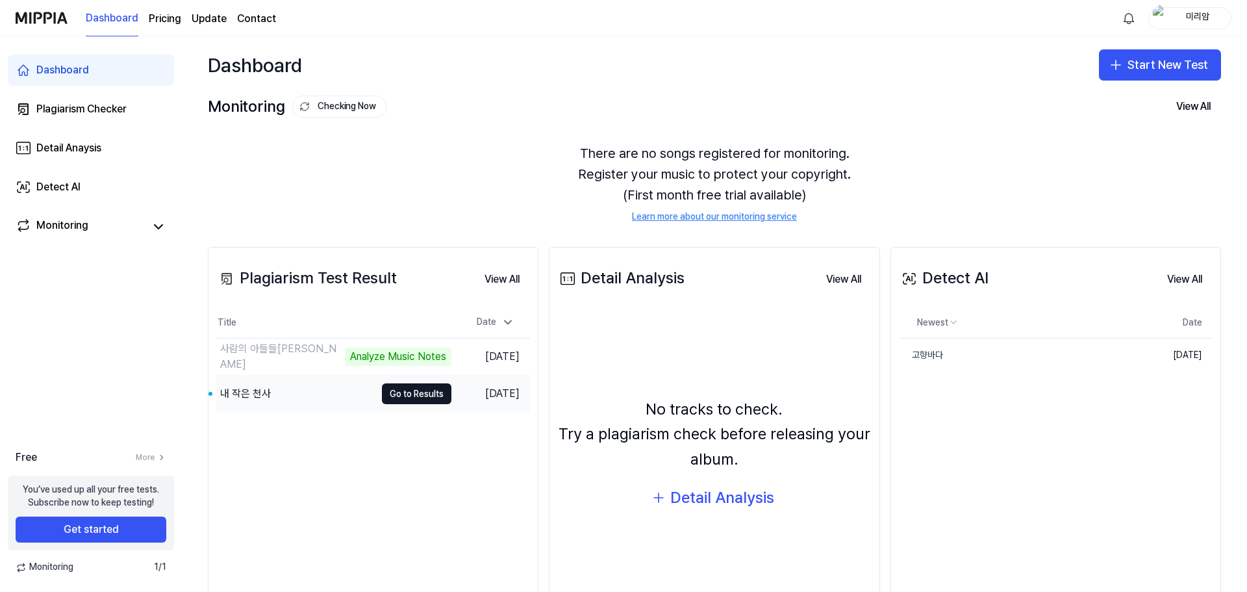
click at [257, 390] on div "내 작은 천사" at bounding box center [245, 394] width 51 height 16
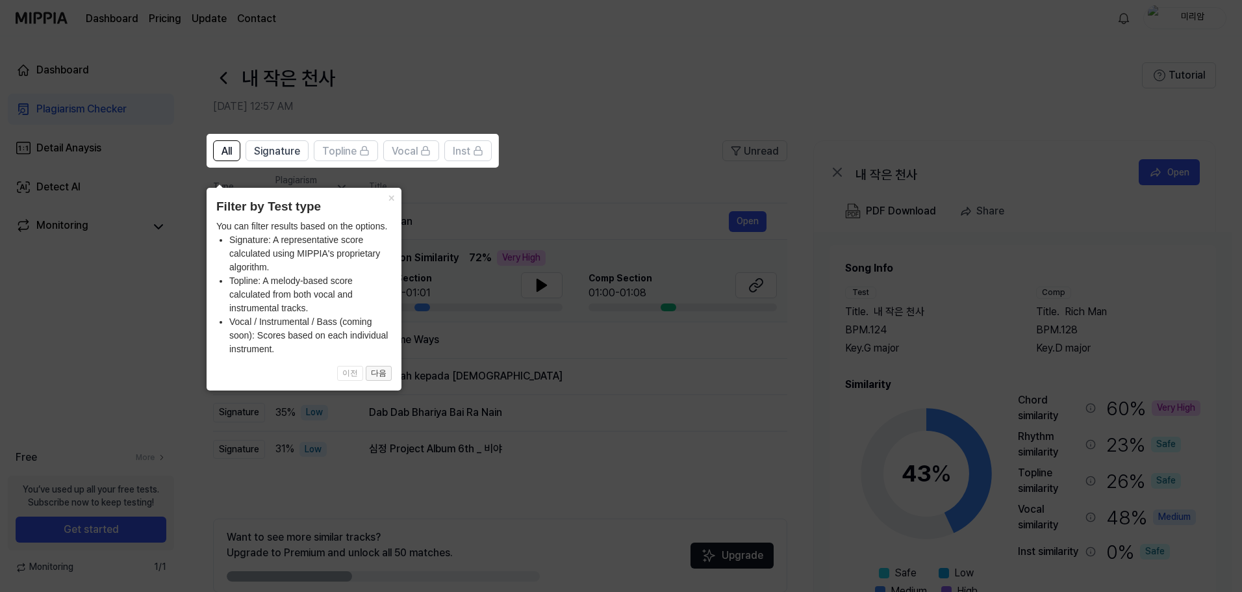
click at [374, 373] on button "다음" at bounding box center [379, 374] width 26 height 16
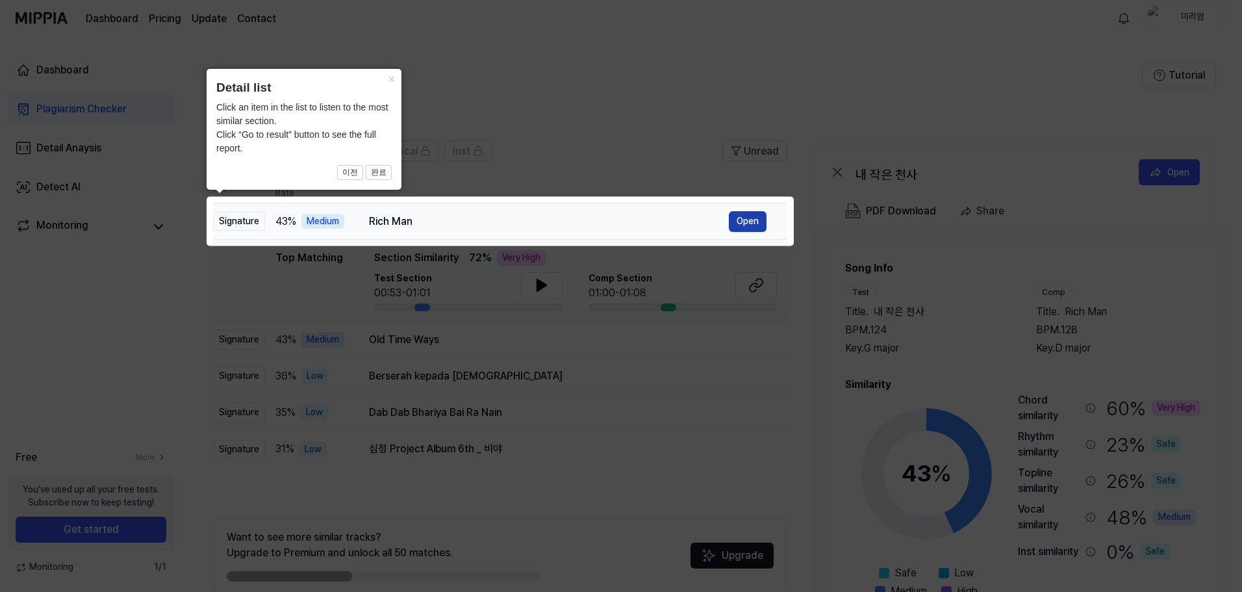
click at [755, 221] on button "Open" at bounding box center [748, 221] width 38 height 21
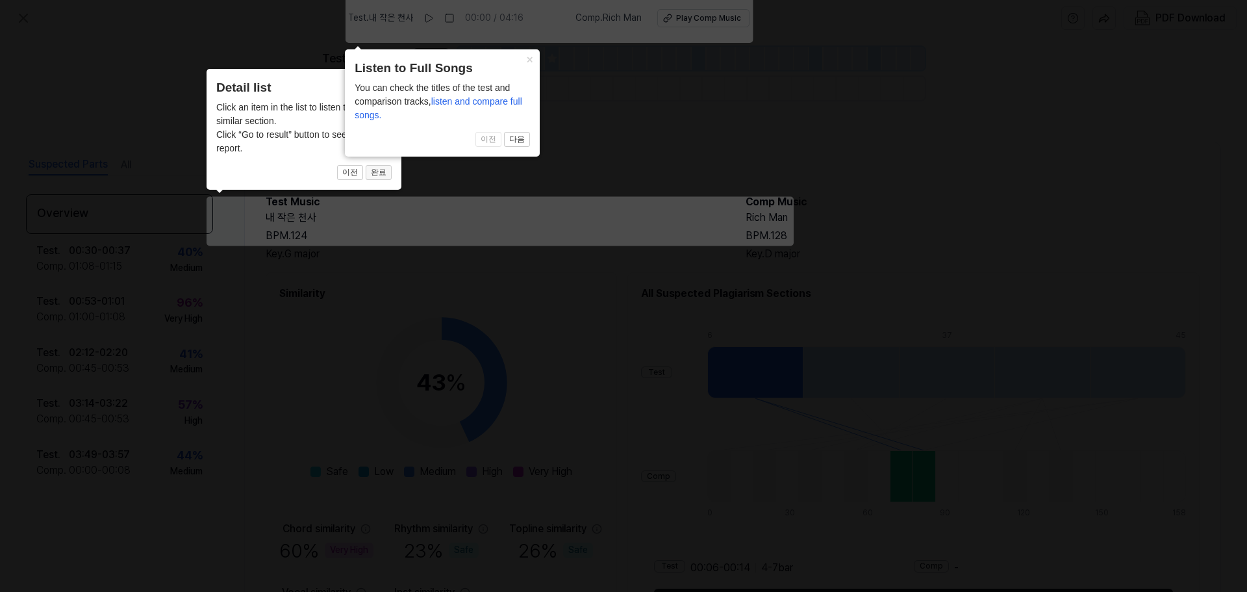
click at [384, 179] on button "완료" at bounding box center [379, 173] width 26 height 16
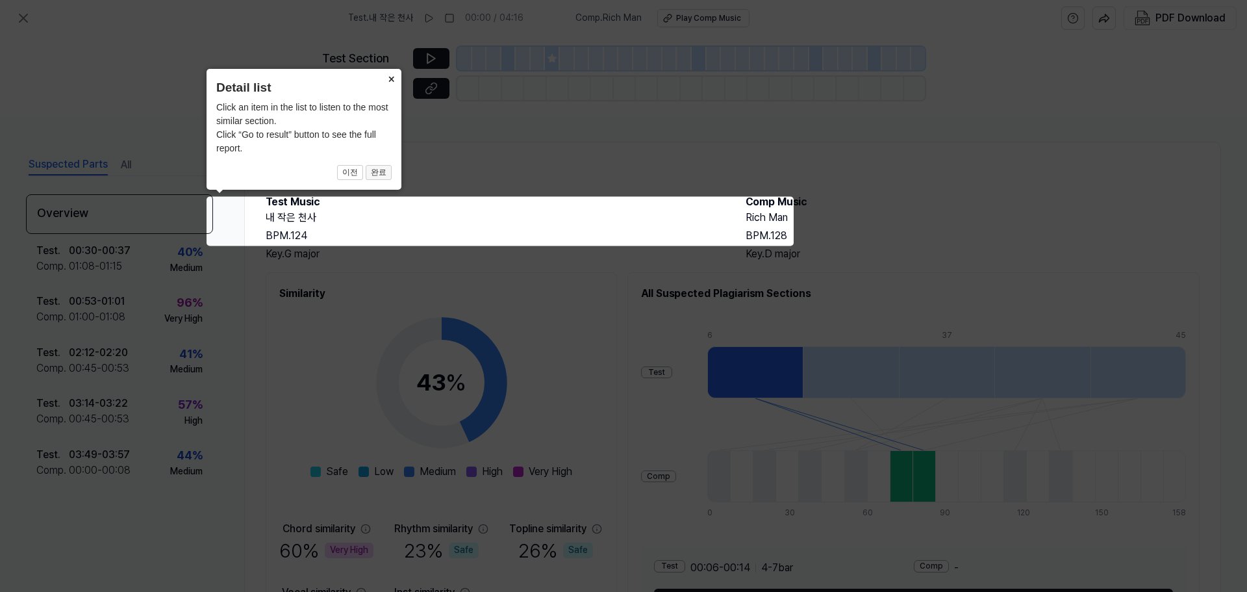
click at [383, 177] on button "완료" at bounding box center [379, 173] width 26 height 16
click at [373, 170] on button "완료" at bounding box center [379, 173] width 26 height 16
click at [379, 169] on button "완료" at bounding box center [379, 173] width 26 height 16
click at [500, 196] on icon at bounding box center [623, 296] width 1247 height 592
click at [481, 231] on icon at bounding box center [623, 296] width 1247 height 592
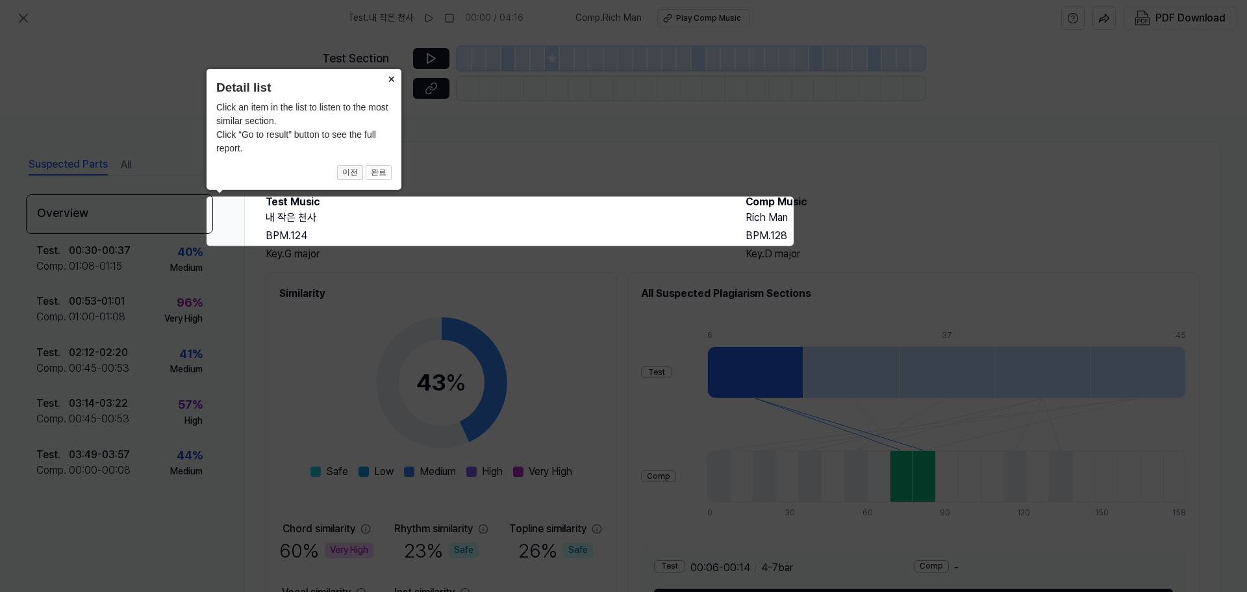
click at [345, 171] on button "이전" at bounding box center [350, 173] width 26 height 16
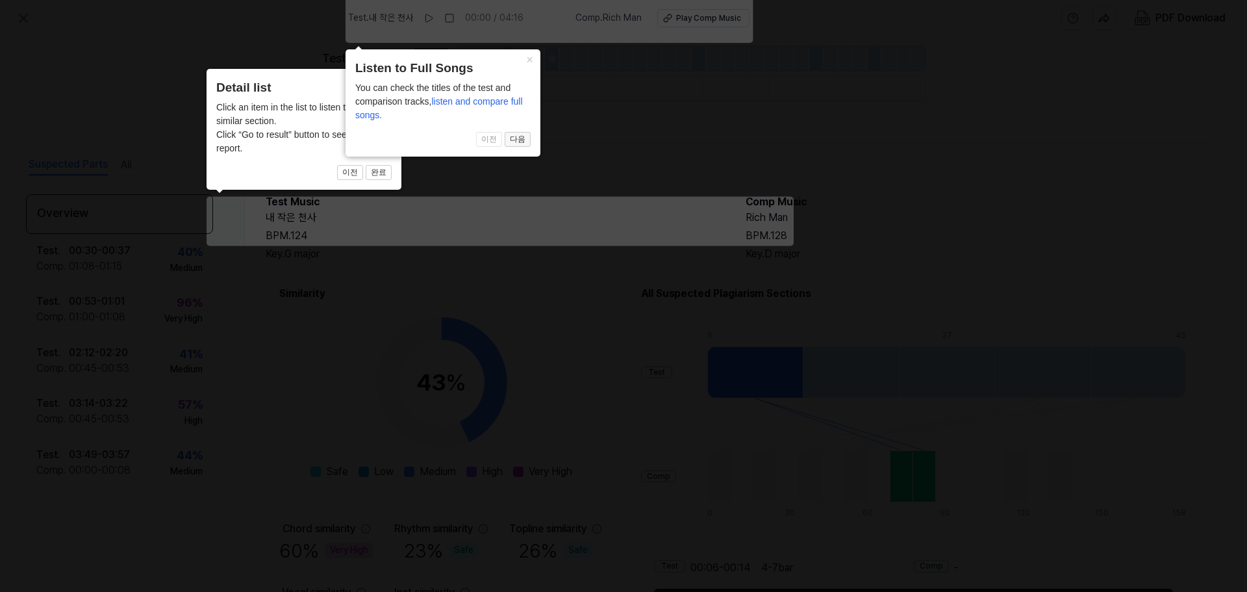
click at [522, 136] on button "다음" at bounding box center [518, 140] width 26 height 16
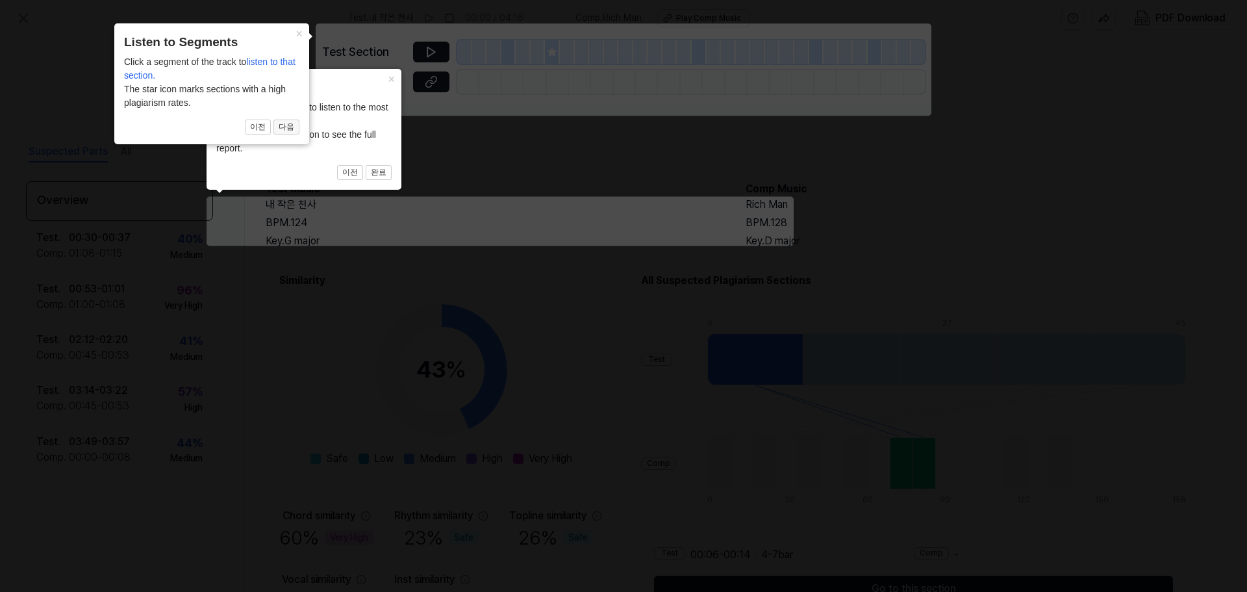
click at [288, 129] on button "다음" at bounding box center [287, 128] width 26 height 16
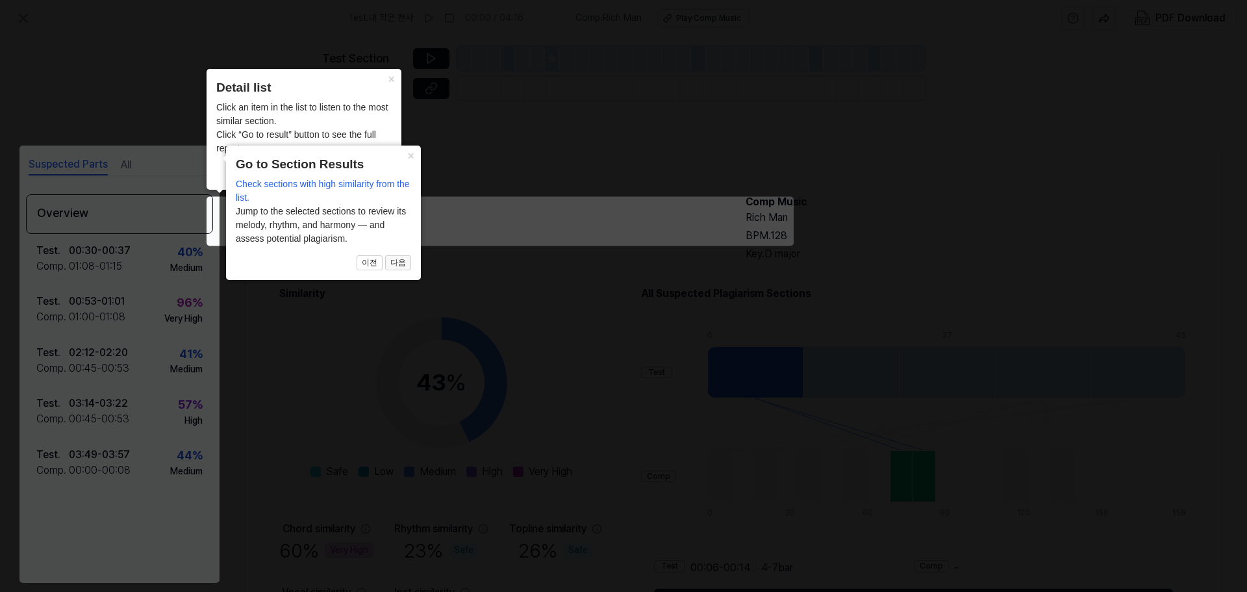
click at [400, 262] on button "다음" at bounding box center [398, 263] width 26 height 16
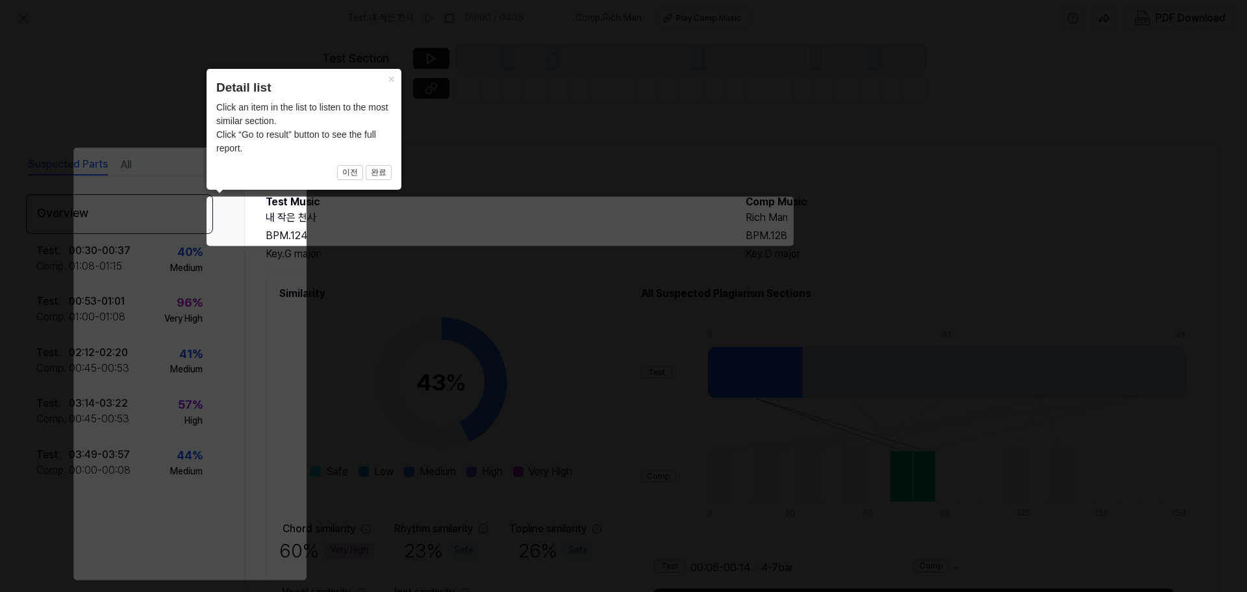
scroll to position [97, 0]
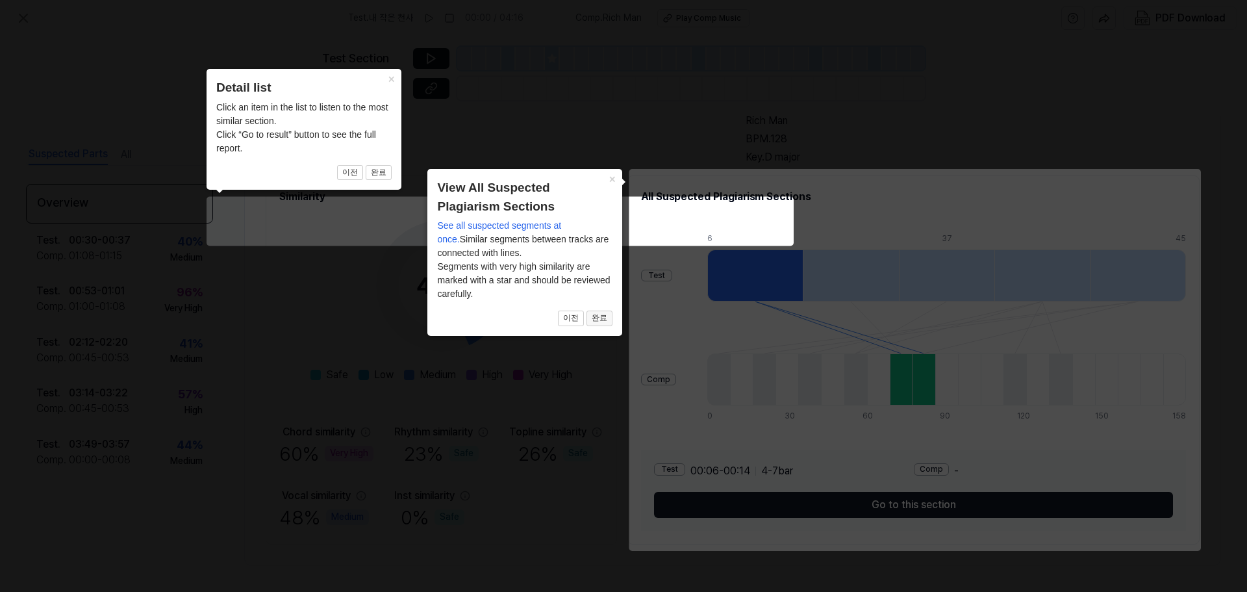
click at [598, 318] on button "완료" at bounding box center [600, 319] width 26 height 16
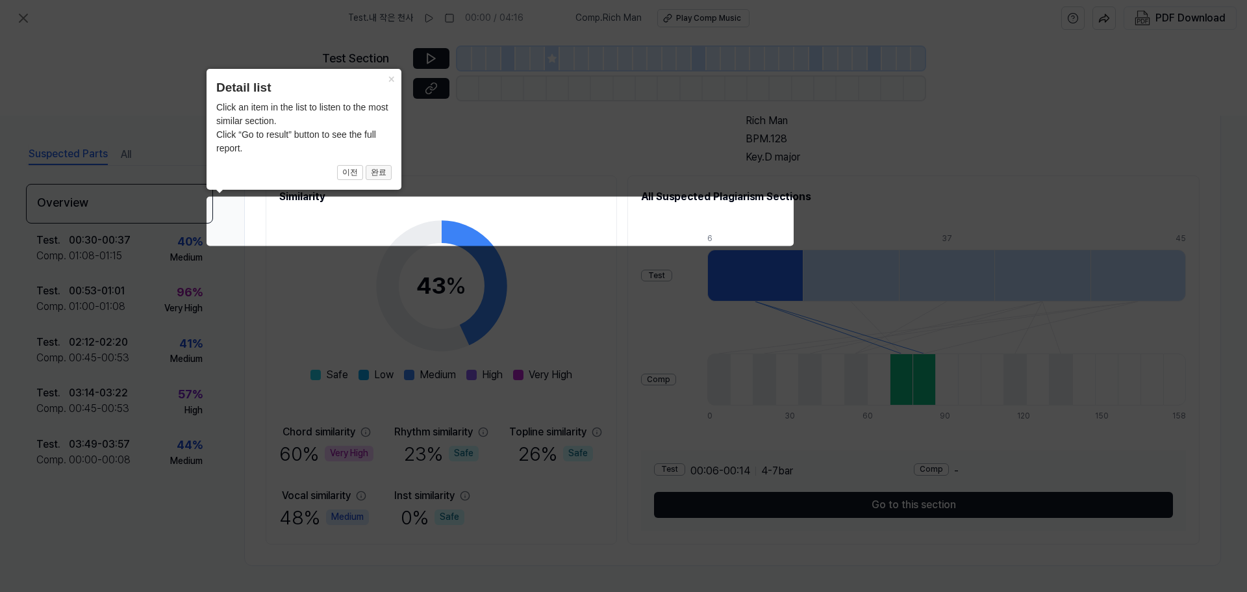
click at [383, 173] on button "완료" at bounding box center [379, 173] width 26 height 16
click at [355, 173] on button "이전" at bounding box center [350, 173] width 26 height 16
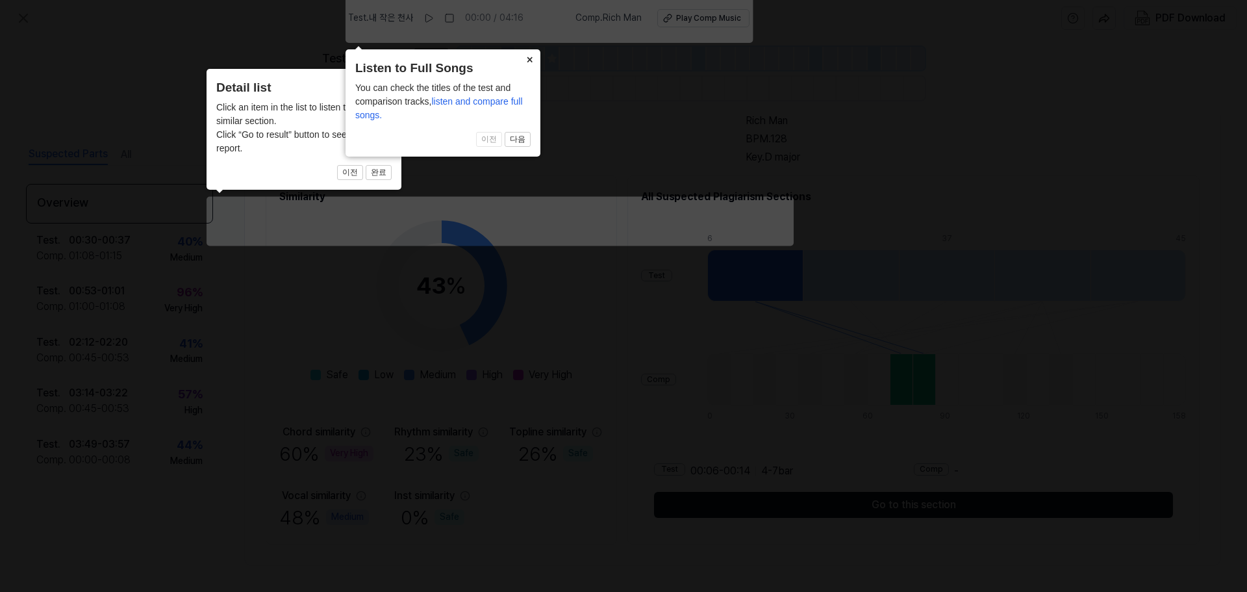
click at [529, 56] on button "×" at bounding box center [530, 58] width 21 height 18
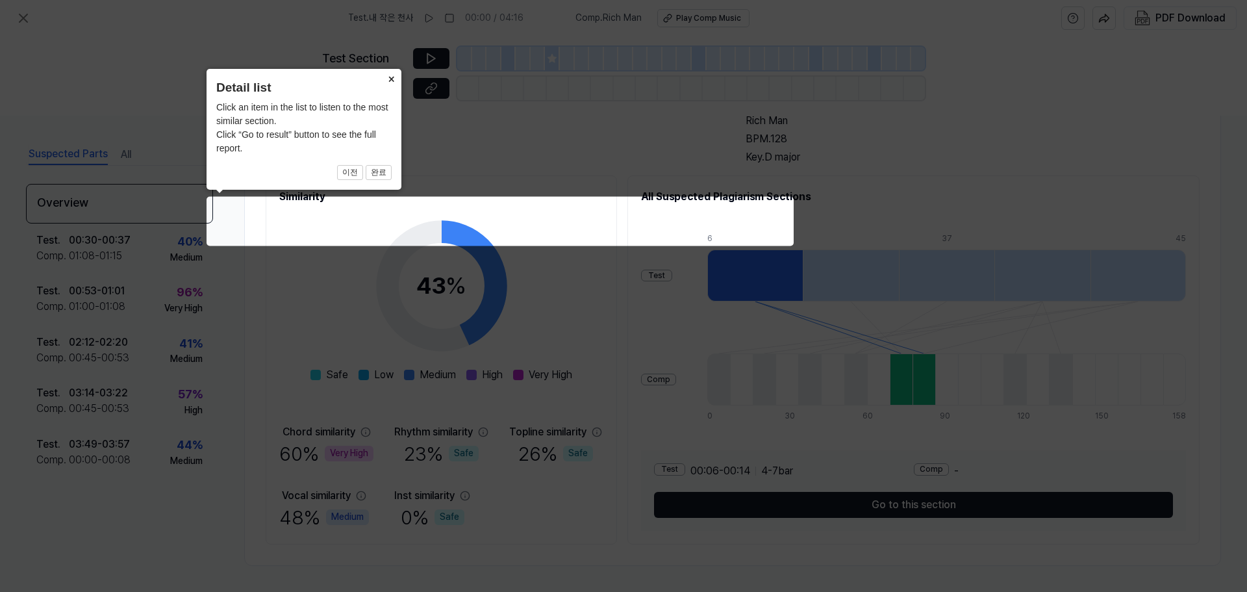
click at [395, 76] on button "×" at bounding box center [391, 78] width 21 height 18
click at [391, 80] on button "×" at bounding box center [391, 78] width 21 height 18
click at [784, 205] on icon at bounding box center [623, 296] width 1247 height 592
click at [385, 167] on button "완료" at bounding box center [379, 173] width 26 height 16
click at [379, 173] on button "완료" at bounding box center [379, 173] width 26 height 16
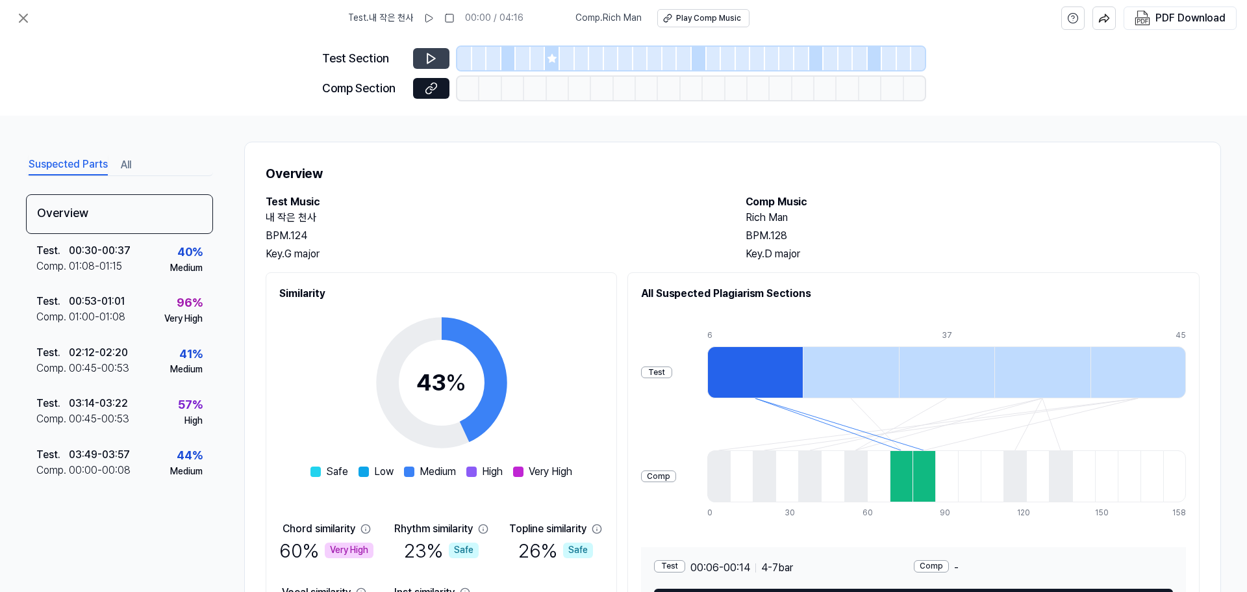
click at [431, 58] on icon at bounding box center [431, 58] width 13 height 13
click at [429, 86] on icon at bounding box center [429, 89] width 6 height 7
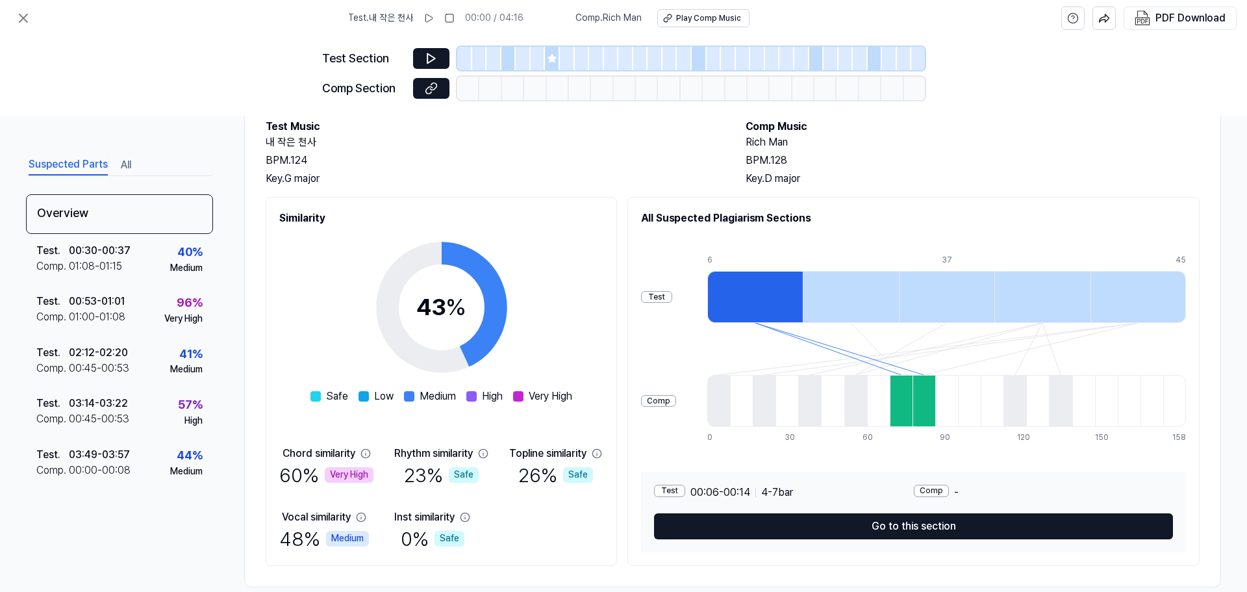
scroll to position [86, 0]
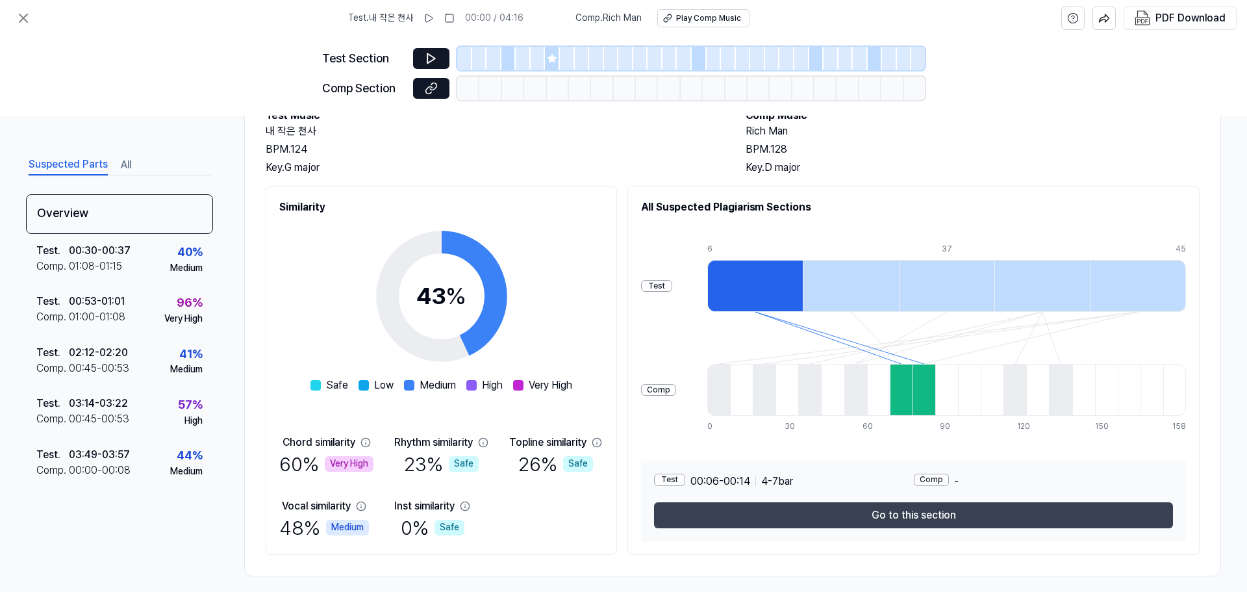
click at [876, 515] on button "Go to this section" at bounding box center [913, 515] width 519 height 26
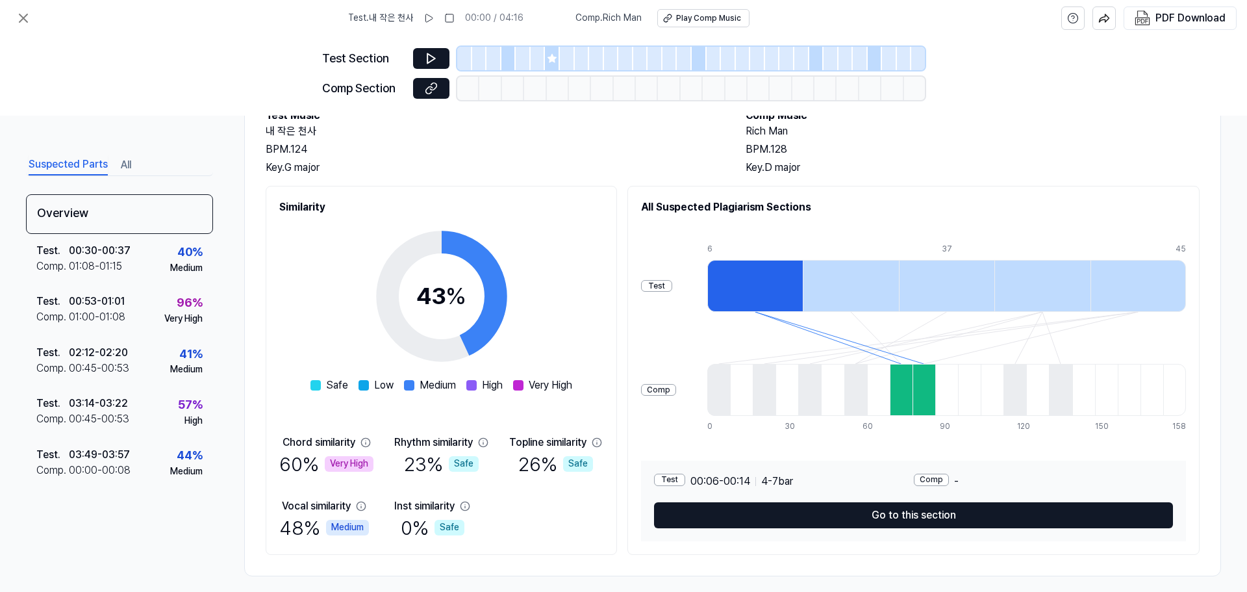
scroll to position [272, 0]
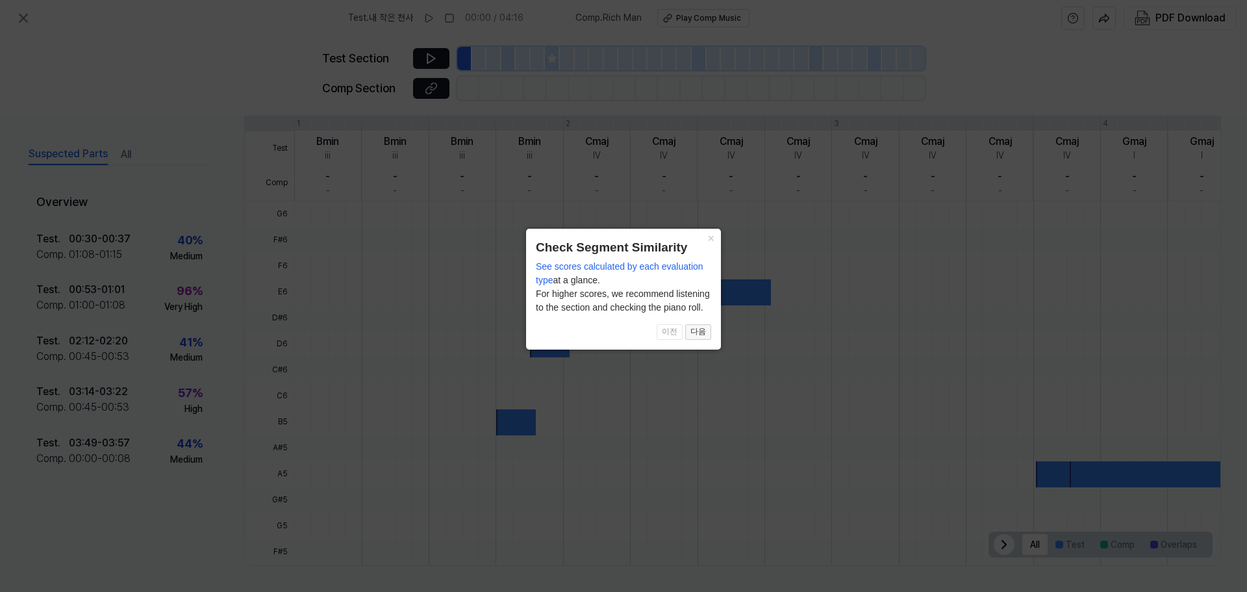
click at [696, 340] on button "다음" at bounding box center [698, 332] width 26 height 16
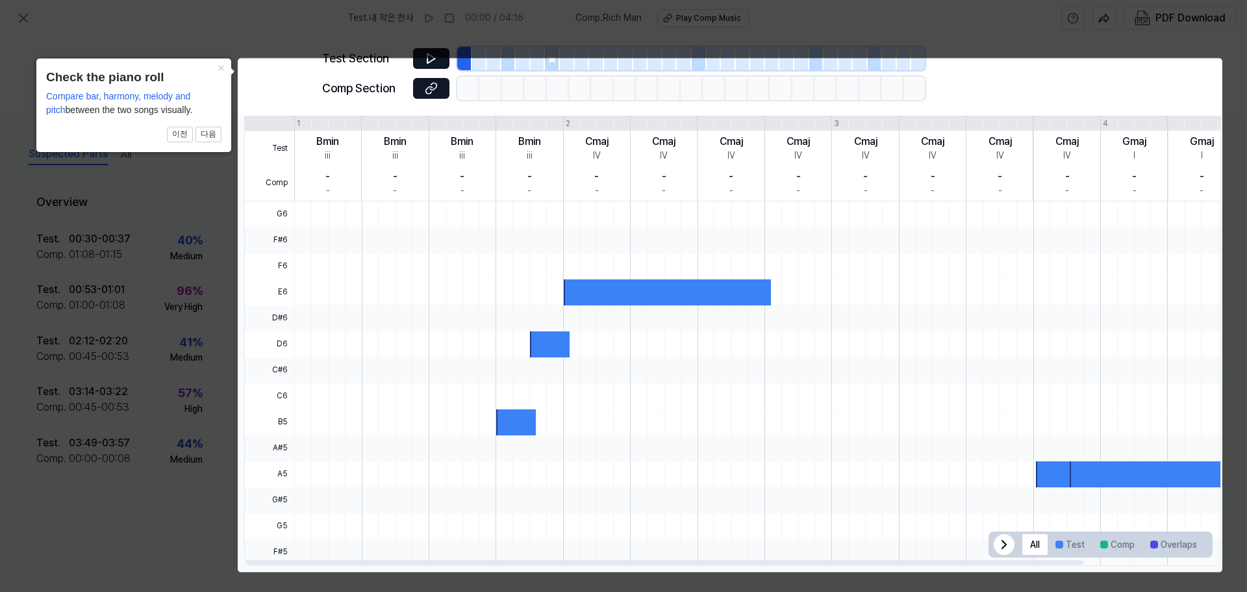
click at [429, 267] on div at bounding box center [429, 383] width 1 height 364
click at [209, 133] on button "다음" at bounding box center [209, 135] width 26 height 16
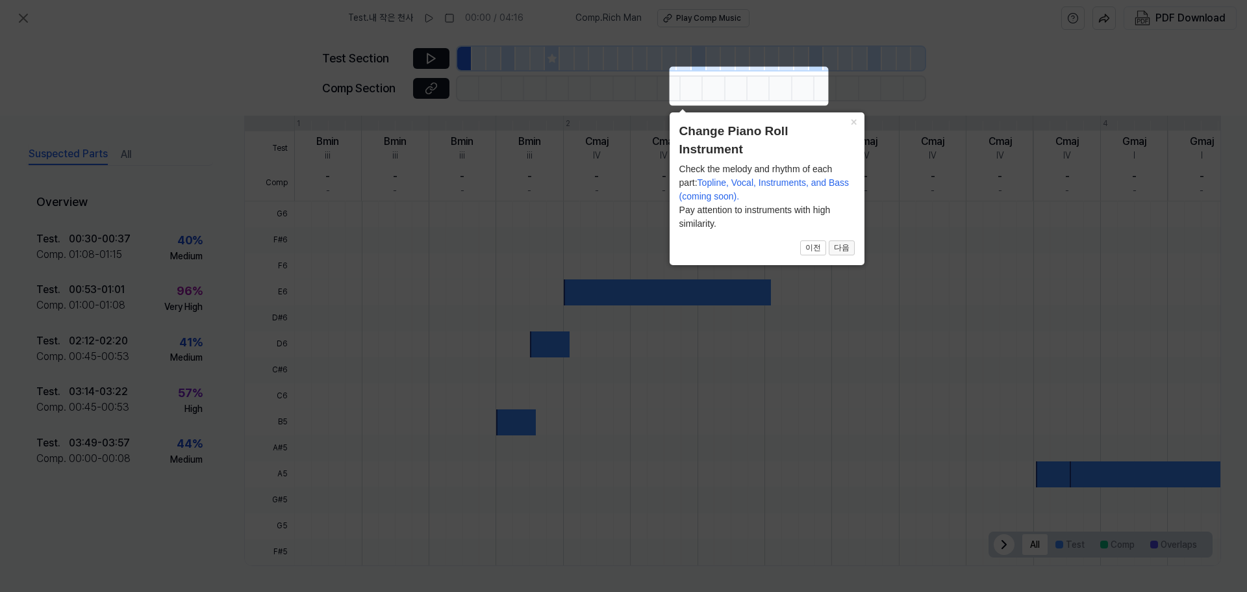
click at [843, 248] on button "다음" at bounding box center [842, 248] width 26 height 16
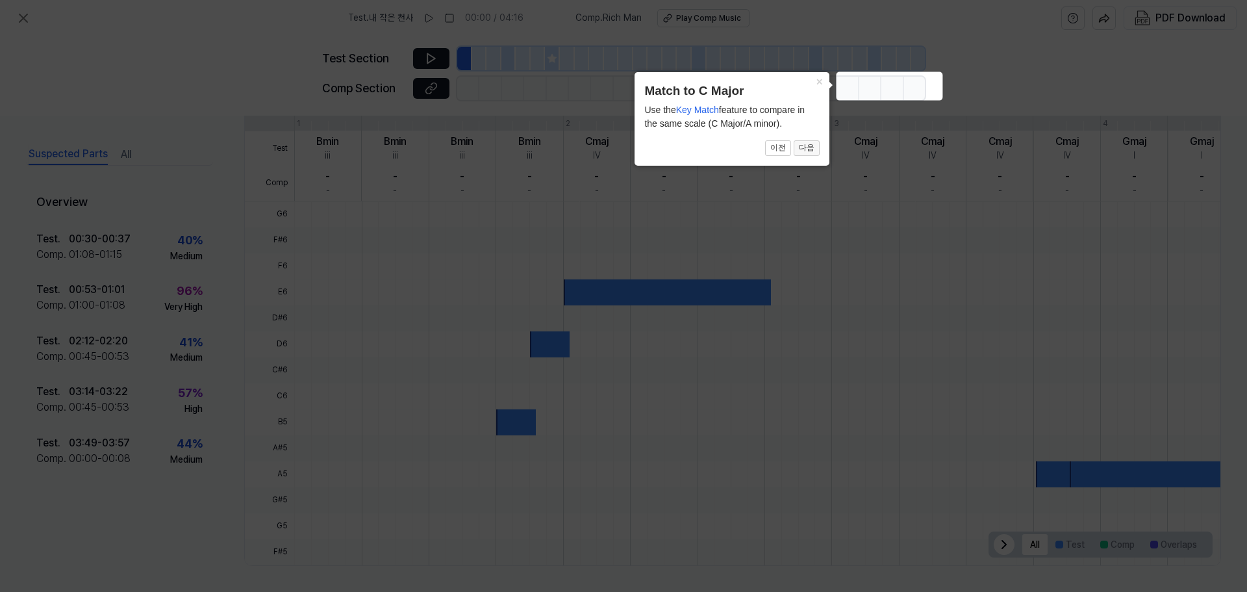
click at [807, 151] on button "다음" at bounding box center [807, 148] width 26 height 16
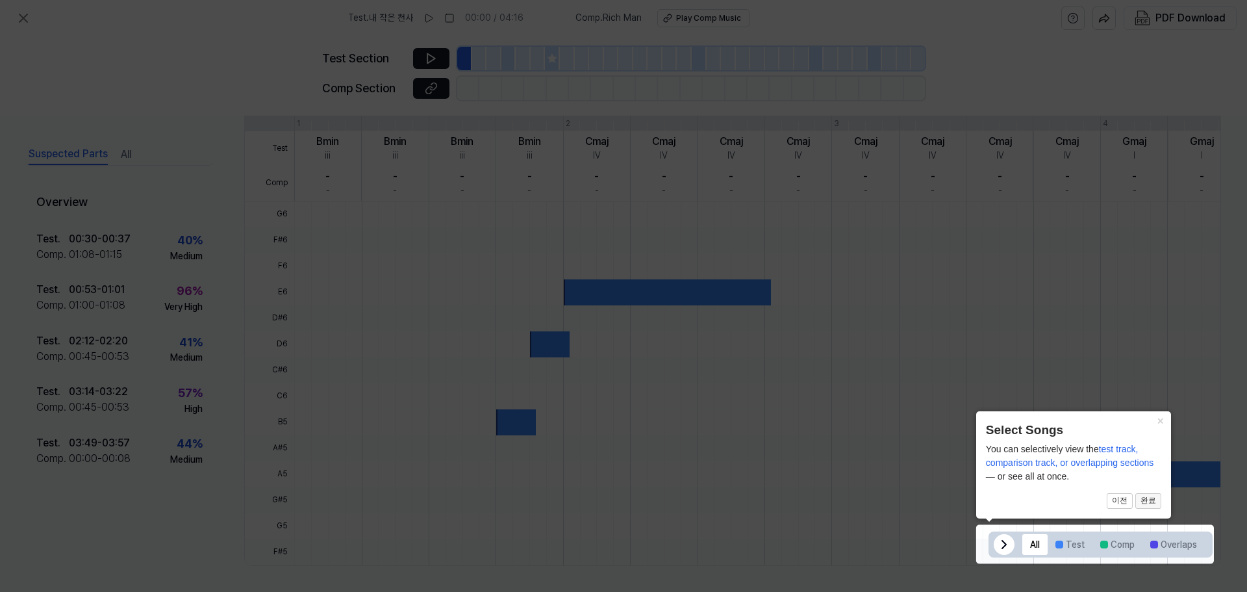
click at [1146, 507] on button "완료" at bounding box center [1149, 501] width 26 height 16
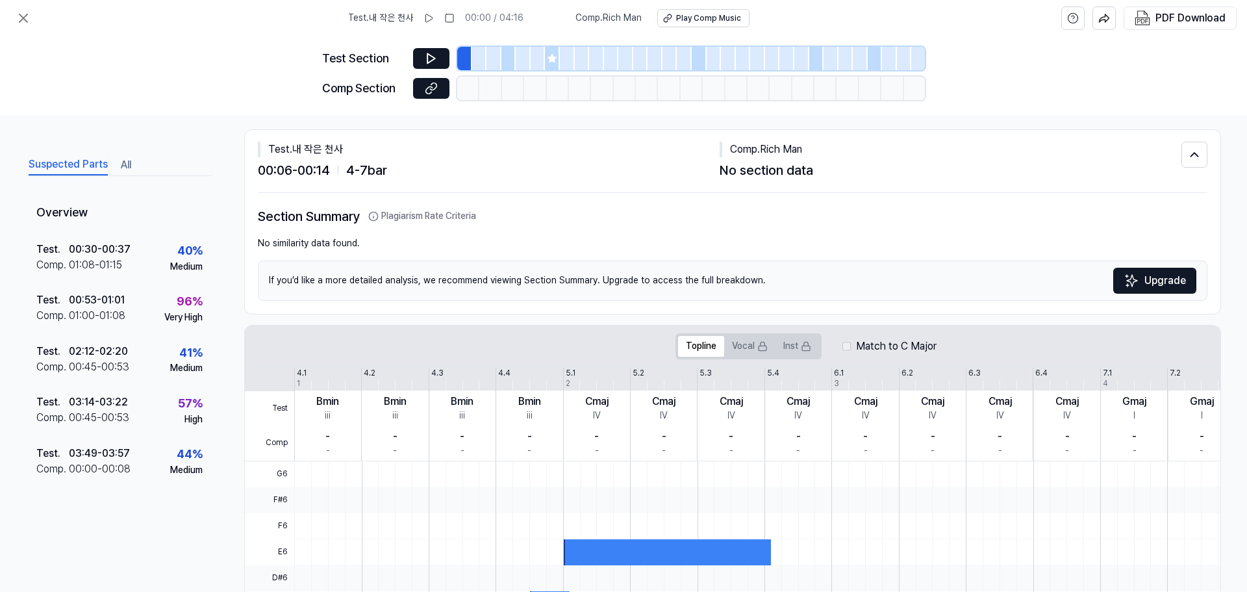
scroll to position [0, 0]
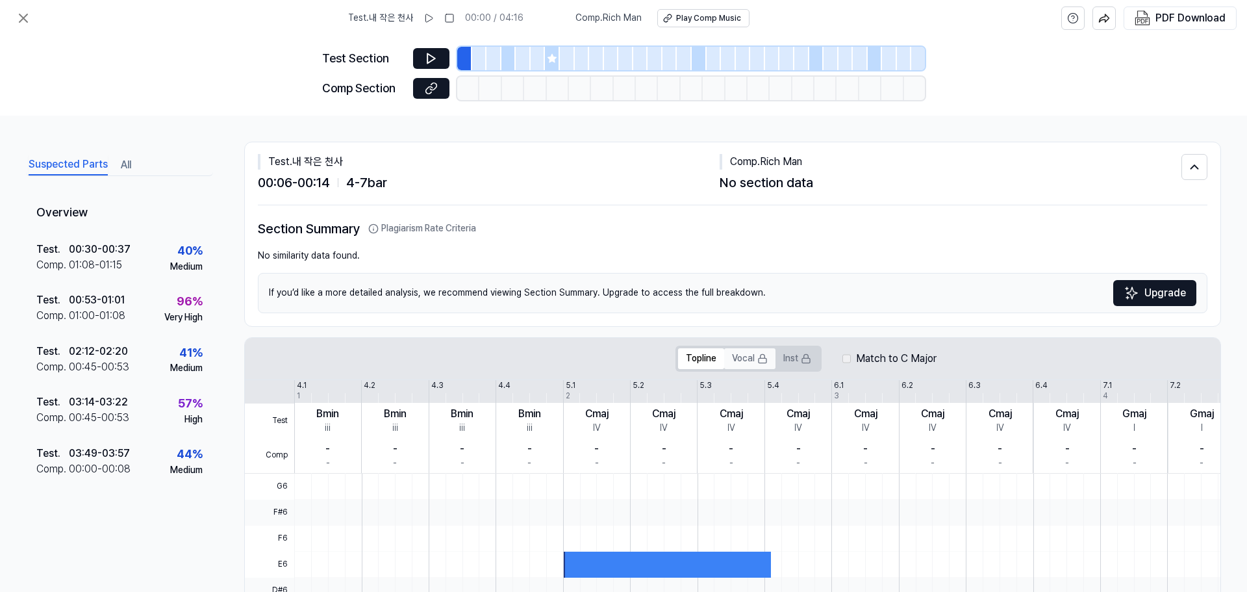
click at [741, 356] on button "Vocal" at bounding box center [749, 358] width 51 height 21
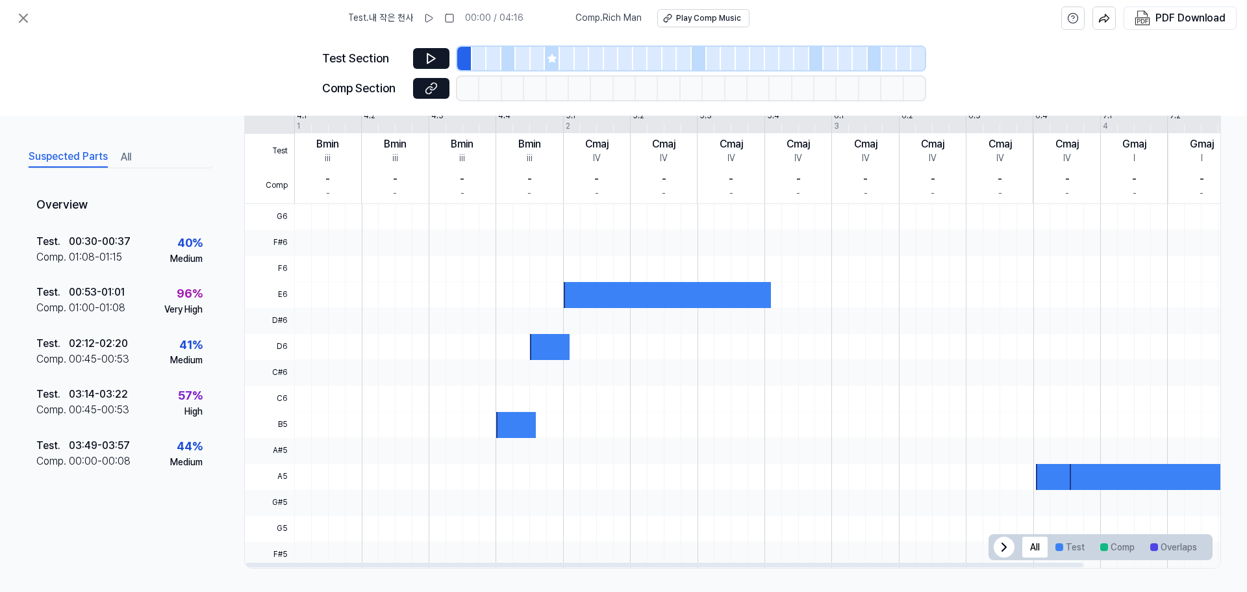
scroll to position [272, 0]
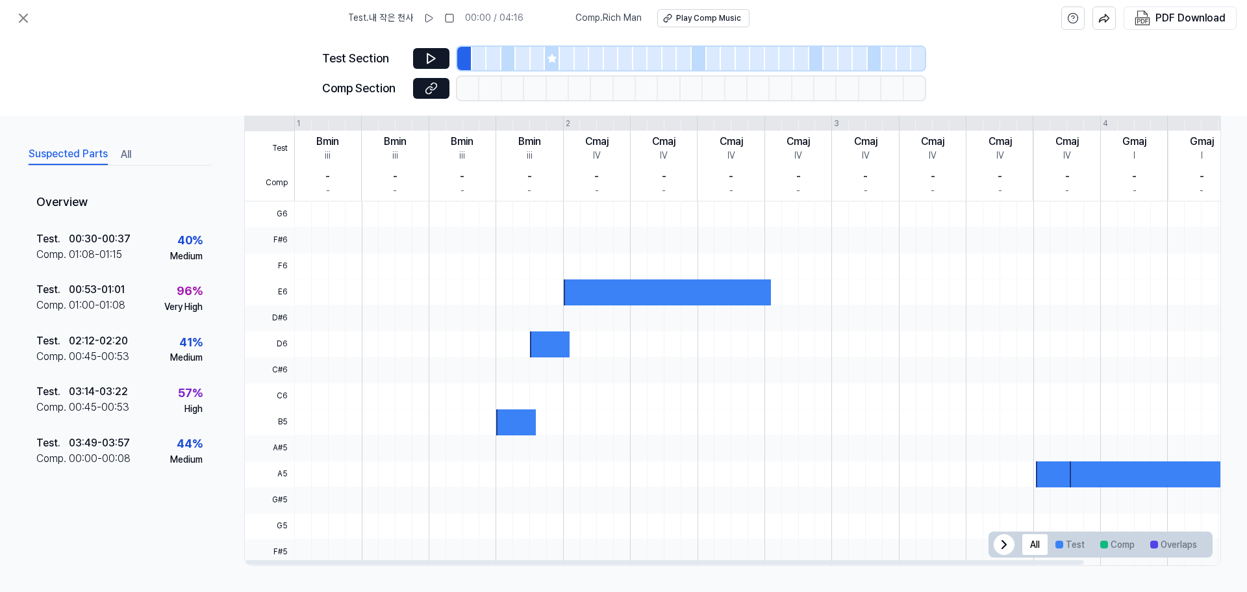
click at [656, 297] on div at bounding box center [667, 292] width 207 height 26
click at [1000, 547] on icon at bounding box center [1005, 545] width 16 height 16
click at [1195, 545] on icon at bounding box center [1198, 545] width 16 height 16
click at [1107, 545] on button "Comp" at bounding box center [1118, 544] width 50 height 21
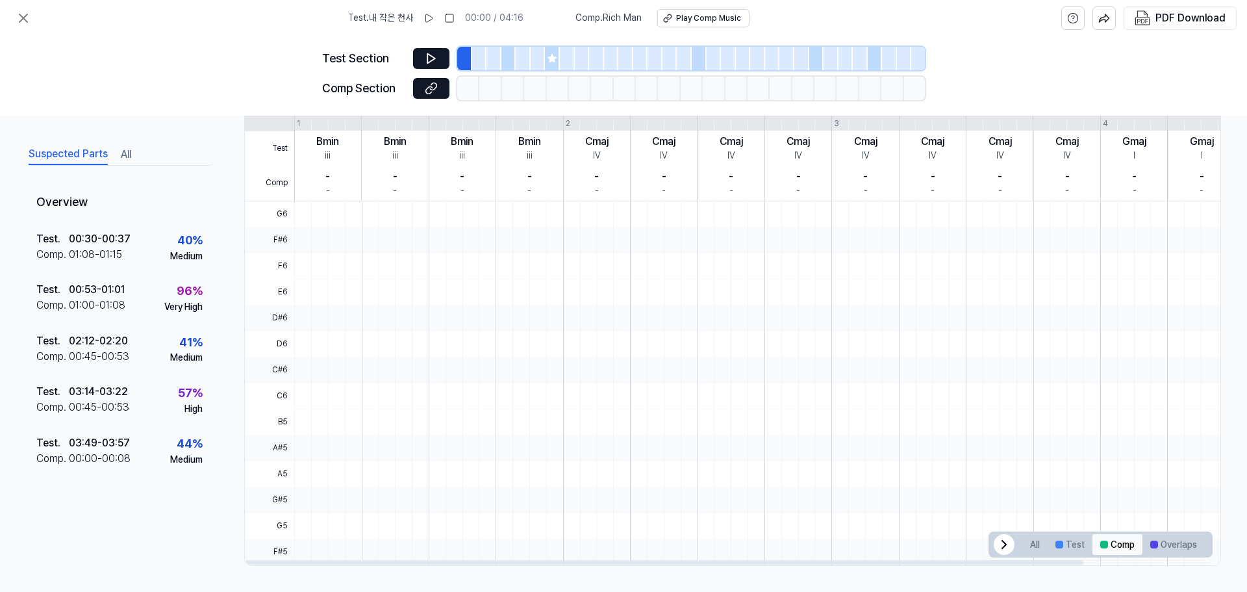
click at [1107, 545] on button "Comp" at bounding box center [1118, 544] width 50 height 21
click at [1062, 550] on button "Test" at bounding box center [1070, 544] width 45 height 21
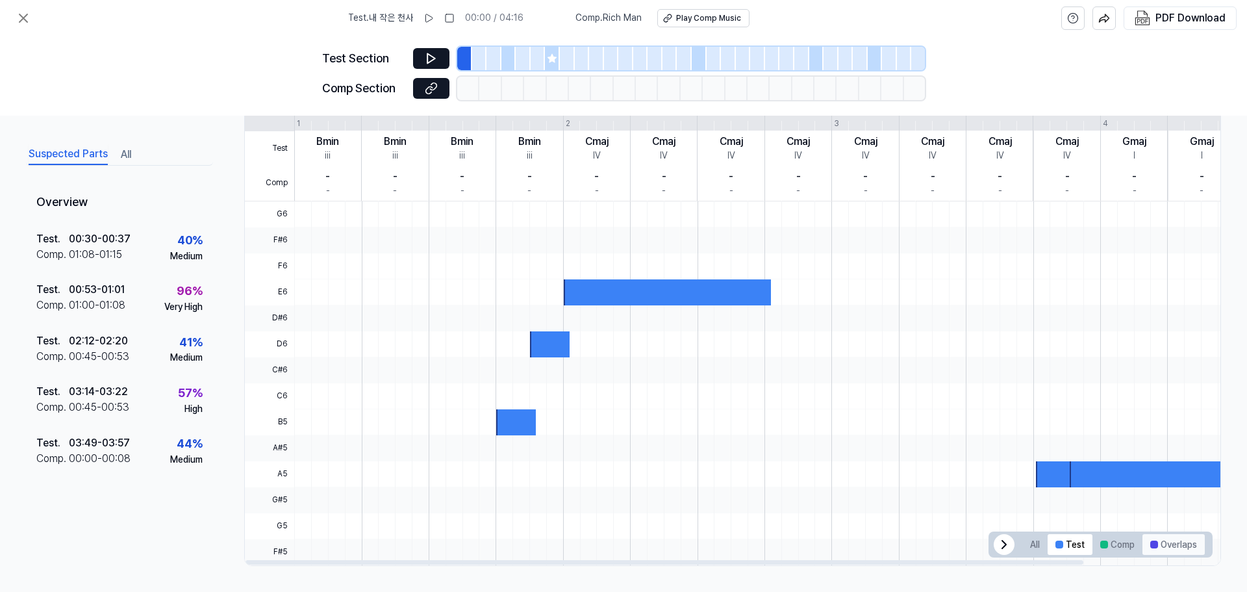
click at [1177, 546] on button "Overlaps" at bounding box center [1174, 544] width 62 height 21
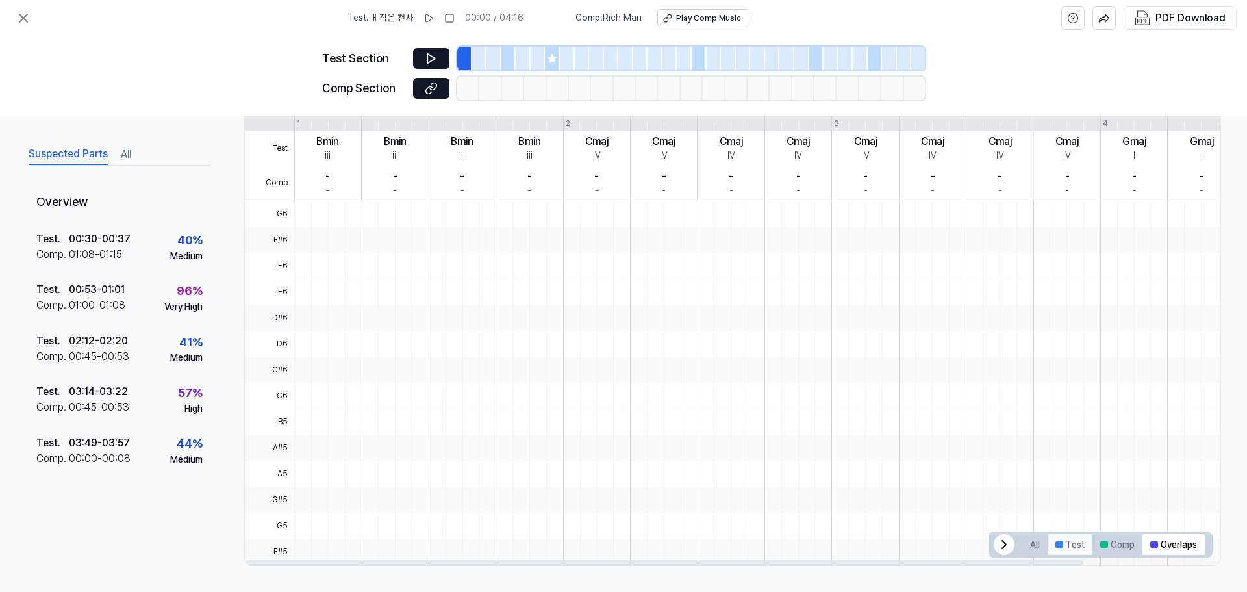
click at [1069, 544] on button "Test" at bounding box center [1070, 544] width 45 height 21
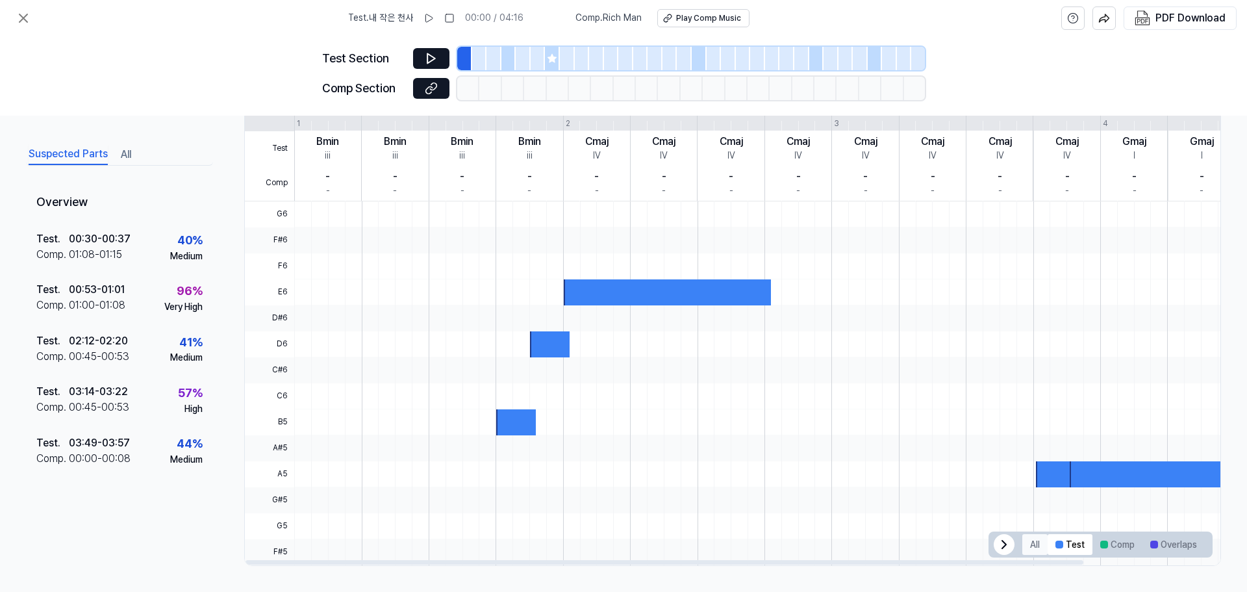
click at [1032, 544] on button "All" at bounding box center [1035, 544] width 25 height 21
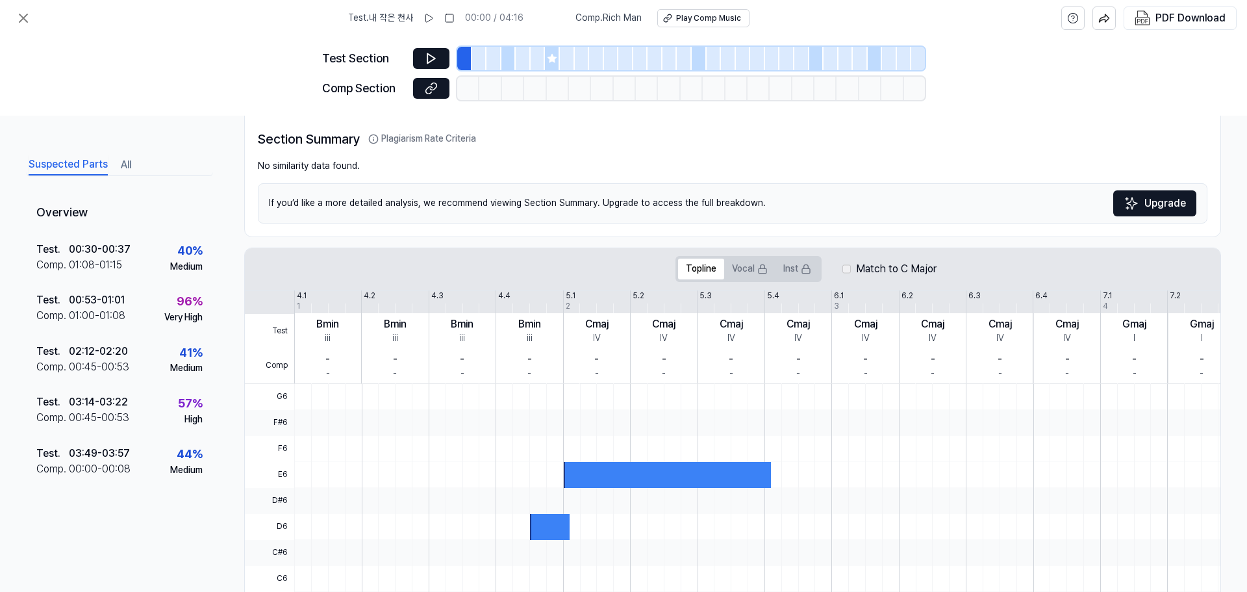
scroll to position [56, 0]
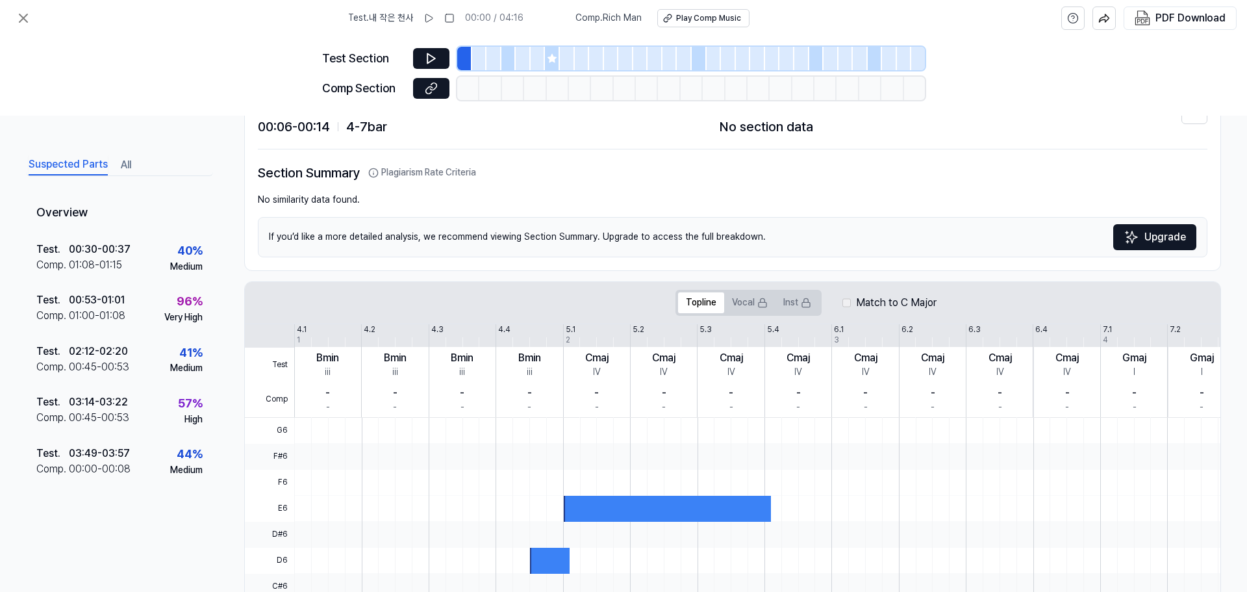
click at [128, 165] on button "All" at bounding box center [126, 165] width 10 height 21
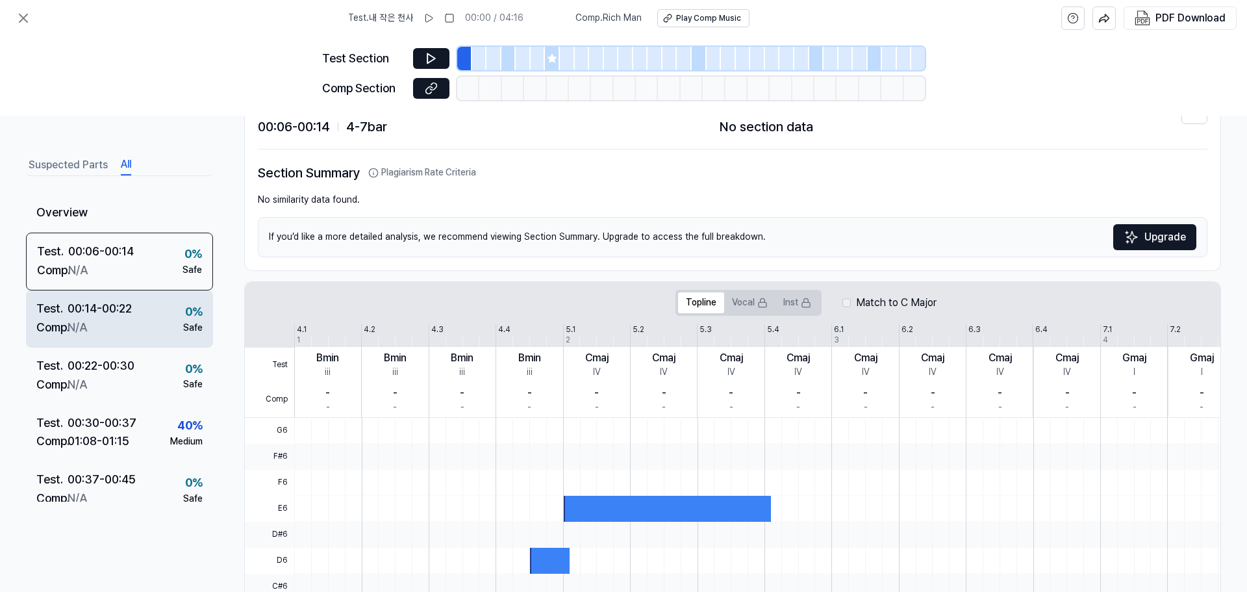
click at [72, 314] on div "00:14 - 00:22" at bounding box center [100, 309] width 64 height 19
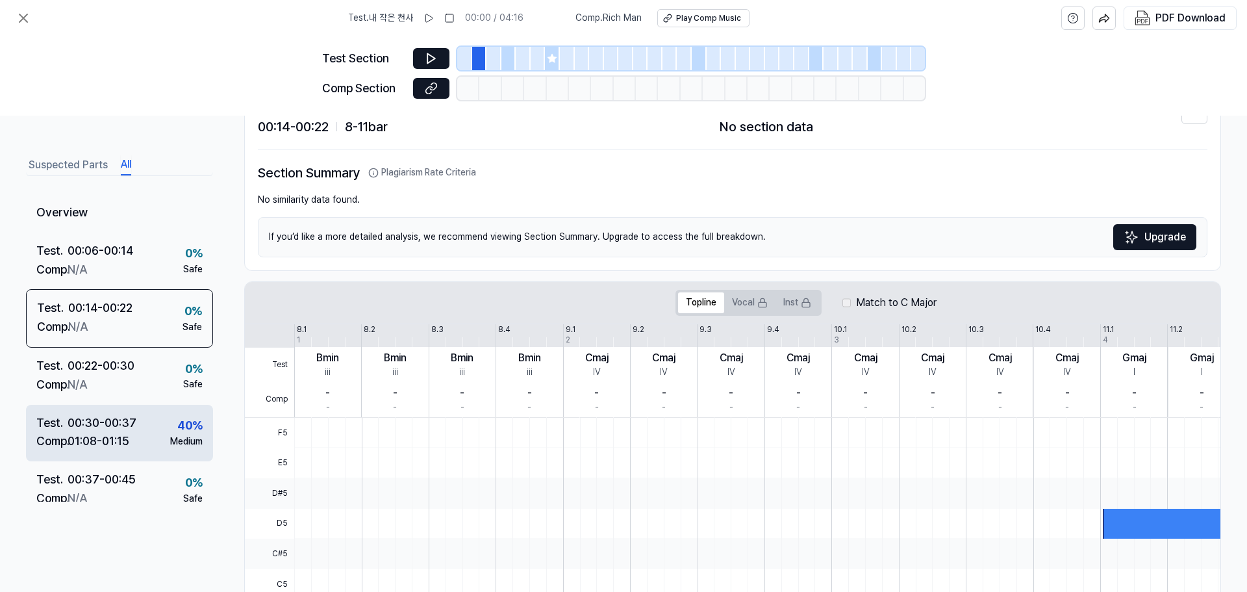
click at [90, 427] on div "00:30 - 00:37" at bounding box center [102, 423] width 69 height 19
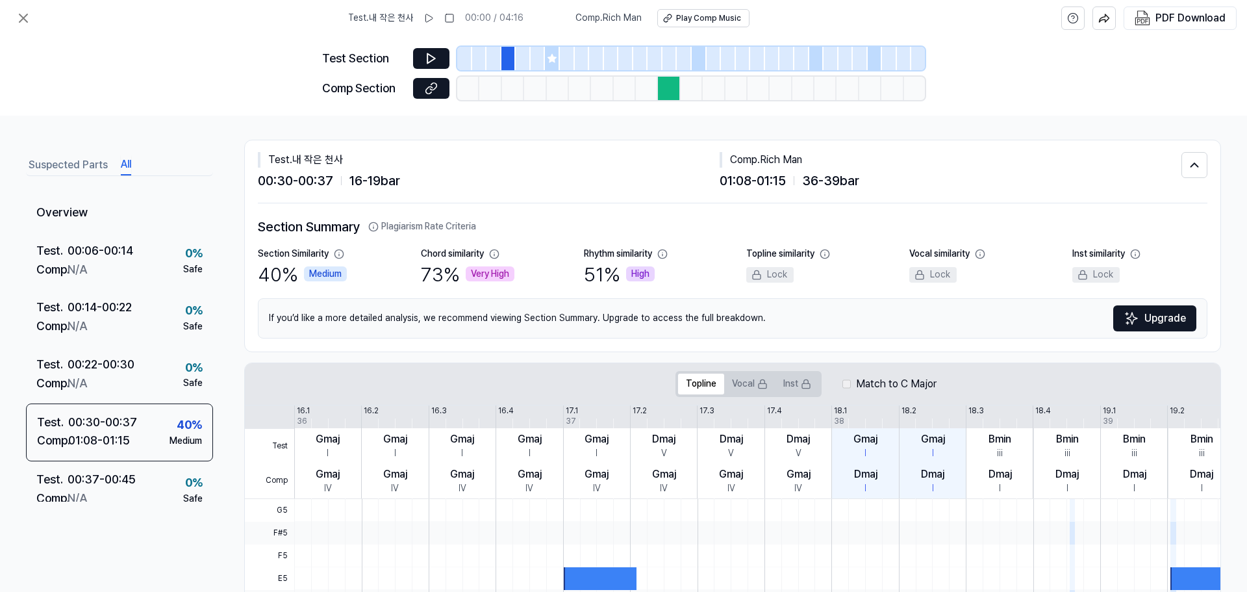
scroll to position [0, 0]
click at [426, 94] on icon at bounding box center [431, 88] width 13 height 13
click at [698, 24] on button "Play Comp Music" at bounding box center [703, 18] width 92 height 18
click at [125, 163] on button "All" at bounding box center [126, 165] width 10 height 21
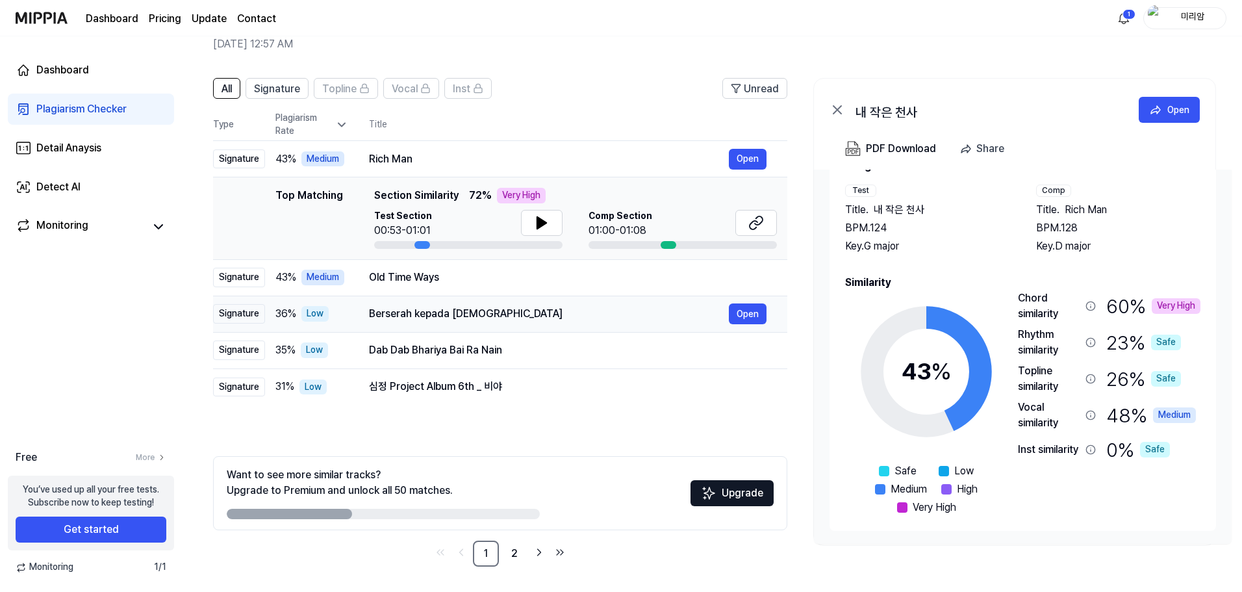
scroll to position [63, 0]
click at [743, 281] on button "Open" at bounding box center [748, 276] width 38 height 21
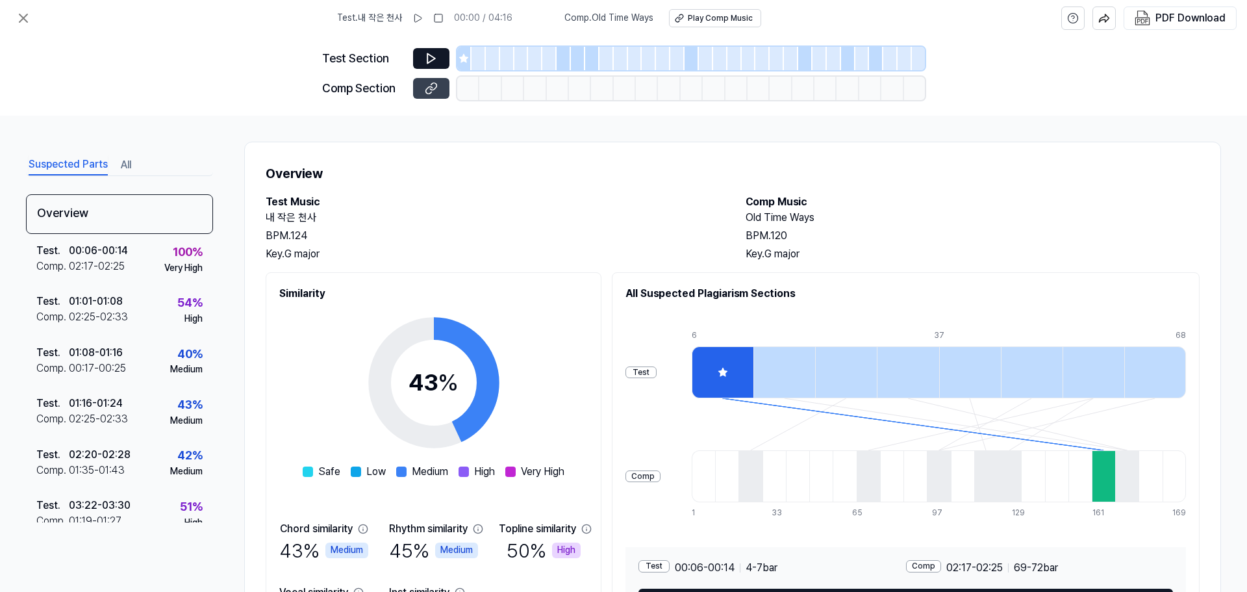
click at [430, 90] on icon at bounding box center [431, 88] width 13 height 13
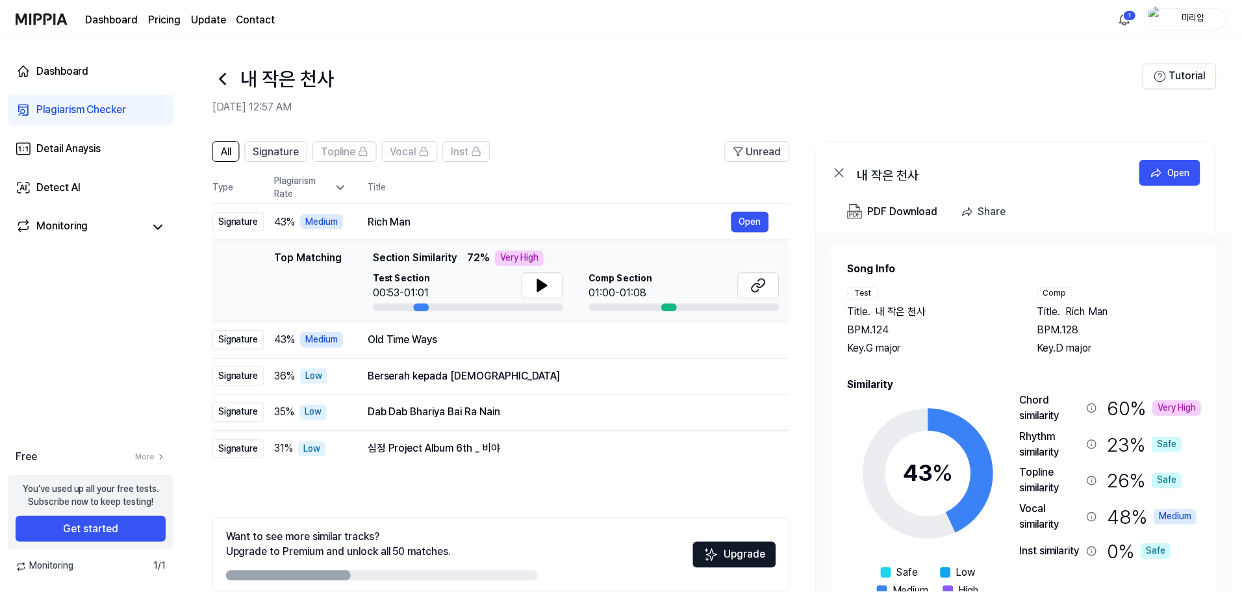
scroll to position [63, 0]
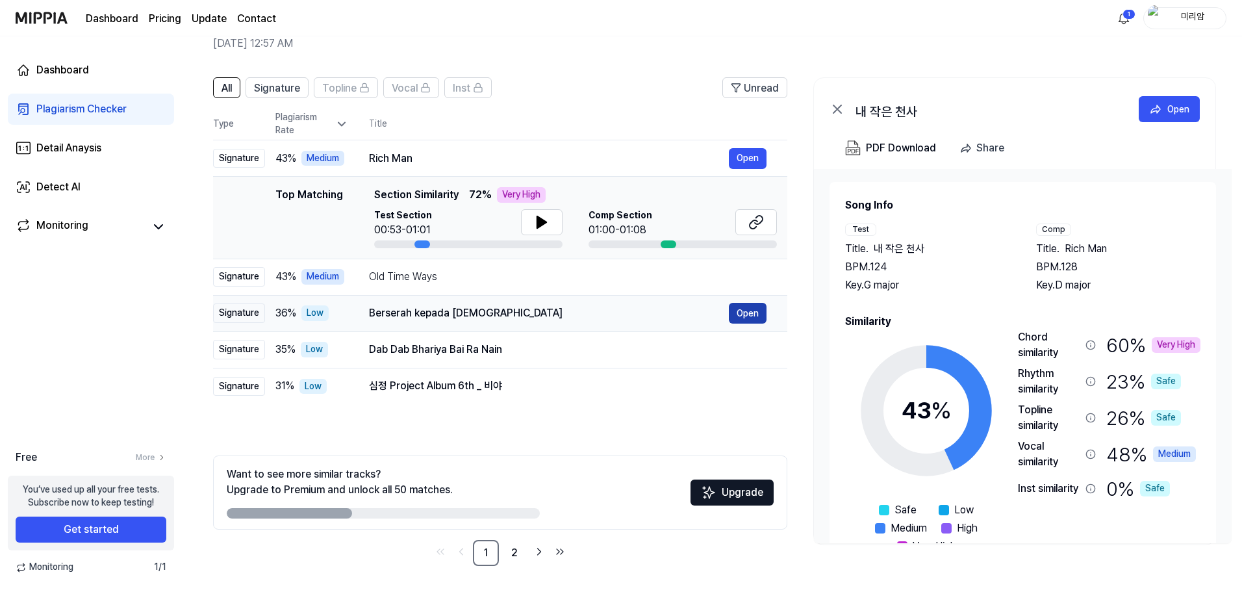
click at [737, 316] on button "Open" at bounding box center [748, 313] width 38 height 21
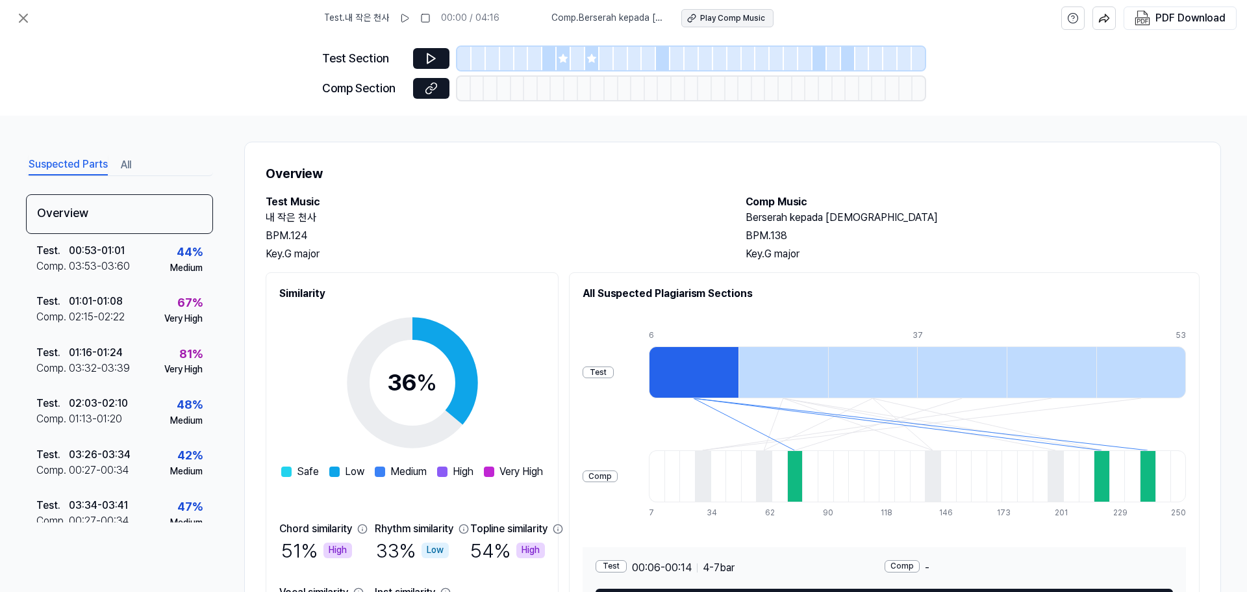
click at [704, 19] on div "Play Comp Music" at bounding box center [732, 18] width 65 height 11
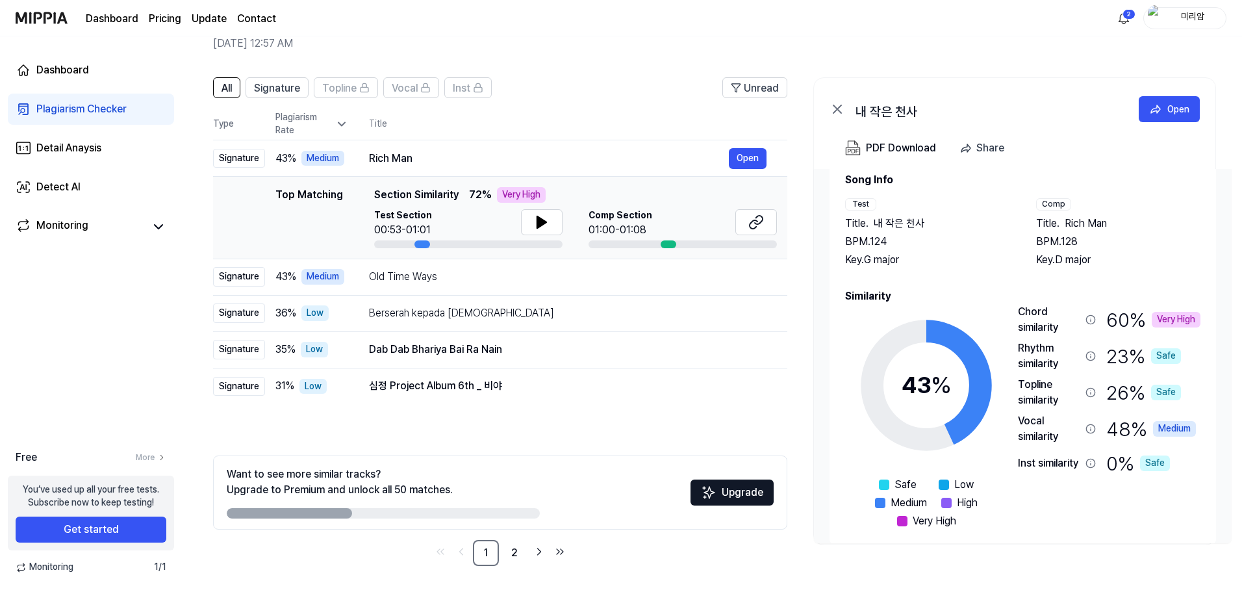
scroll to position [40, 0]
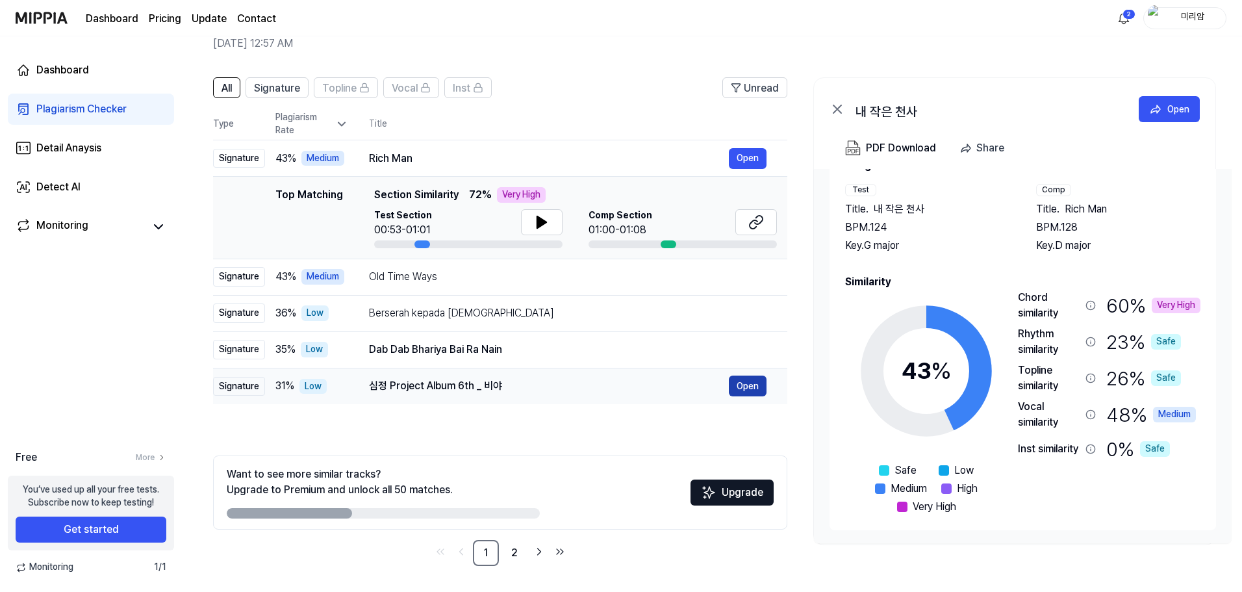
click at [743, 388] on button "Open" at bounding box center [748, 386] width 38 height 21
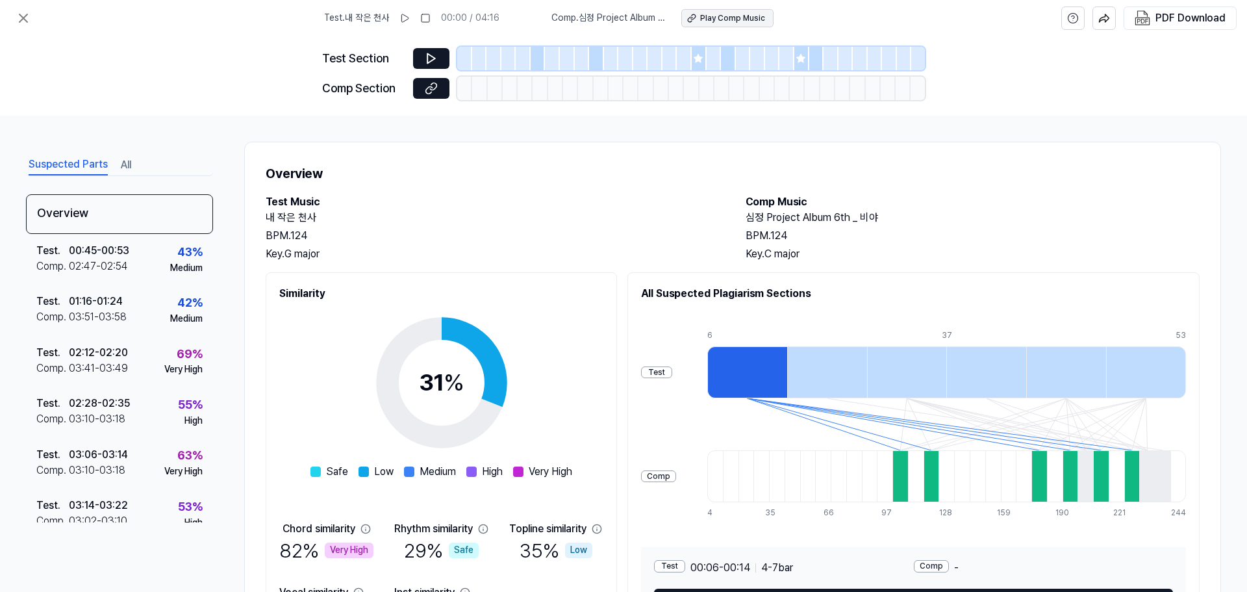
click at [735, 16] on div "Play Comp Music" at bounding box center [732, 18] width 65 height 11
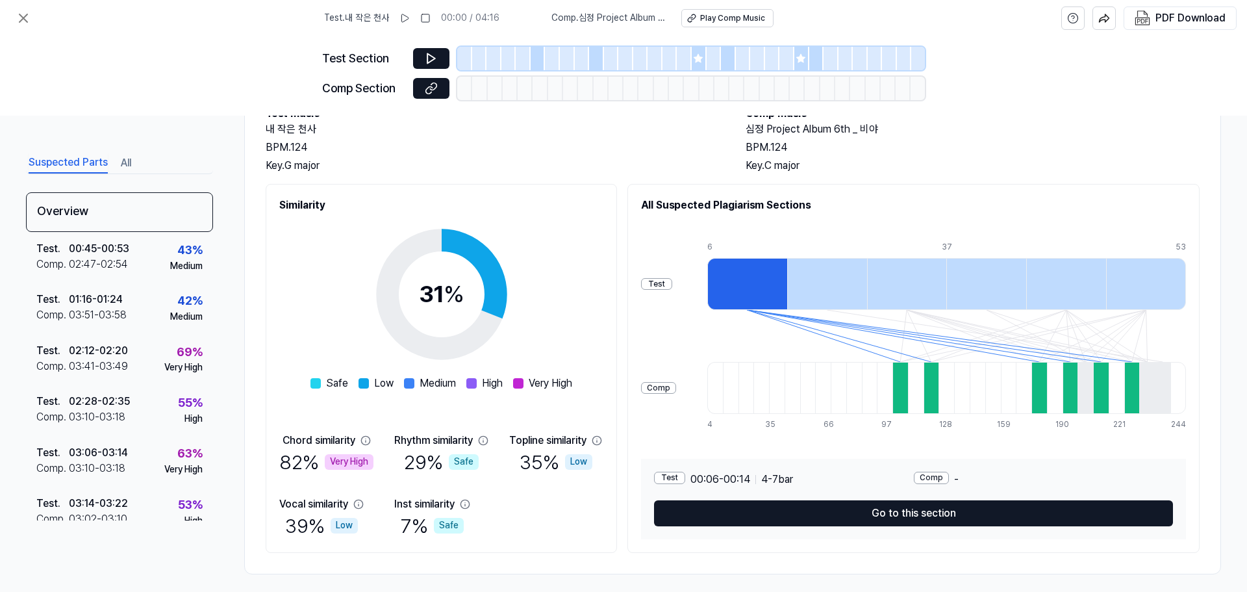
scroll to position [97, 0]
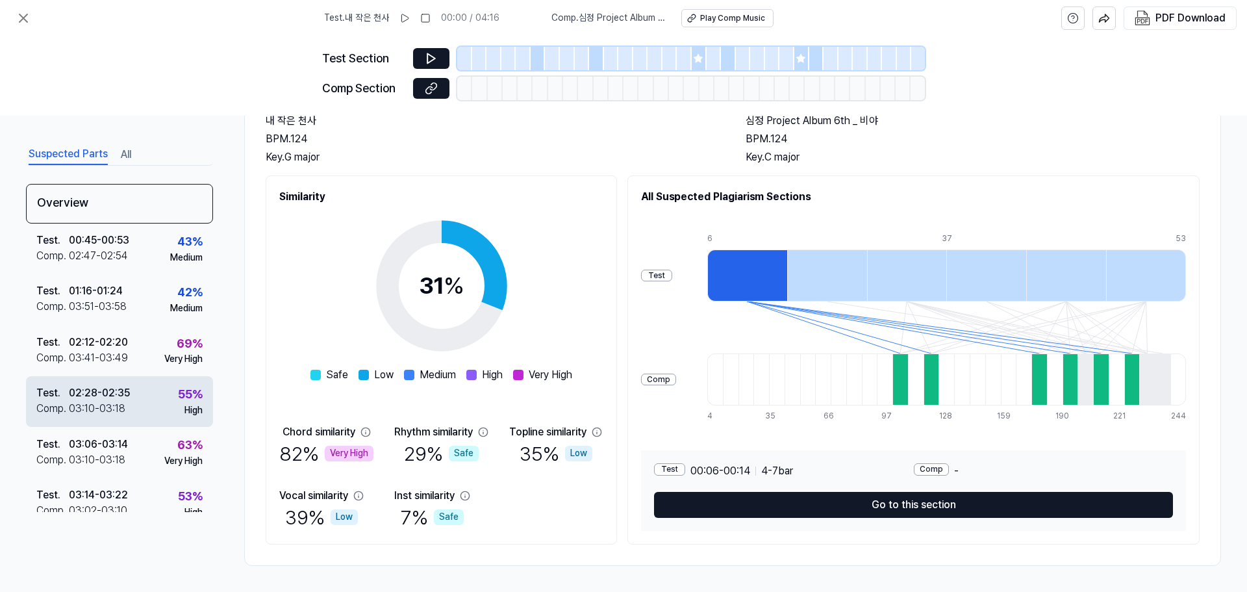
click at [49, 397] on div "Test ." at bounding box center [52, 393] width 32 height 16
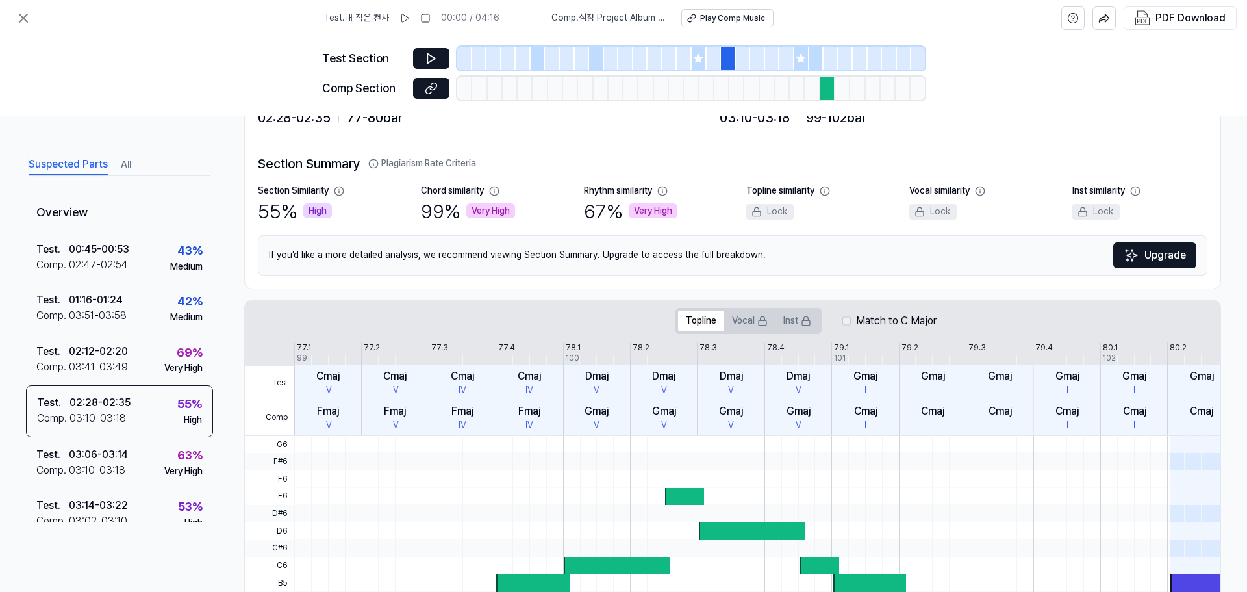
scroll to position [0, 0]
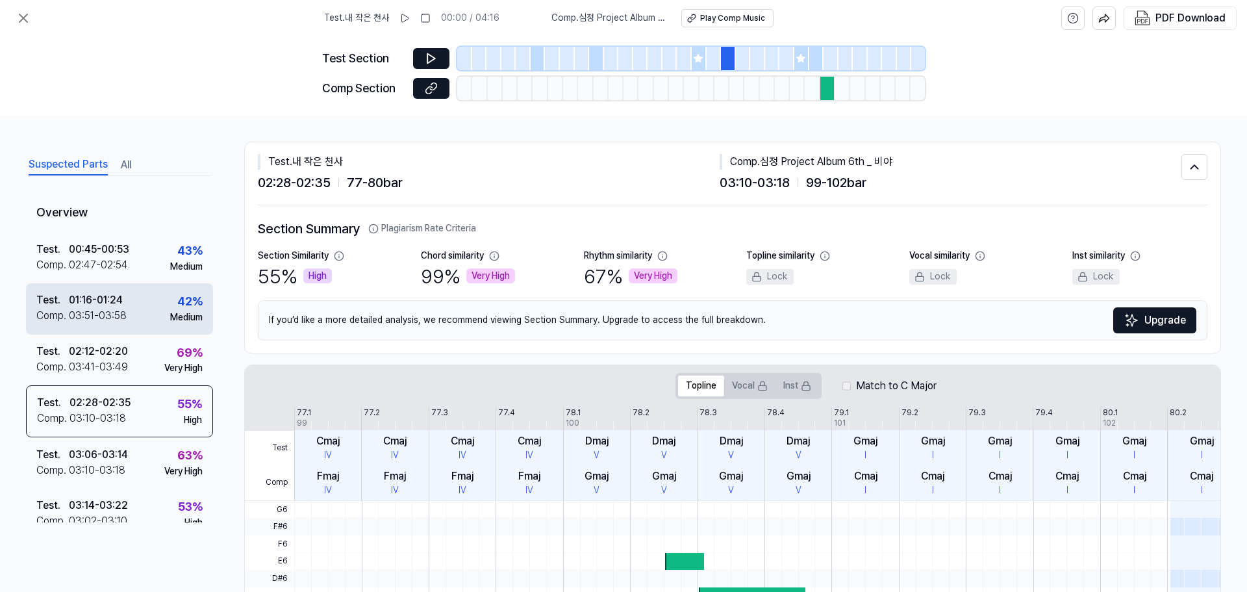
click at [78, 317] on div "03:51 - 03:58" at bounding box center [98, 316] width 58 height 16
